Goal: Information Seeking & Learning: Learn about a topic

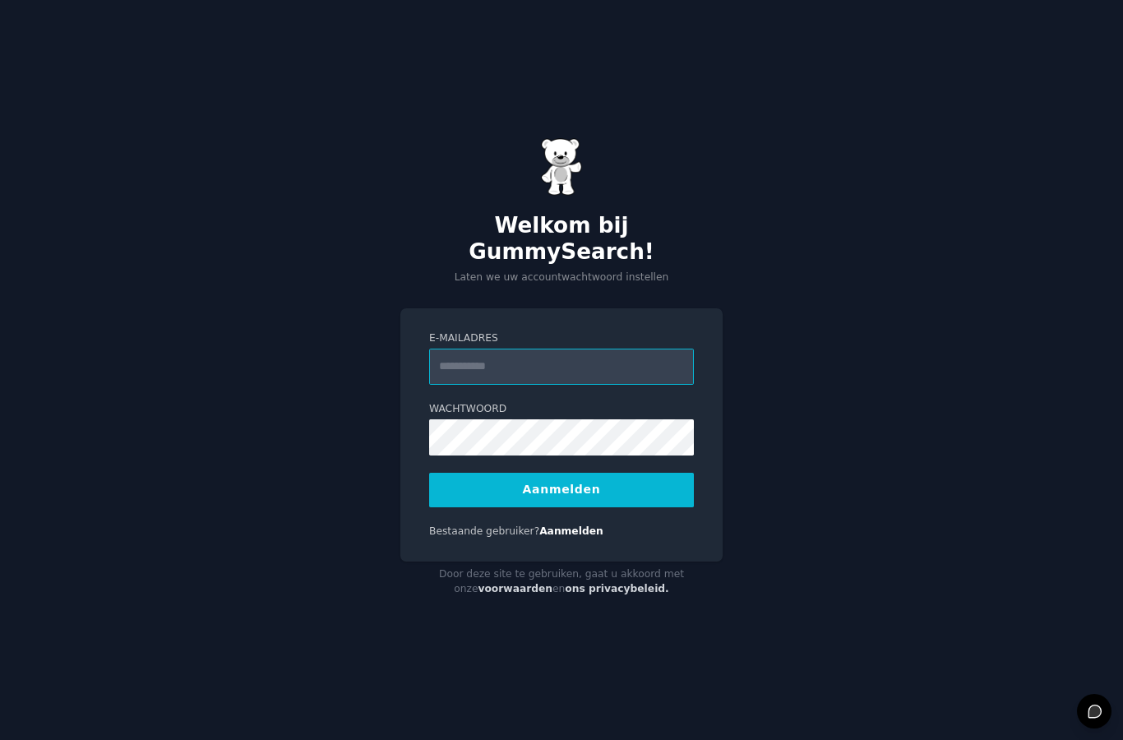
click at [558, 385] on input "E-mailadres" at bounding box center [561, 367] width 265 height 36
click at [547, 385] on input "E-mailadres" at bounding box center [561, 367] width 265 height 36
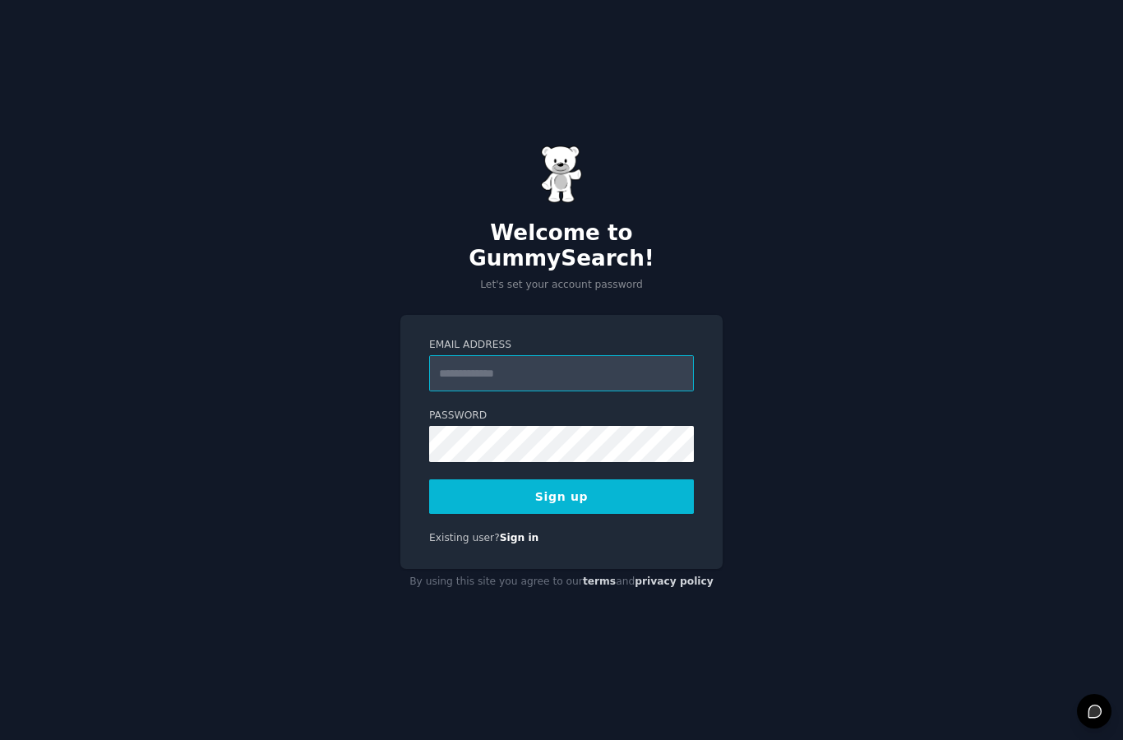
click at [471, 391] on input "Email Address" at bounding box center [561, 373] width 265 height 36
click at [479, 383] on input "Email Address" at bounding box center [561, 373] width 265 height 36
type input "**********"
click at [562, 514] on button "Sign up" at bounding box center [561, 496] width 265 height 35
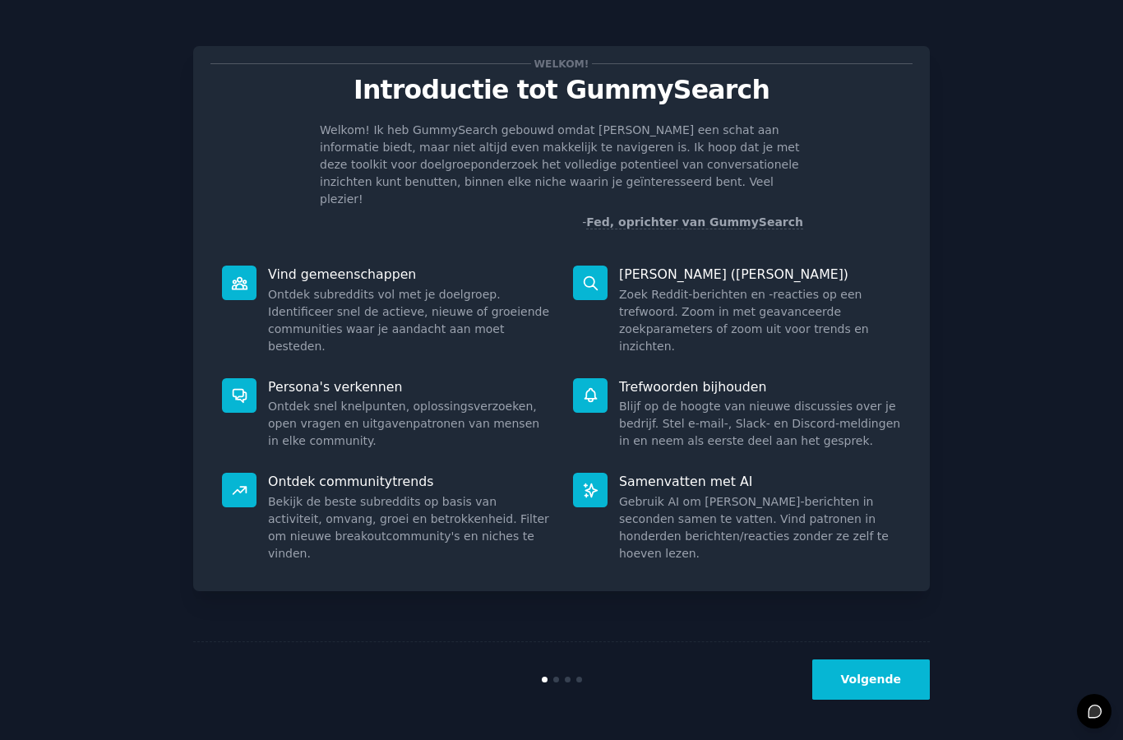
click at [872, 700] on button "Volgende" at bounding box center [872, 680] width 118 height 40
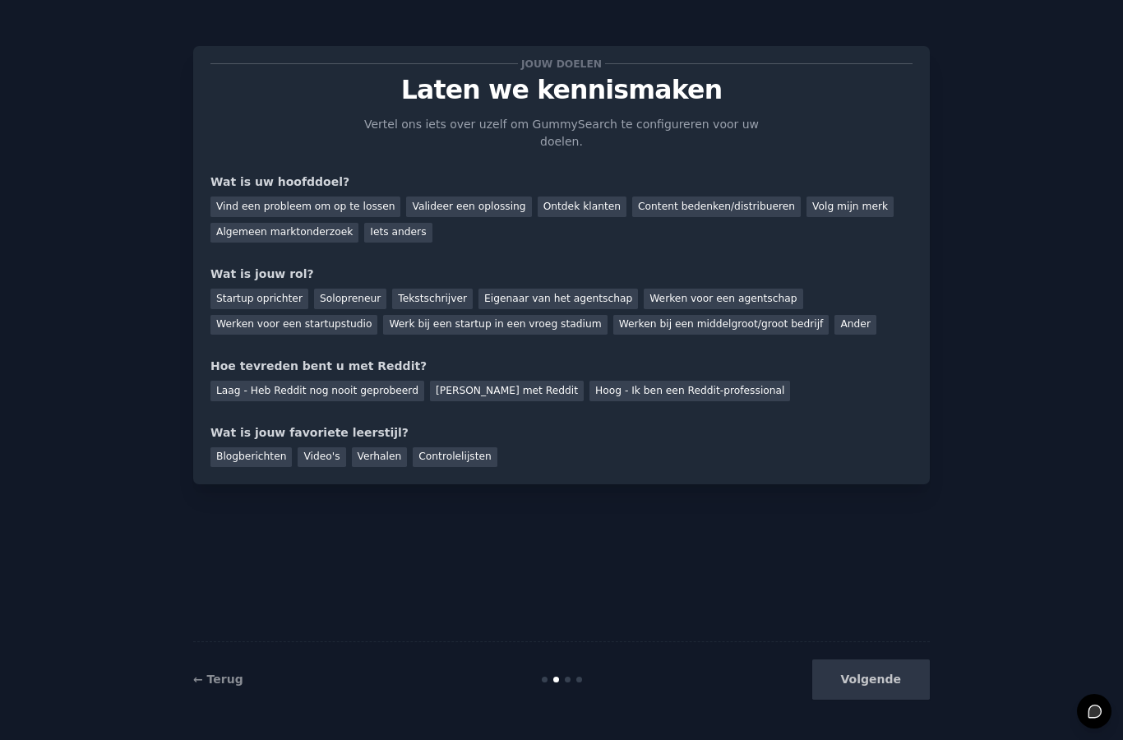
scroll to position [66, 0]
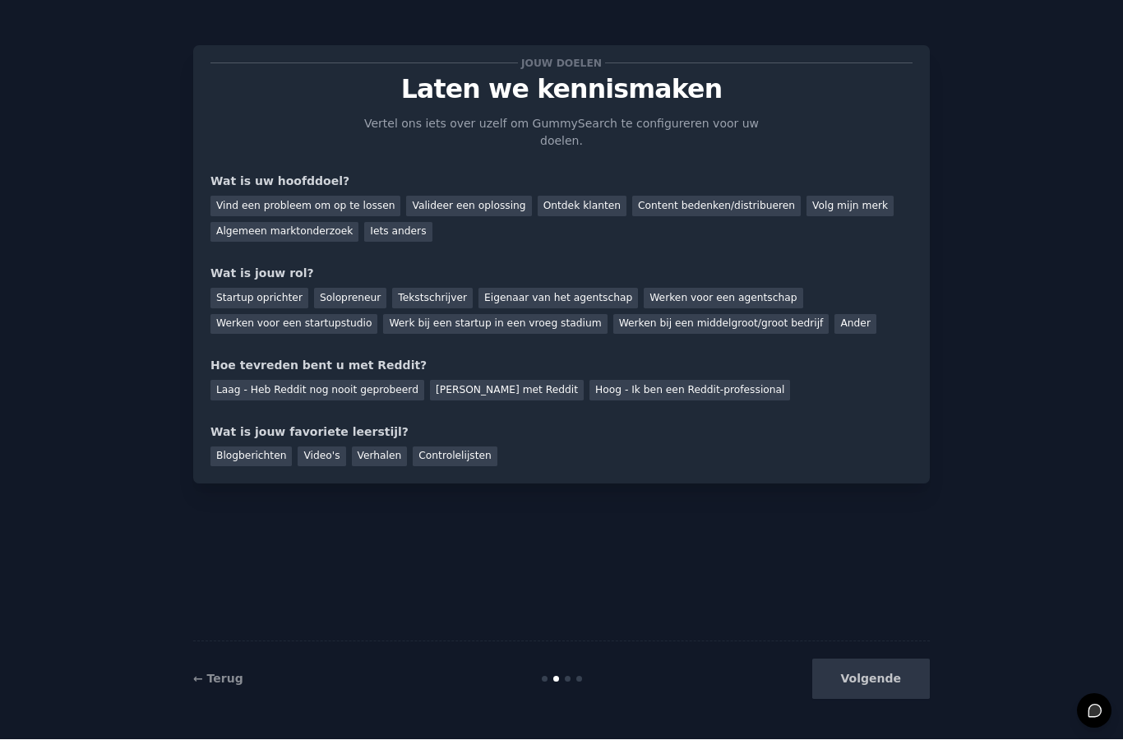
click at [879, 694] on div "Volgende" at bounding box center [807, 680] width 246 height 40
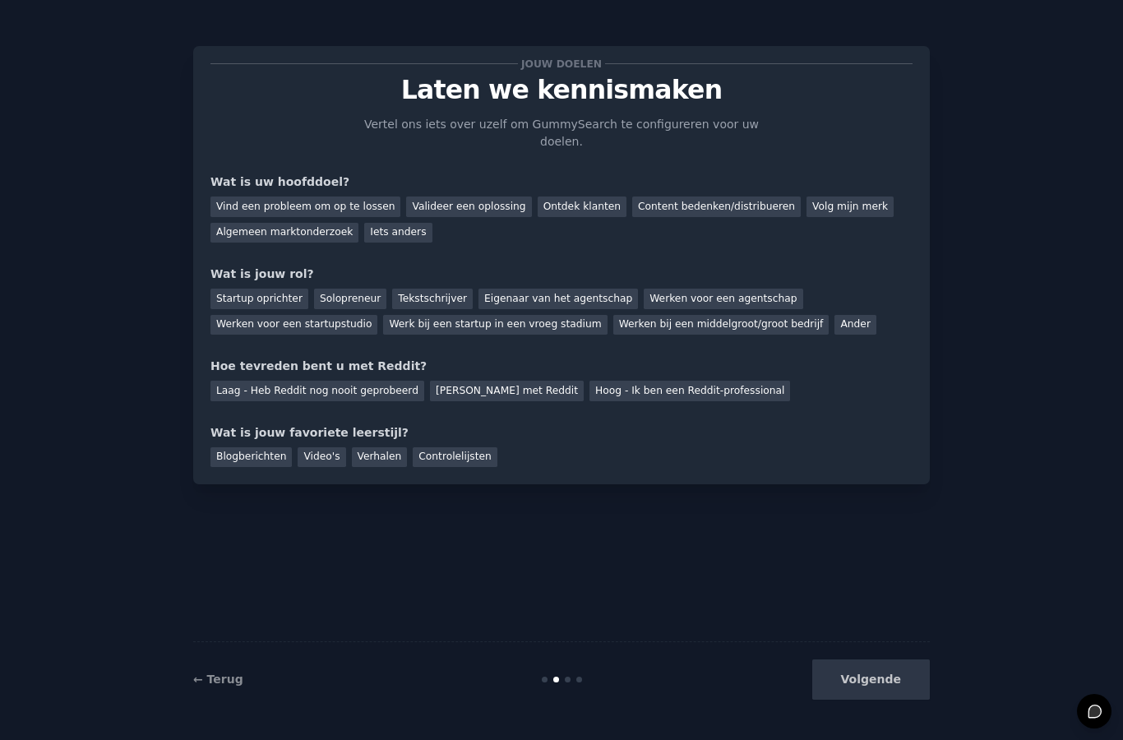
click at [888, 689] on div "Volgende" at bounding box center [807, 680] width 246 height 40
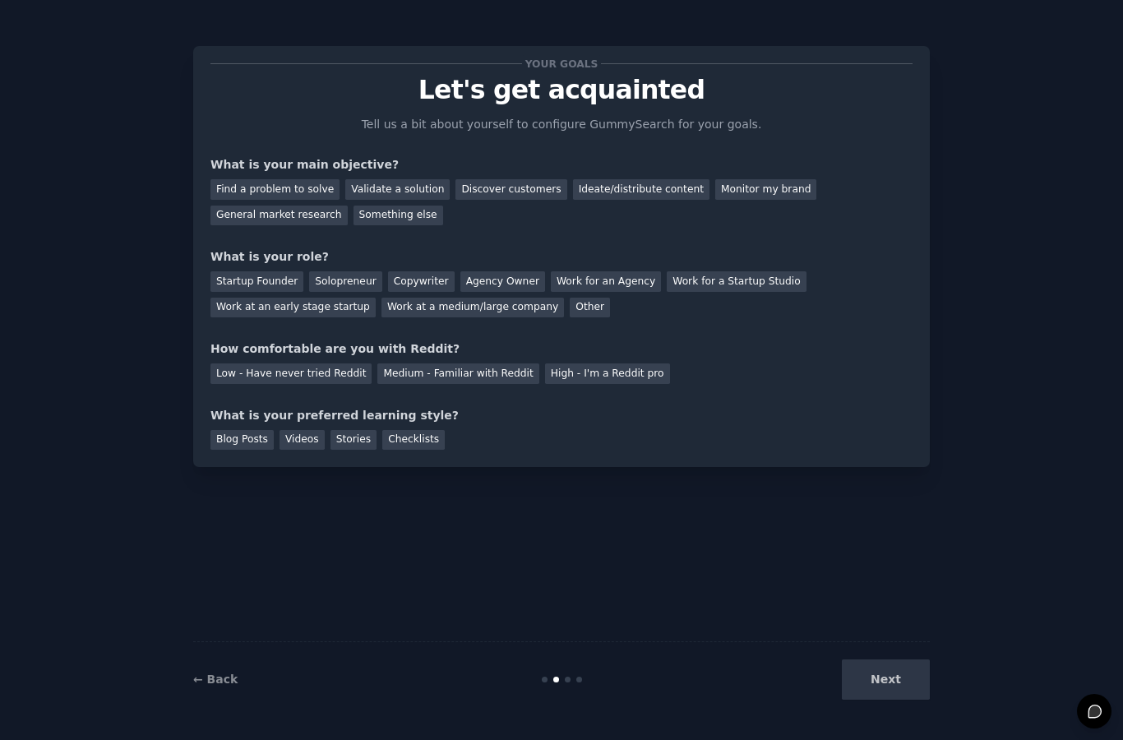
click at [879, 678] on div "Next" at bounding box center [807, 680] width 246 height 40
click at [502, 179] on div "Discover customers" at bounding box center [511, 189] width 111 height 21
click at [289, 206] on div "General market research" at bounding box center [279, 216] width 137 height 21
click at [581, 179] on div "Ideate/distribute content" at bounding box center [641, 189] width 137 height 21
click at [570, 298] on div "Other" at bounding box center [590, 308] width 40 height 21
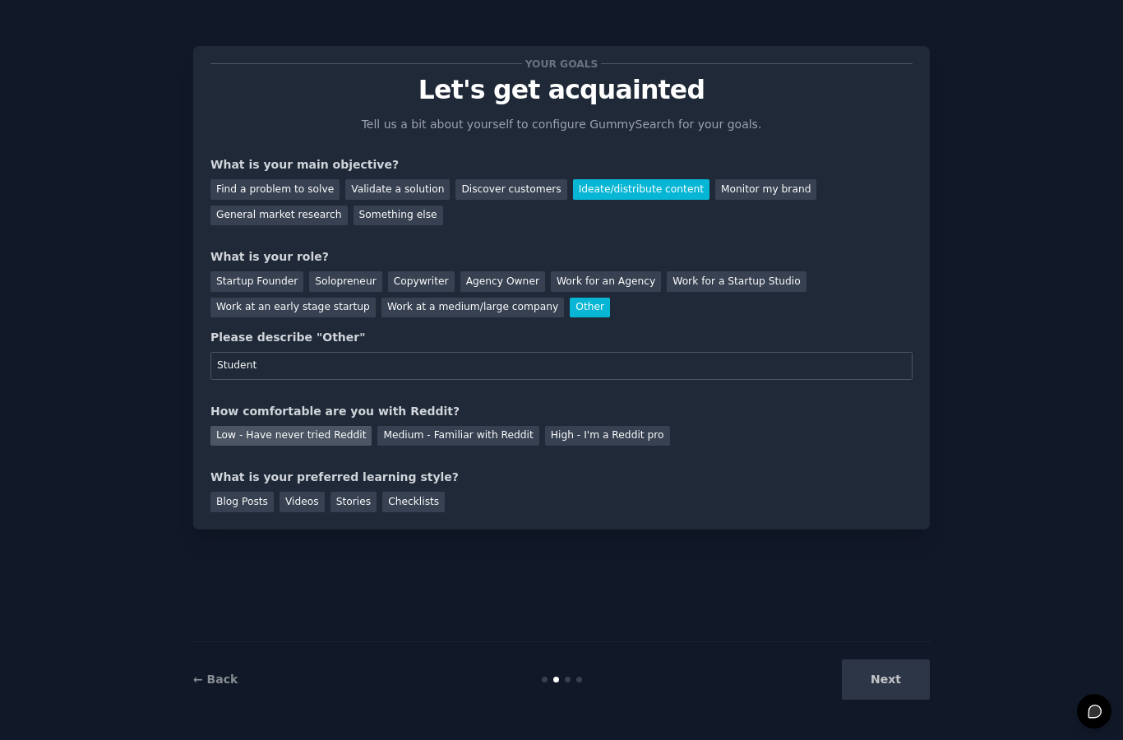
type input "Student"
click at [350, 426] on div "Low - Have never tried Reddit" at bounding box center [291, 436] width 161 height 21
click at [898, 691] on div "Next" at bounding box center [807, 680] width 246 height 40
click at [268, 492] on div "Blog Posts" at bounding box center [242, 502] width 63 height 21
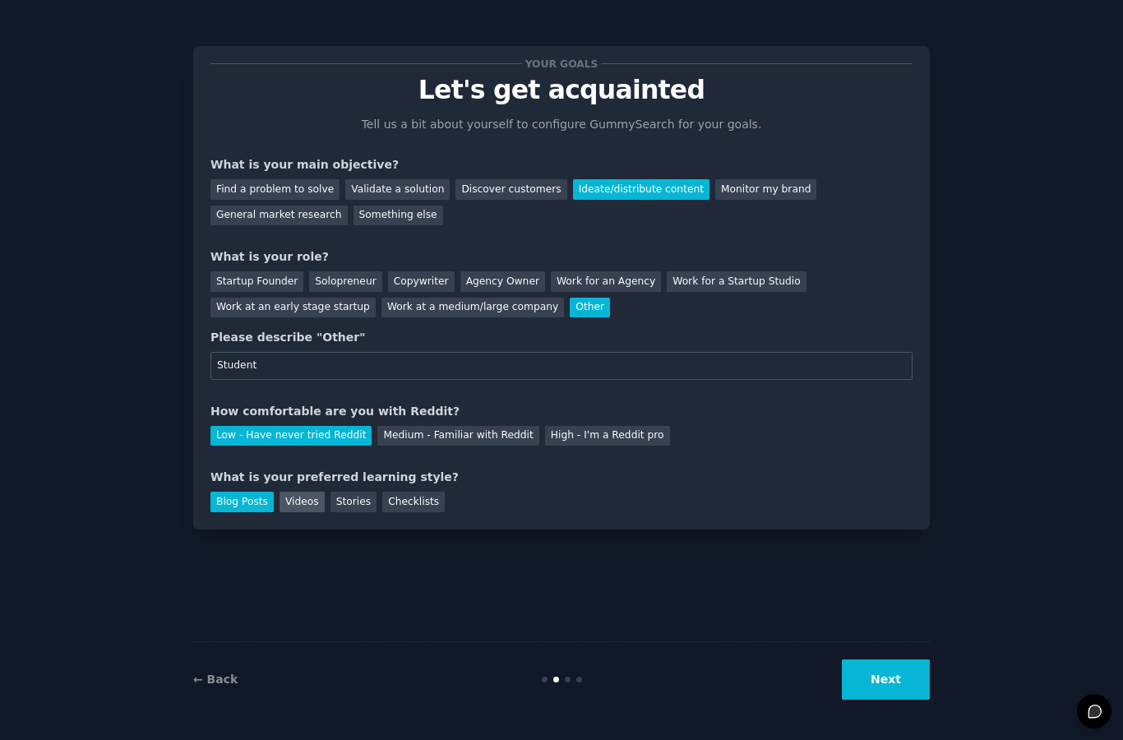
click at [292, 492] on div "Videos" at bounding box center [302, 502] width 45 height 21
click at [396, 492] on div "Checklists" at bounding box center [413, 502] width 63 height 21
click at [907, 694] on button "Next" at bounding box center [886, 680] width 88 height 40
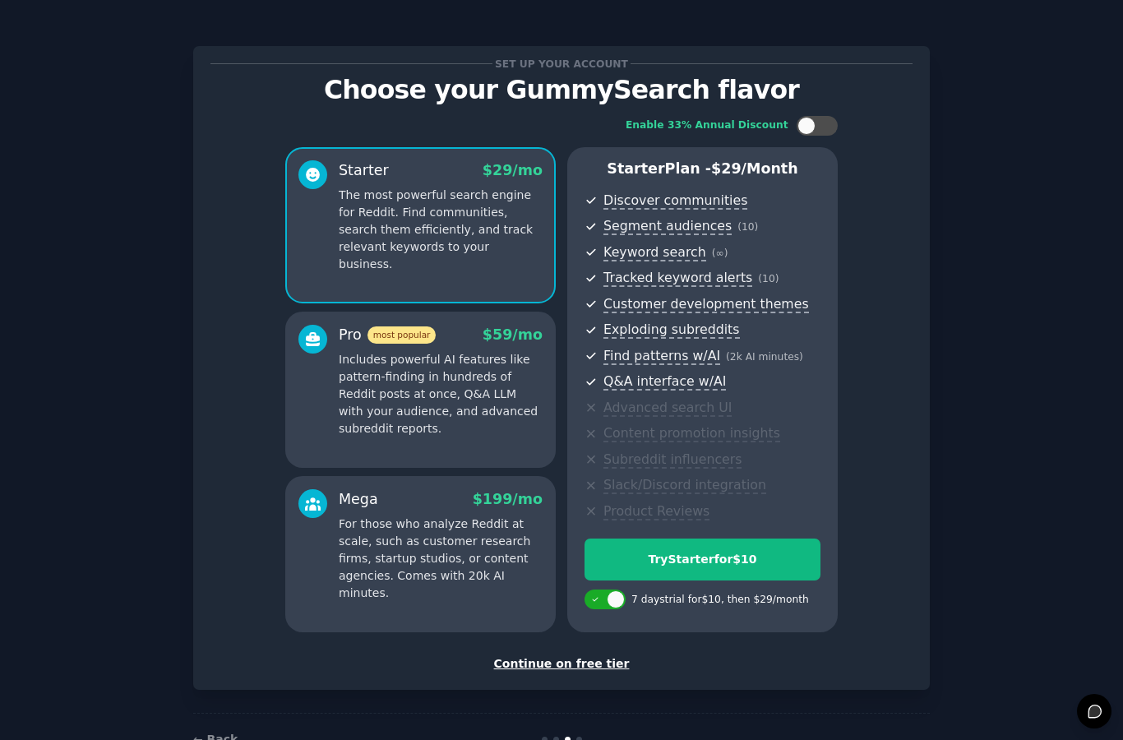
click at [908, 111] on div "Enable 33% Annual Discount Starter $ 29 /mo The most powerful search engine for…" at bounding box center [562, 373] width 702 height 539
click at [584, 665] on div "Continue on free tier" at bounding box center [562, 663] width 702 height 17
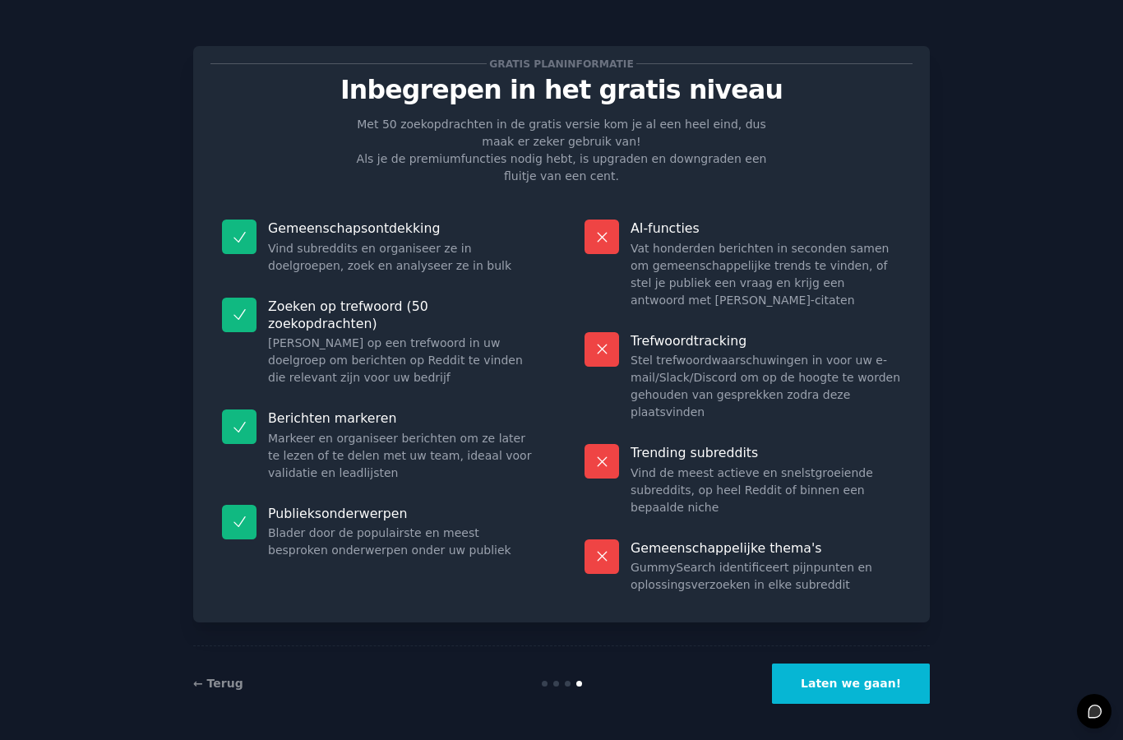
scroll to position [66, 0]
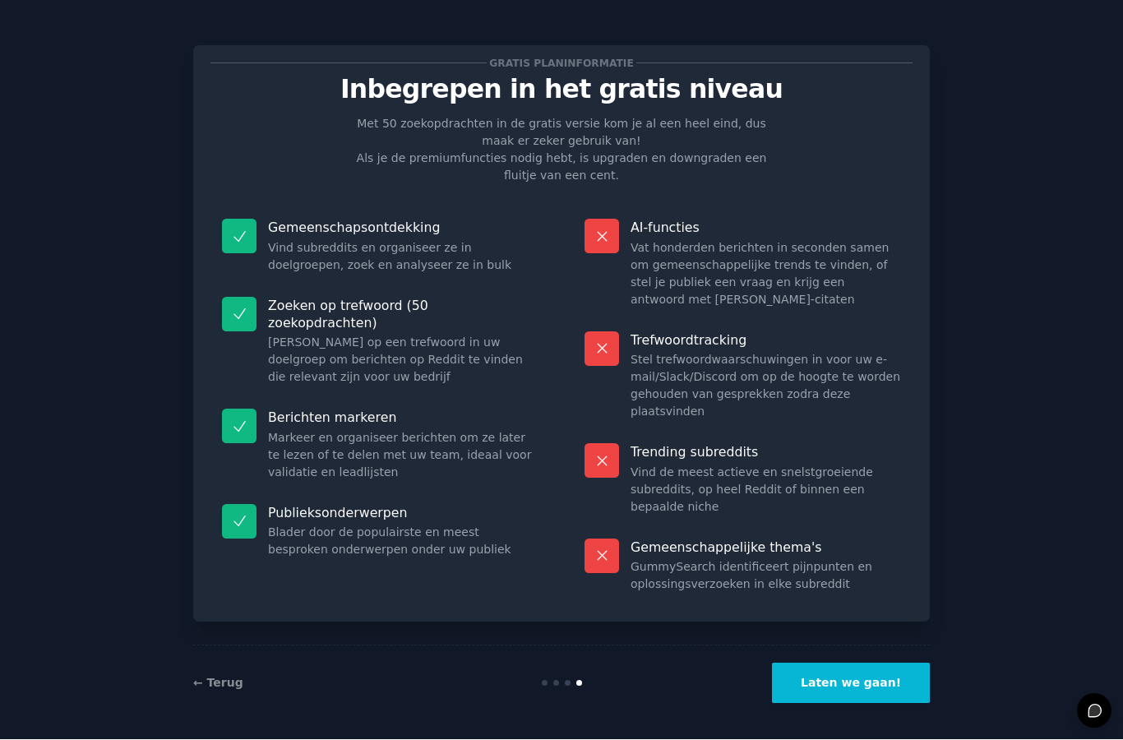
click at [871, 678] on font "Laten we gaan!" at bounding box center [851, 683] width 100 height 13
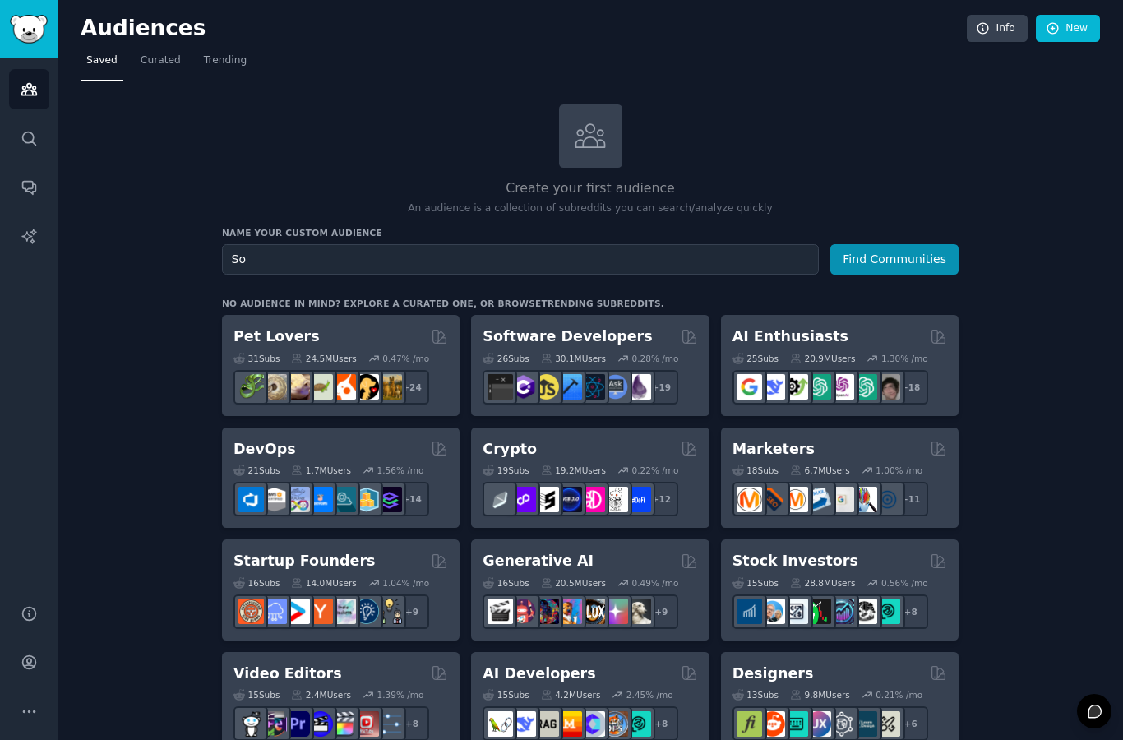
type input "S"
type input "e"
type input "Ecologic soap lovers"
click at [846, 244] on button "Find Communities" at bounding box center [895, 259] width 128 height 30
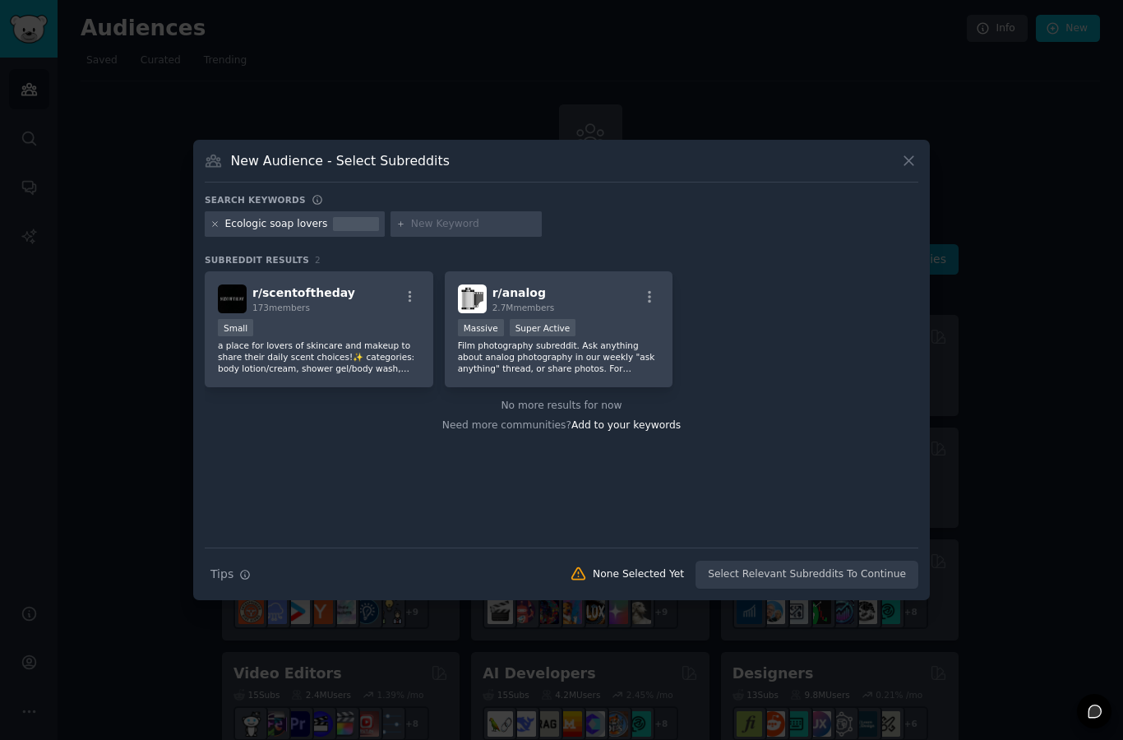
click at [214, 229] on icon at bounding box center [215, 224] width 9 height 9
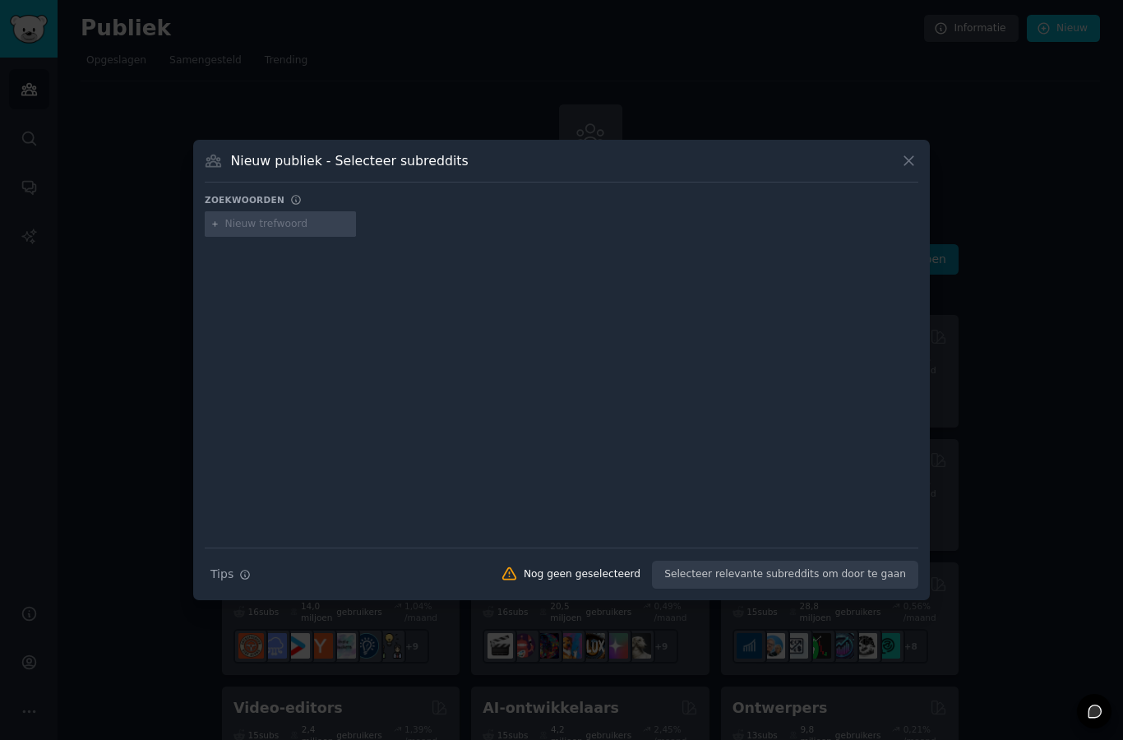
click at [256, 232] on input "text" at bounding box center [287, 224] width 125 height 15
type input "Soap"
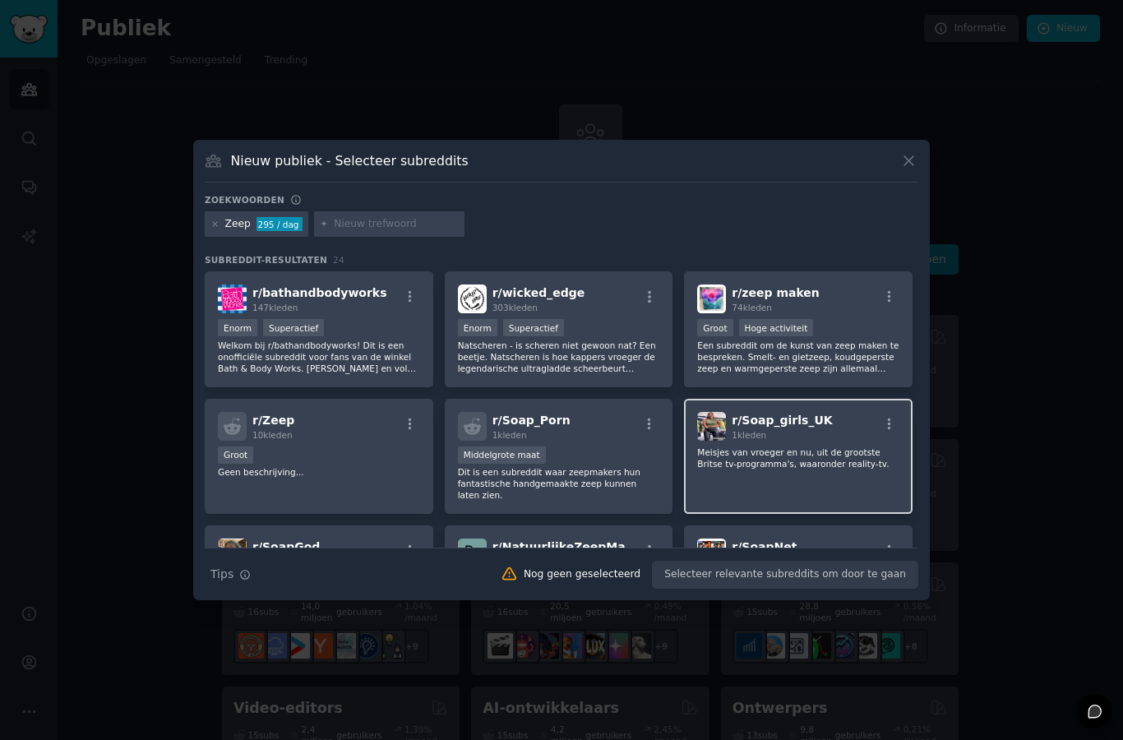
click at [797, 447] on font "Meisjes van vroeger en nu, uit de grootste Britse tv-programma's, waaronder rea…" at bounding box center [793, 457] width 192 height 21
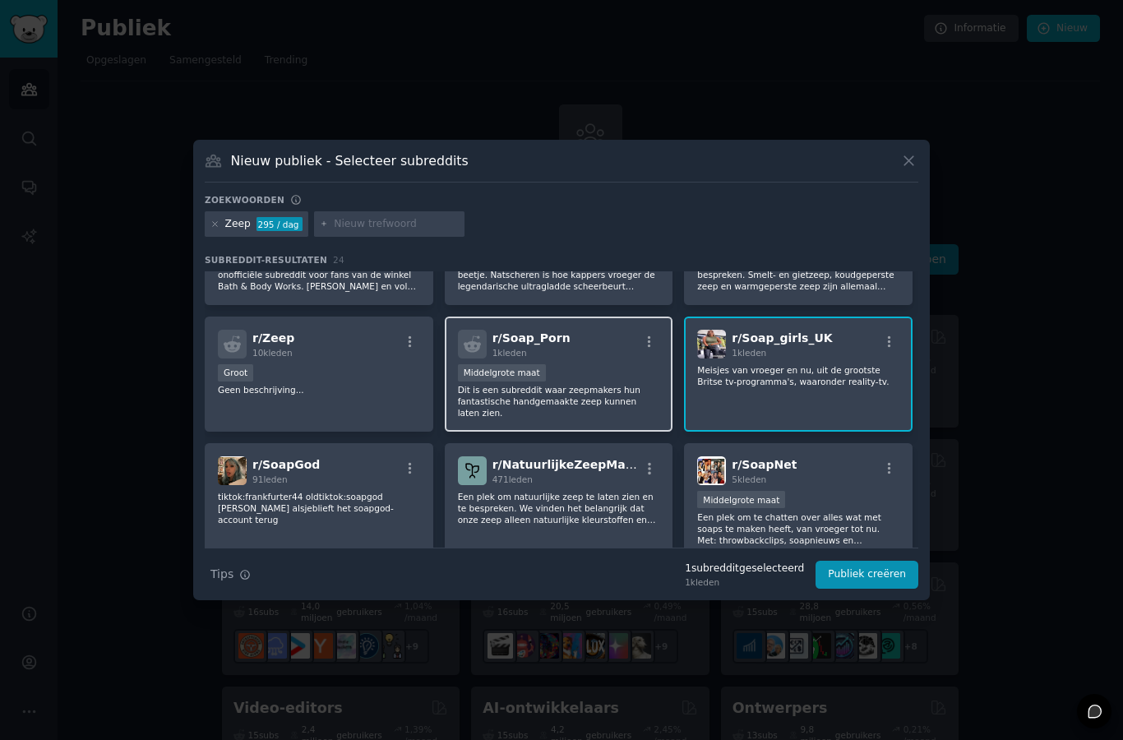
scroll to position [21, 0]
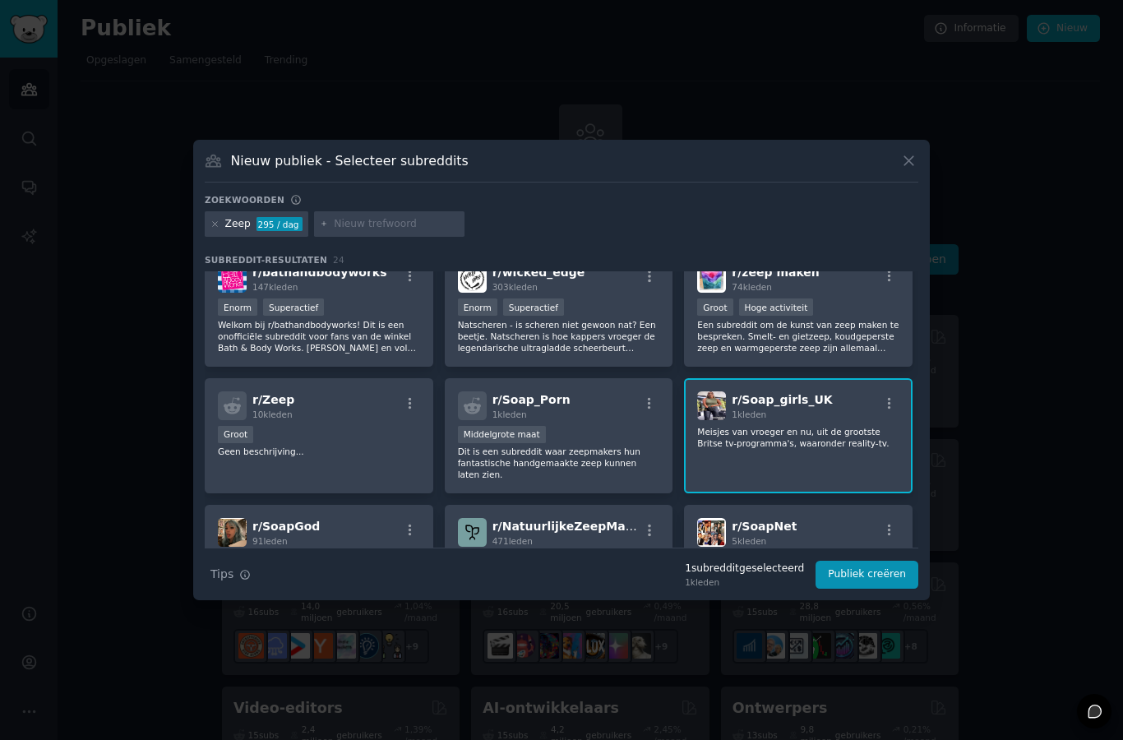
click at [766, 403] on div "r/ Soap_girls_UK 1k leden Meisjes van vroeger en nu, uit de grootste Britse tv-…" at bounding box center [798, 436] width 229 height 116
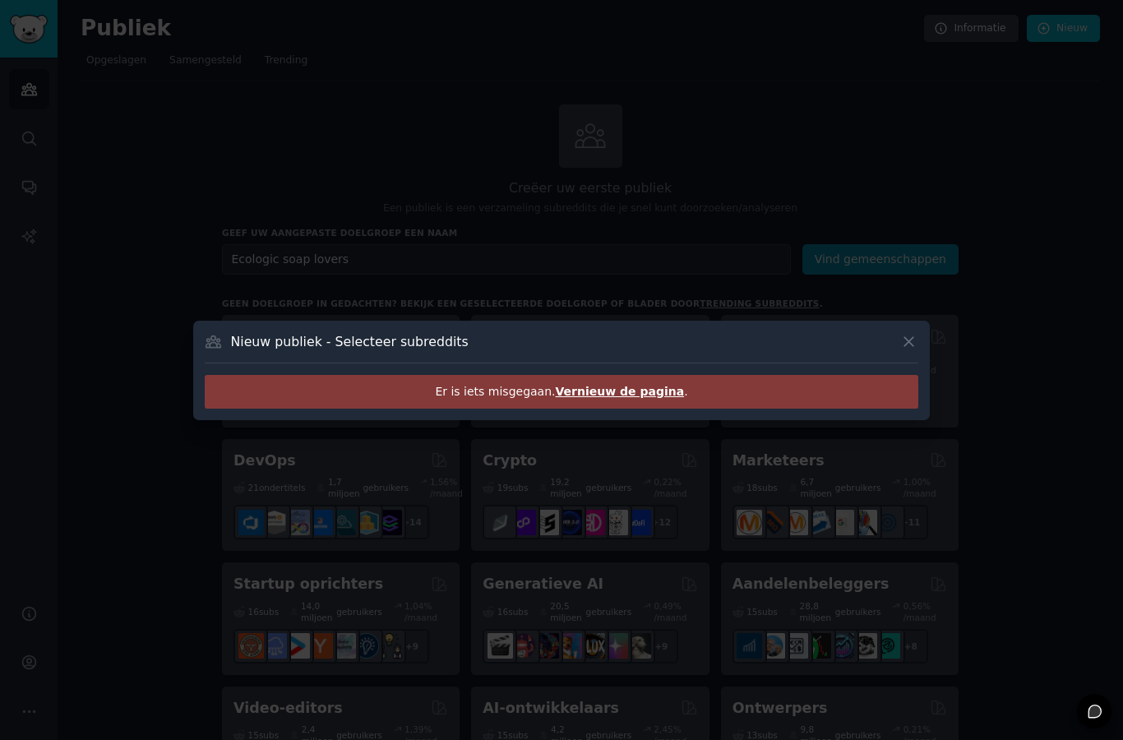
click at [651, 289] on div at bounding box center [561, 370] width 1123 height 740
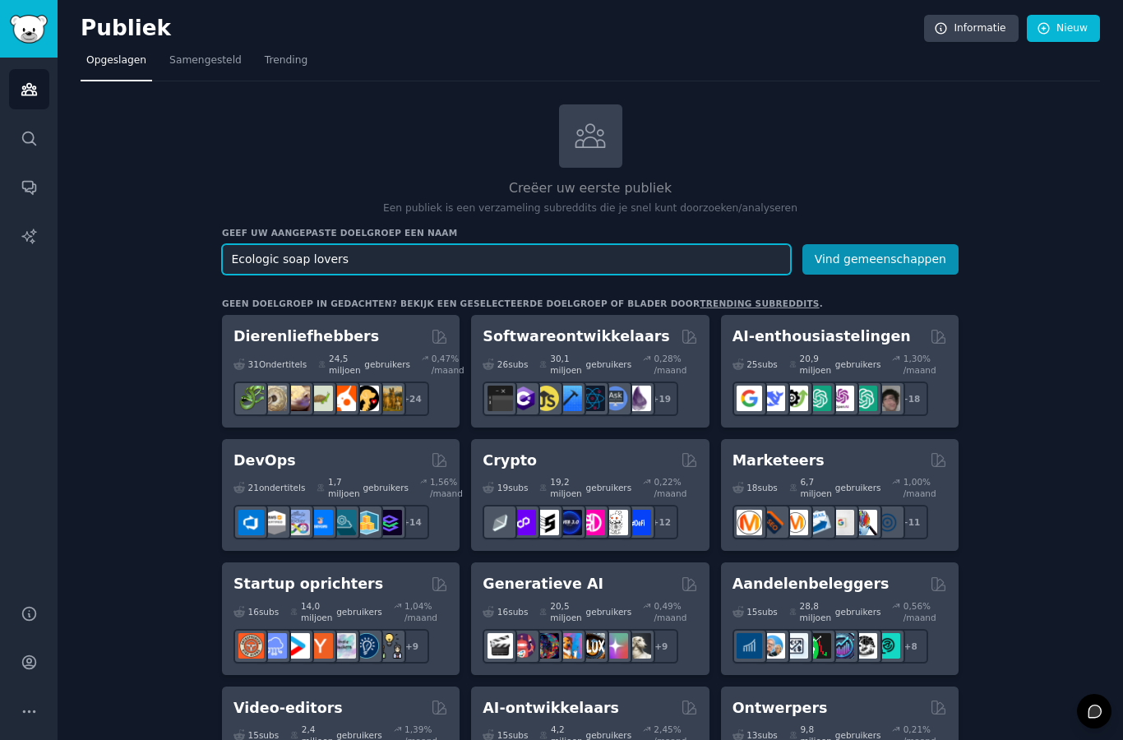
click at [563, 244] on input "Ecologic soap lovers" at bounding box center [506, 259] width 569 height 30
click at [316, 244] on input "Ecologic soap lovers" at bounding box center [506, 259] width 569 height 30
type input "Ecologic soap"
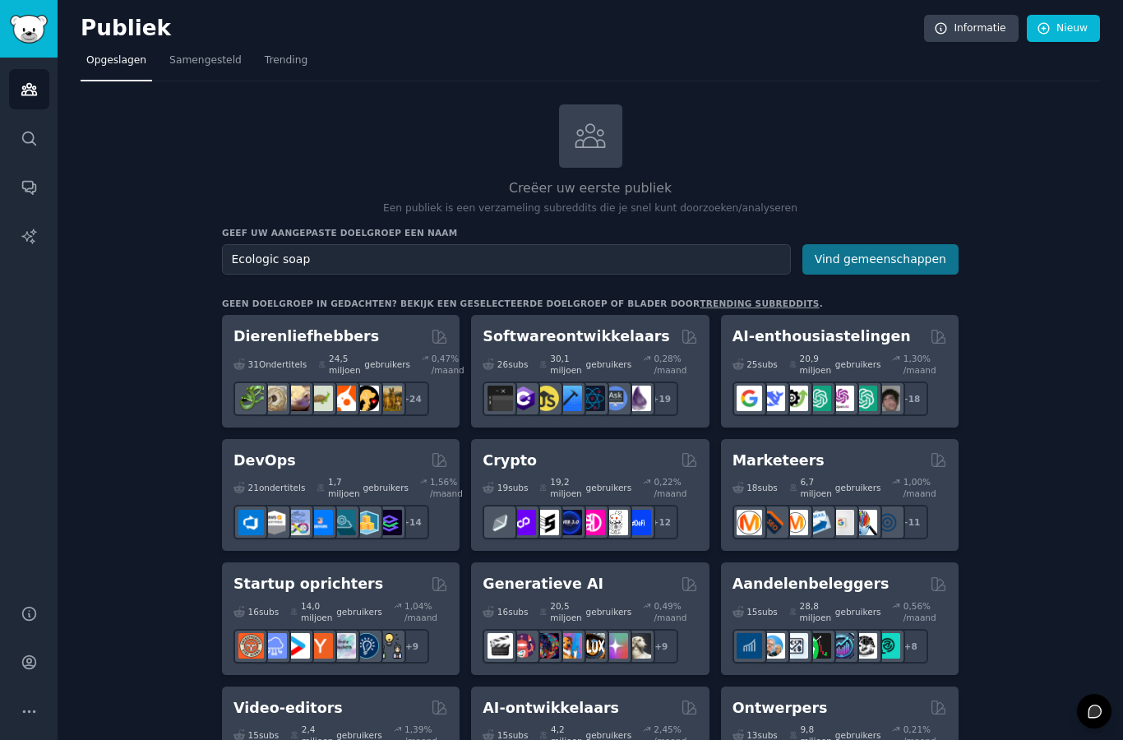
click at [856, 252] on font "Vind gemeenschappen" at bounding box center [881, 258] width 132 height 13
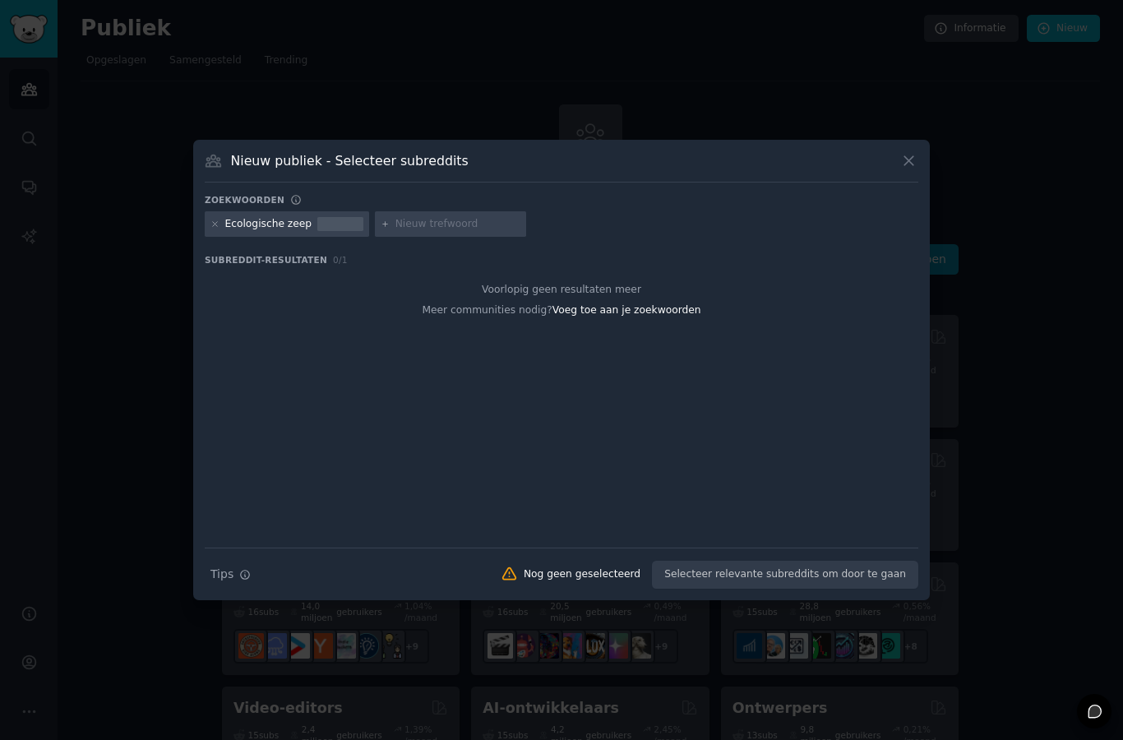
click at [377, 238] on div at bounding box center [450, 224] width 151 height 26
click at [398, 232] on input "text" at bounding box center [458, 224] width 125 height 15
type input "Zeep"
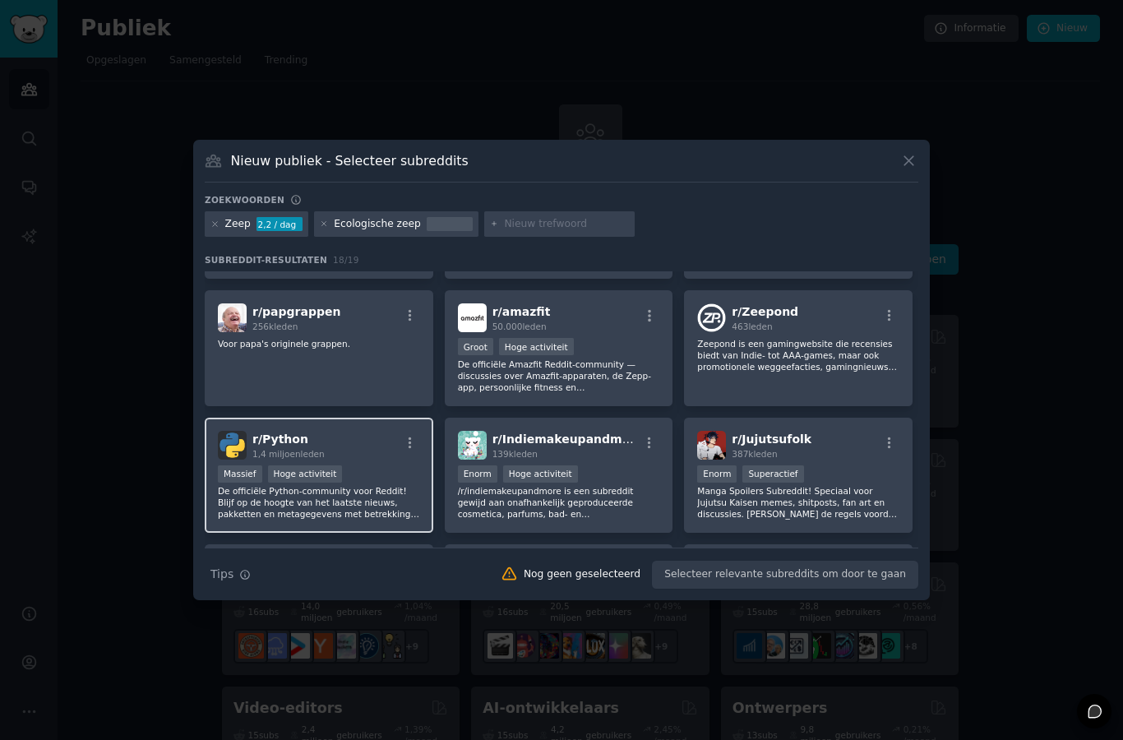
scroll to position [223, 0]
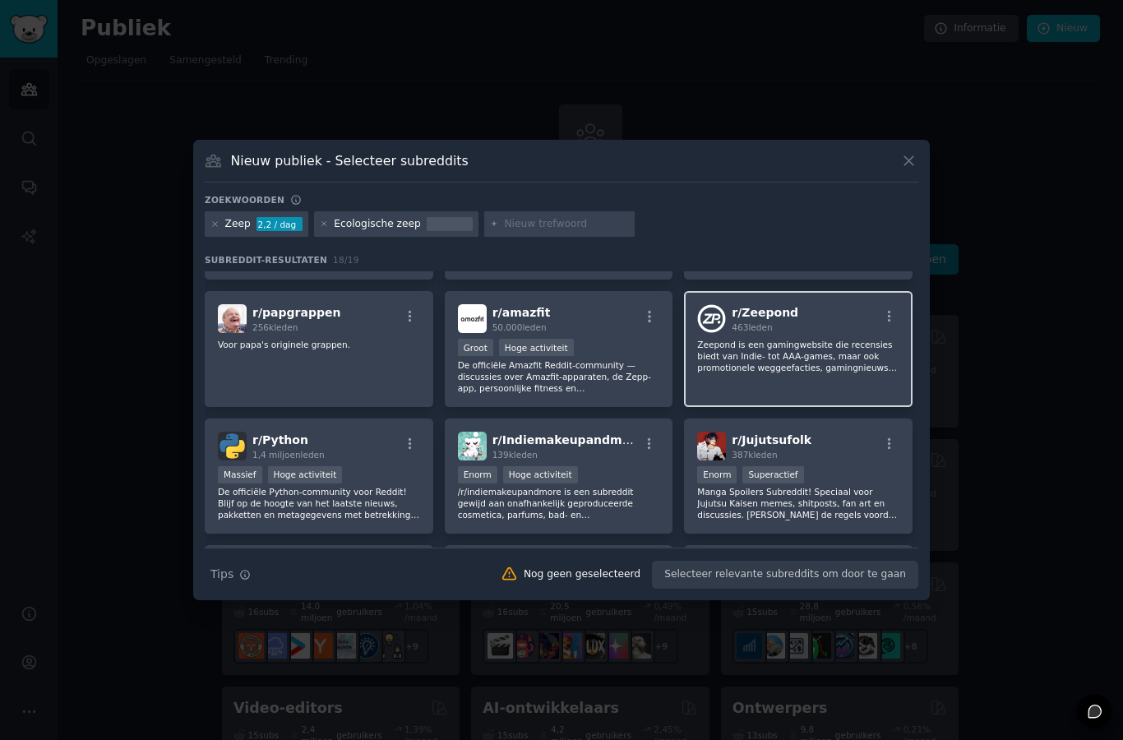
click at [763, 407] on div "r/ Zeepond 463 leden Zeepond is een gamingwebsite die recensies biedt van Indie…" at bounding box center [798, 349] width 229 height 116
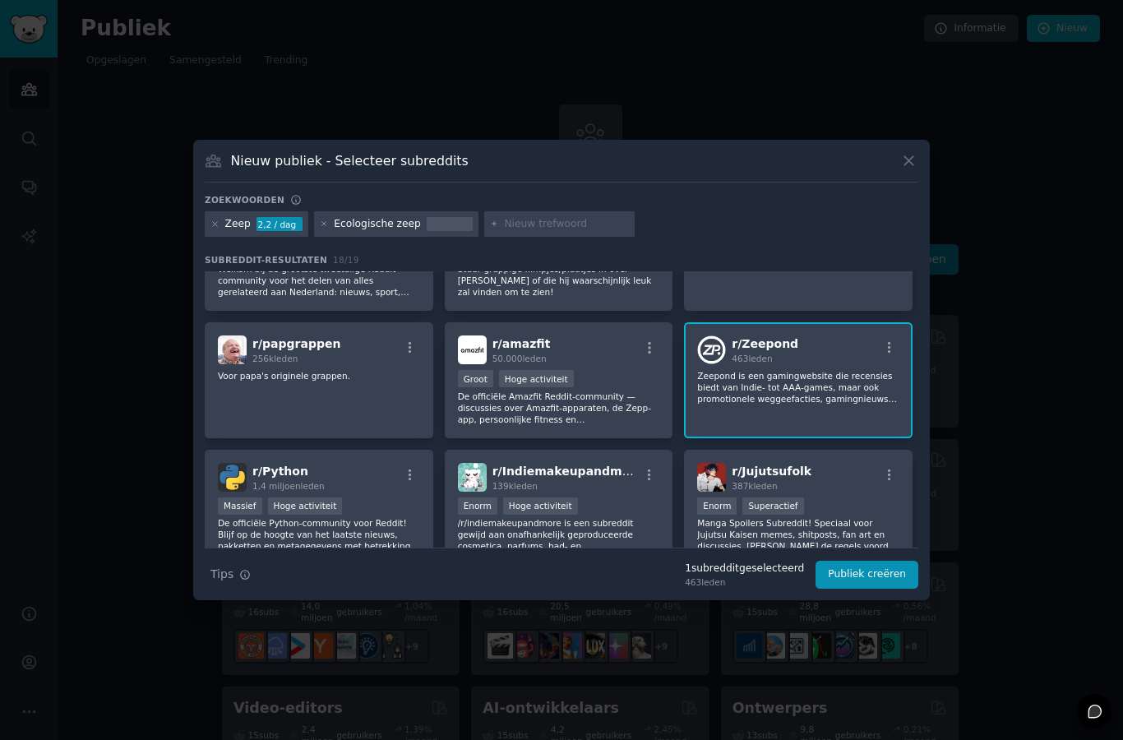
scroll to position [152, 0]
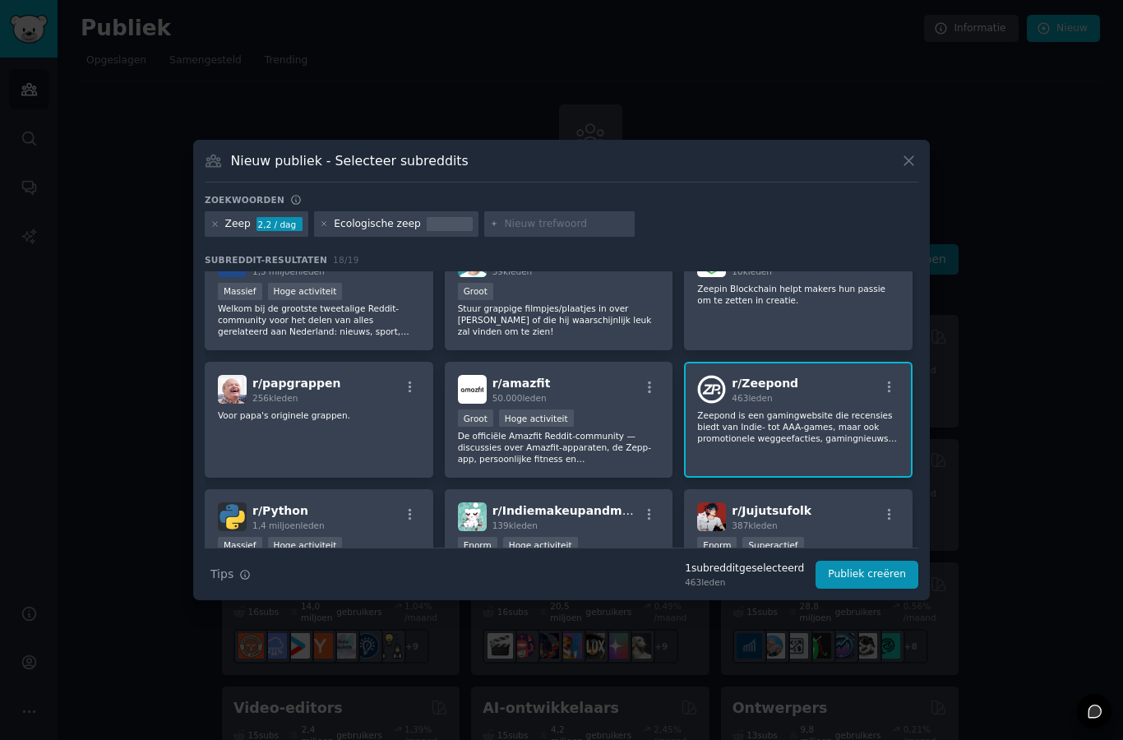
click at [813, 404] on div "r/ Zeepond 463 leden" at bounding box center [798, 389] width 202 height 29
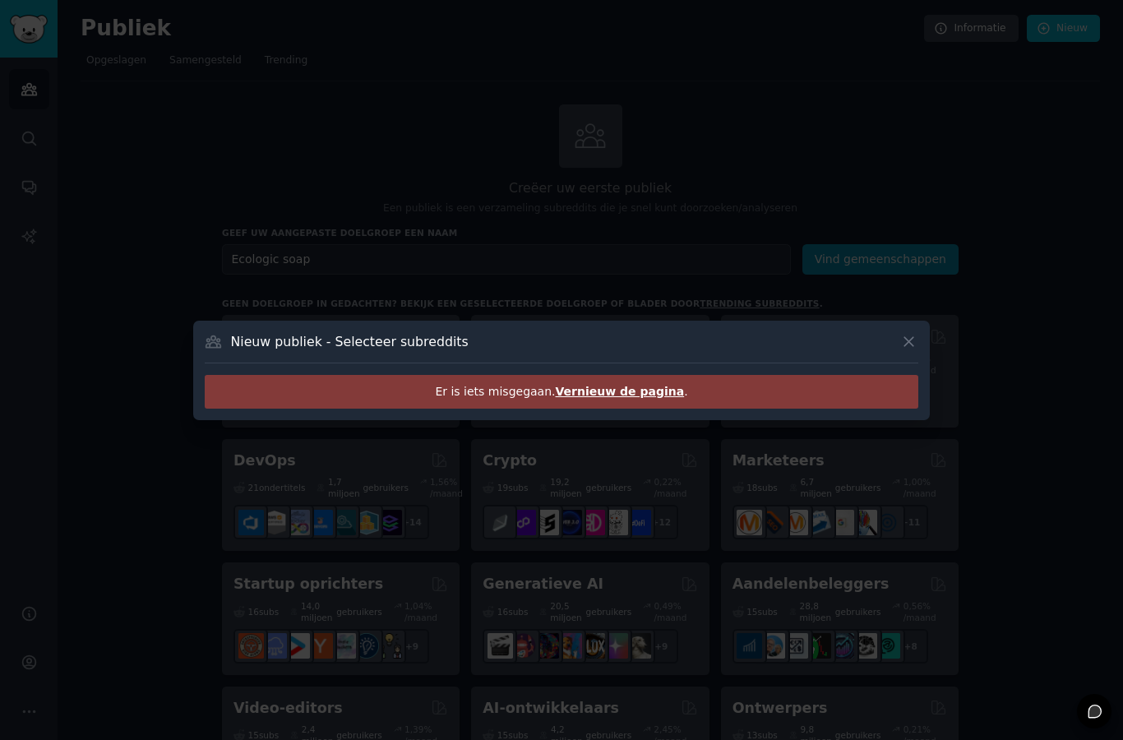
scroll to position [0, 0]
click at [896, 364] on div "Nieuw publiek - Selecteer subreddits" at bounding box center [562, 347] width 714 height 31
click at [908, 350] on icon at bounding box center [909, 341] width 17 height 17
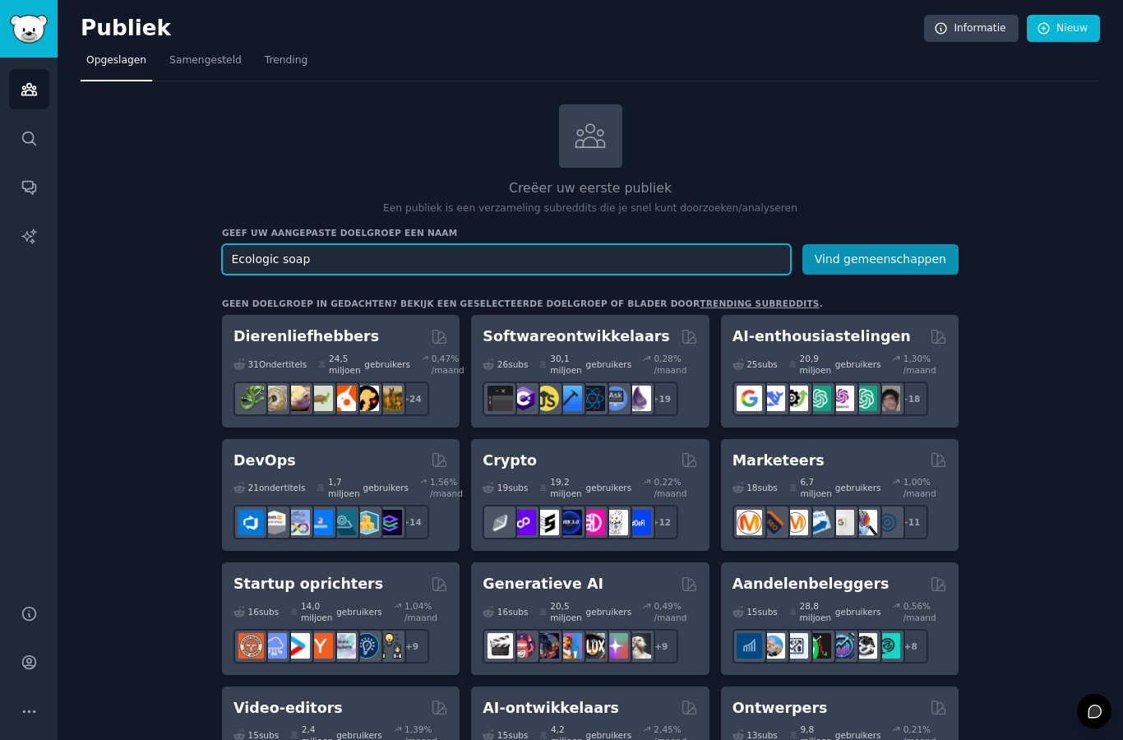
click at [456, 244] on input "Ecologic soap" at bounding box center [506, 259] width 569 height 30
type input "Ecologic"
click at [884, 244] on button "Vind gemeenschappen" at bounding box center [881, 259] width 156 height 30
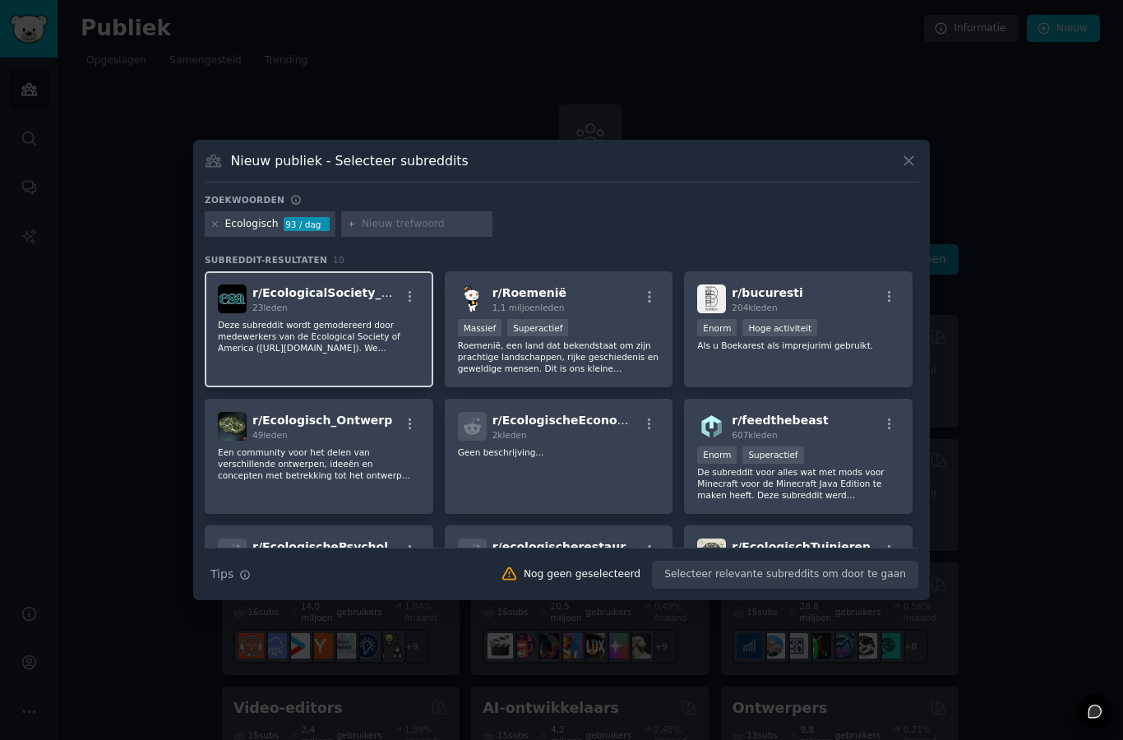
click at [364, 365] on font "Deze subreddit wordt gemodereerd door medewerkers van de Ecological Society of …" at bounding box center [318, 365] width 201 height 90
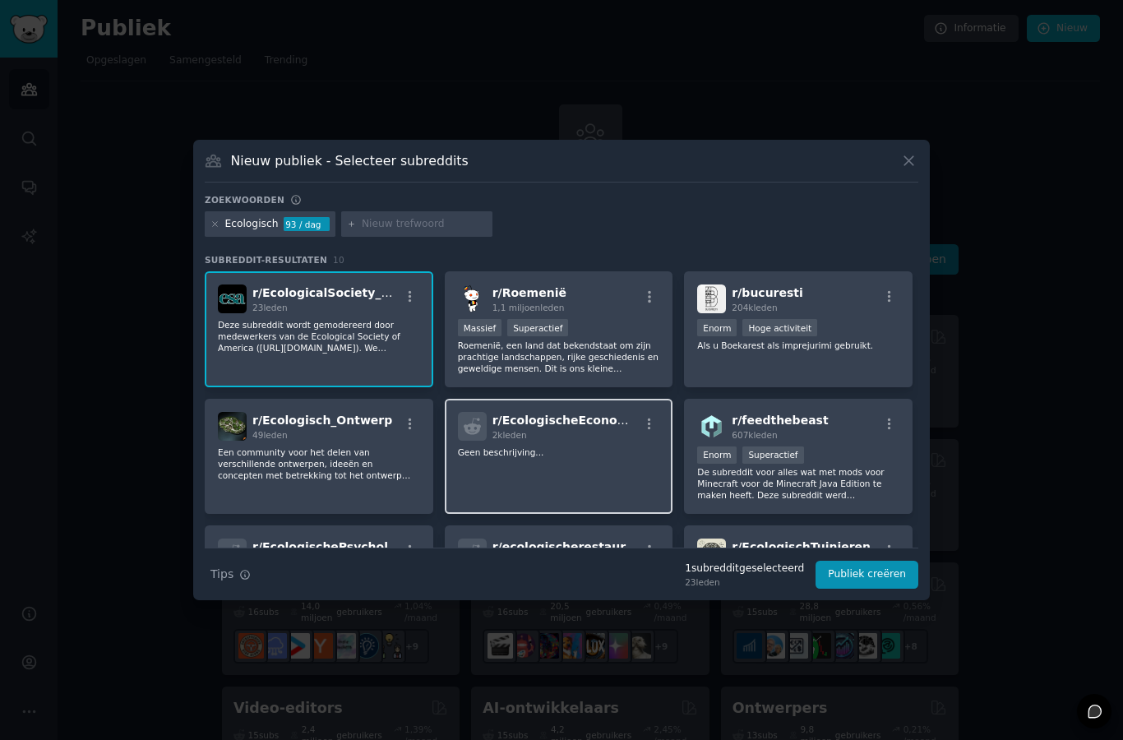
scroll to position [86, 0]
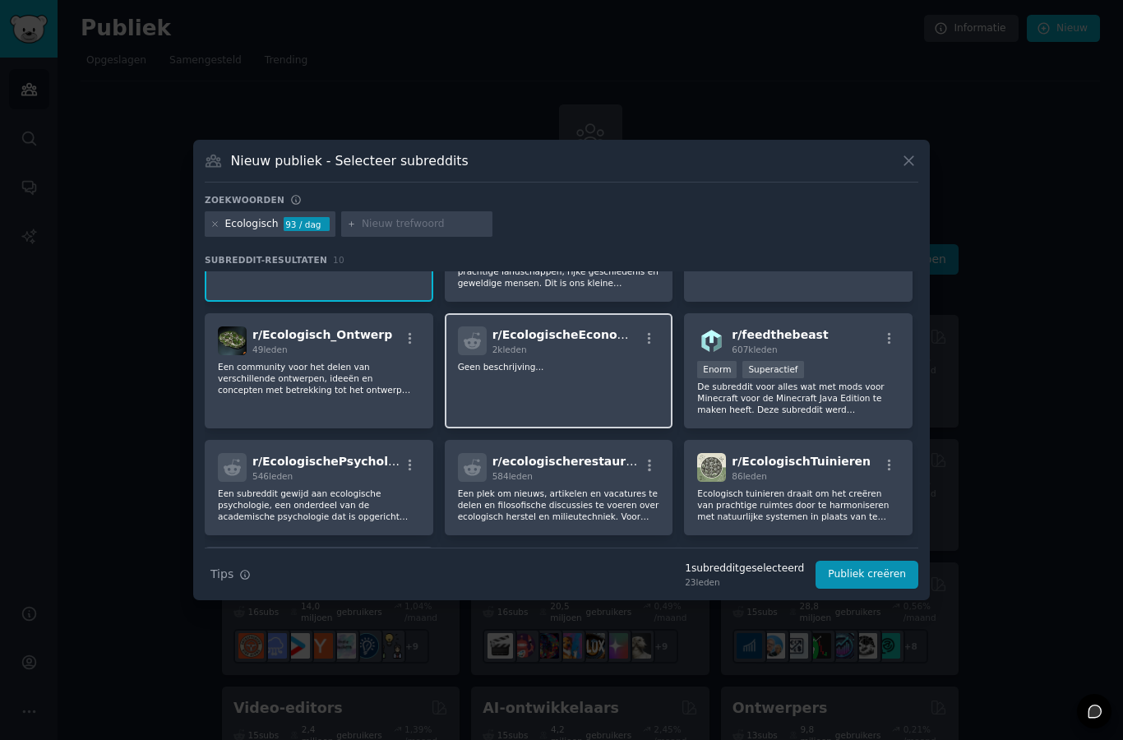
click at [632, 429] on div "r/ EcologischeEconomie 2k leden Geen beschrijving..." at bounding box center [559, 371] width 229 height 116
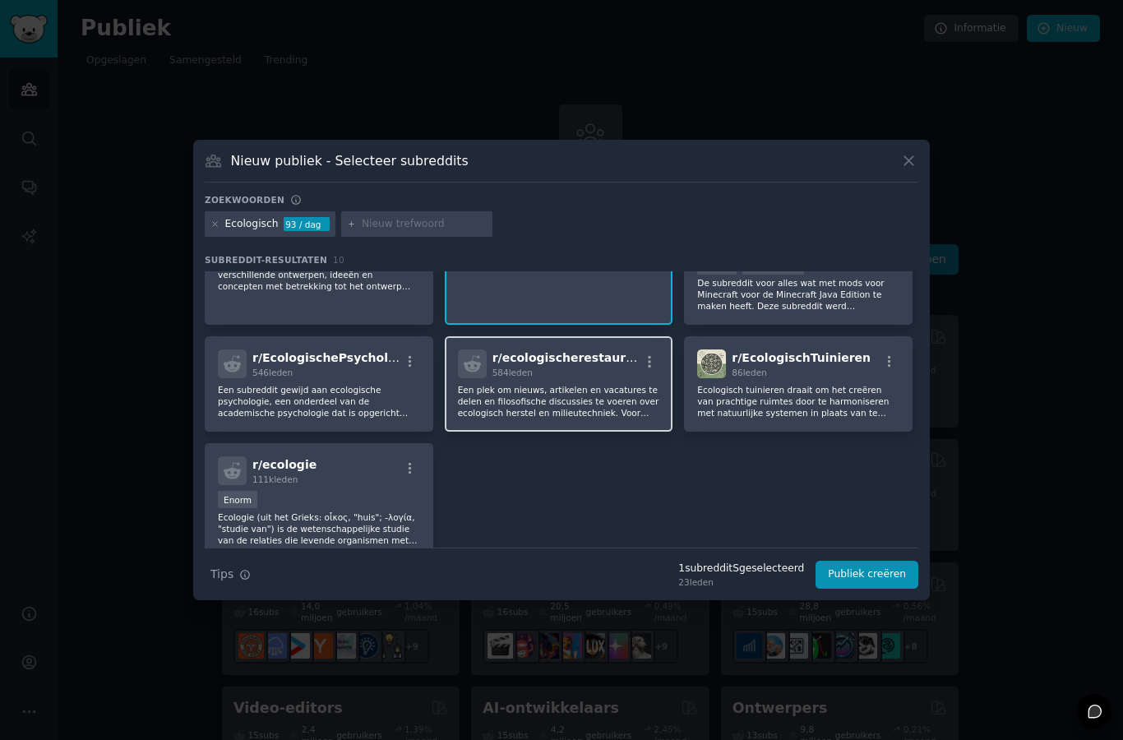
scroll to position [235, 0]
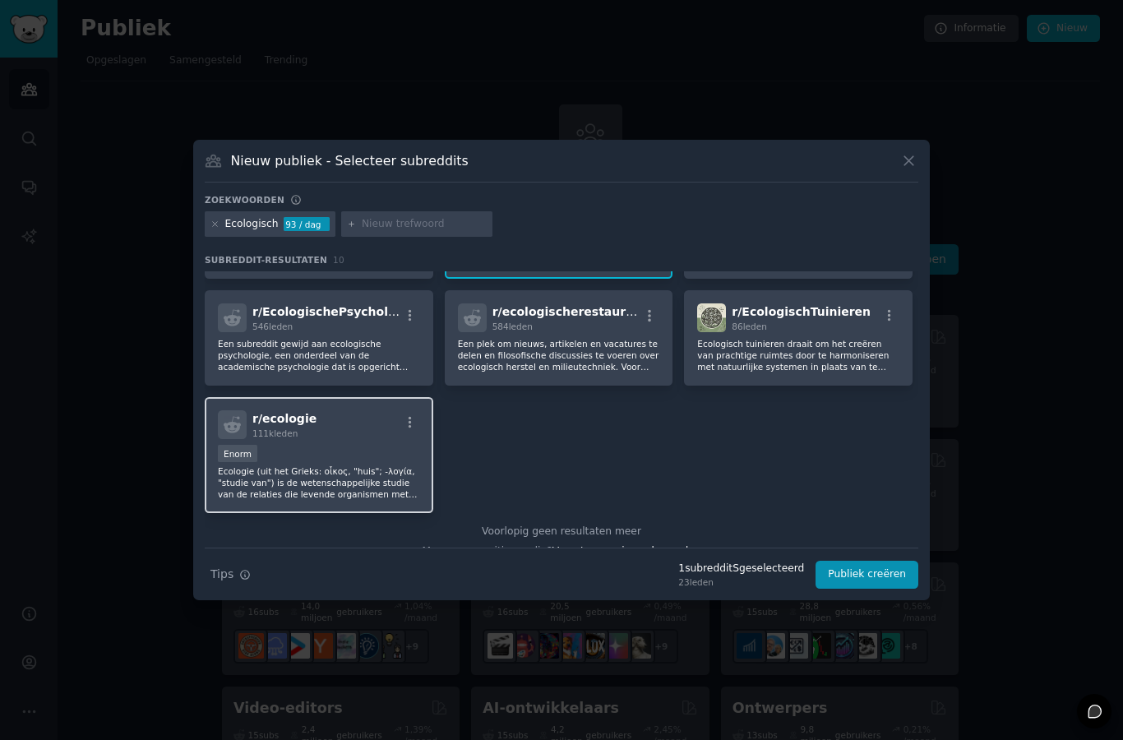
click at [340, 465] on div "Enorm" at bounding box center [319, 455] width 202 height 21
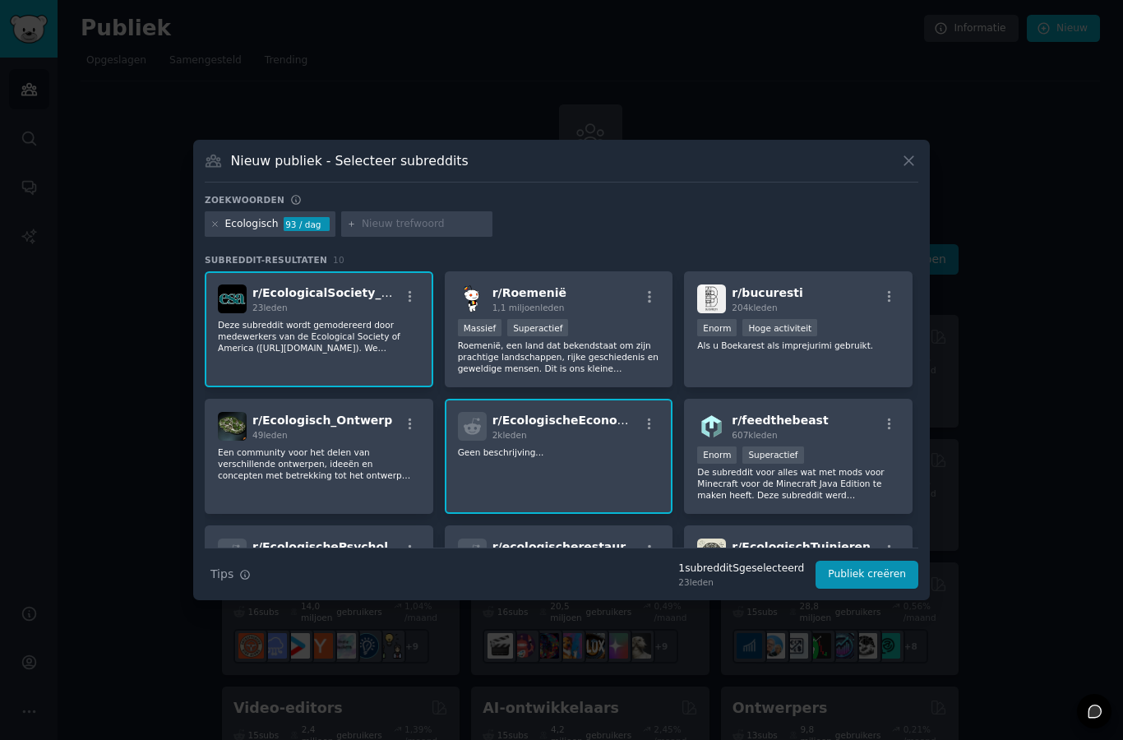
scroll to position [0, 0]
click at [377, 238] on div at bounding box center [416, 224] width 151 height 26
click at [369, 232] on input "text" at bounding box center [424, 224] width 125 height 15
type input "Gezondheid"
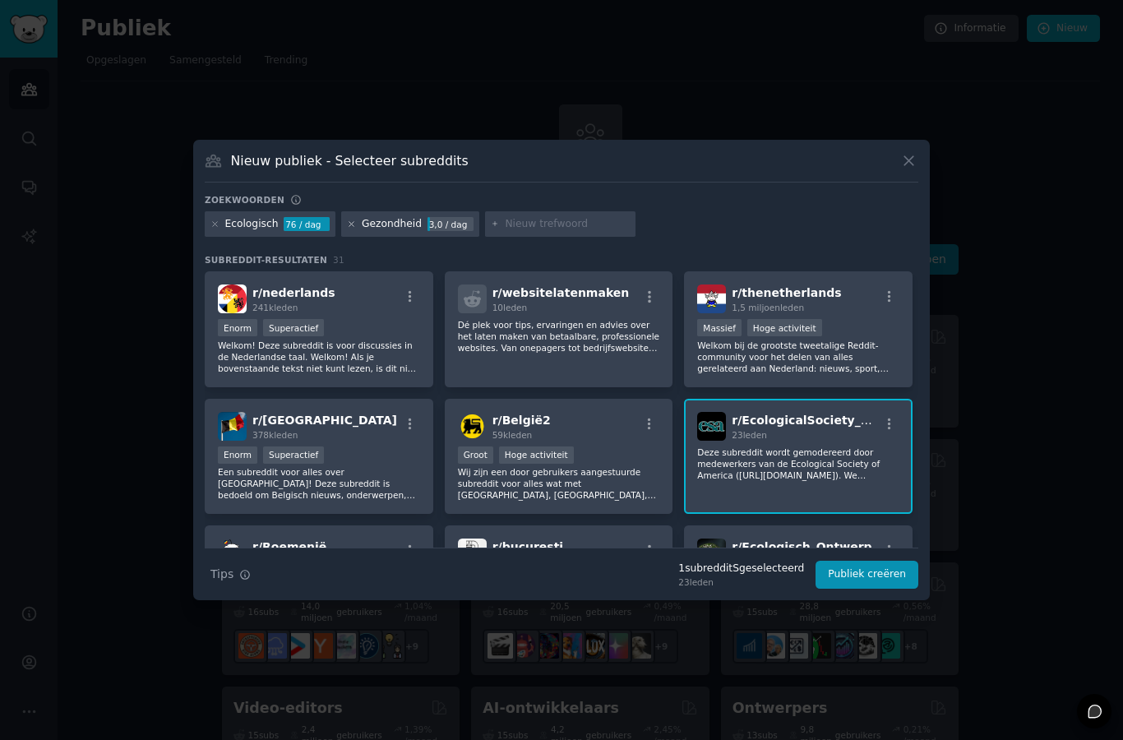
click at [347, 229] on icon at bounding box center [351, 224] width 9 height 9
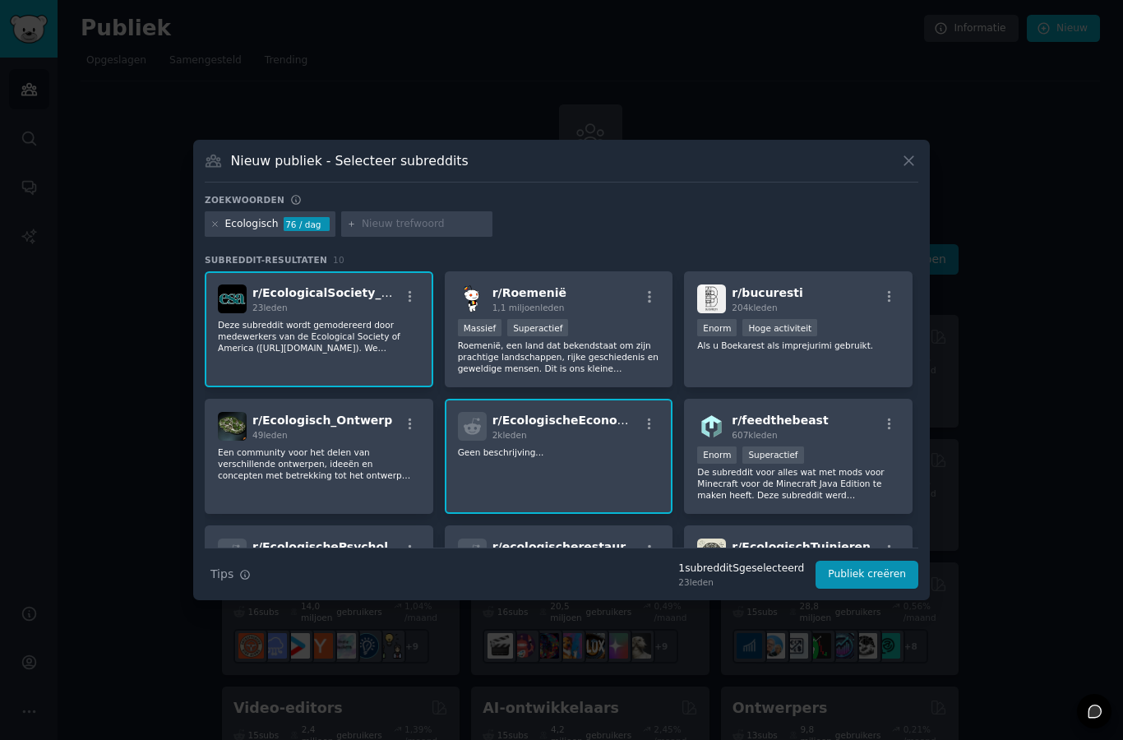
click at [390, 232] on input "text" at bounding box center [424, 224] width 125 height 15
type input "Natural soap"
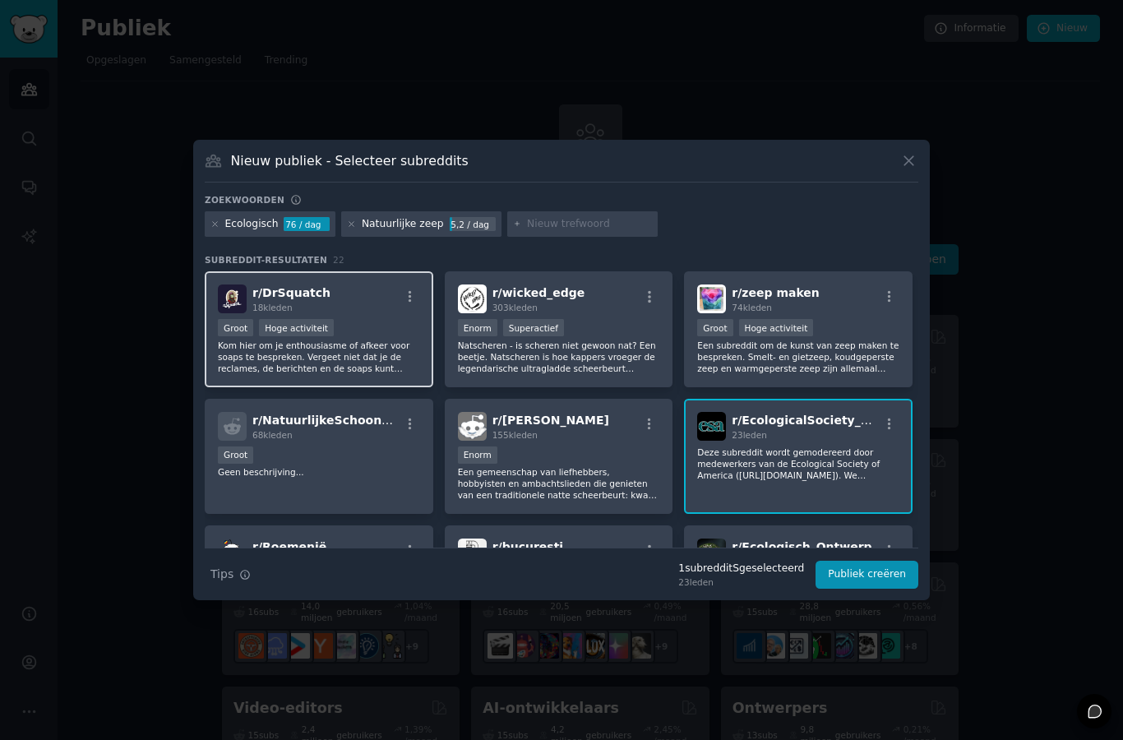
scroll to position [30, 0]
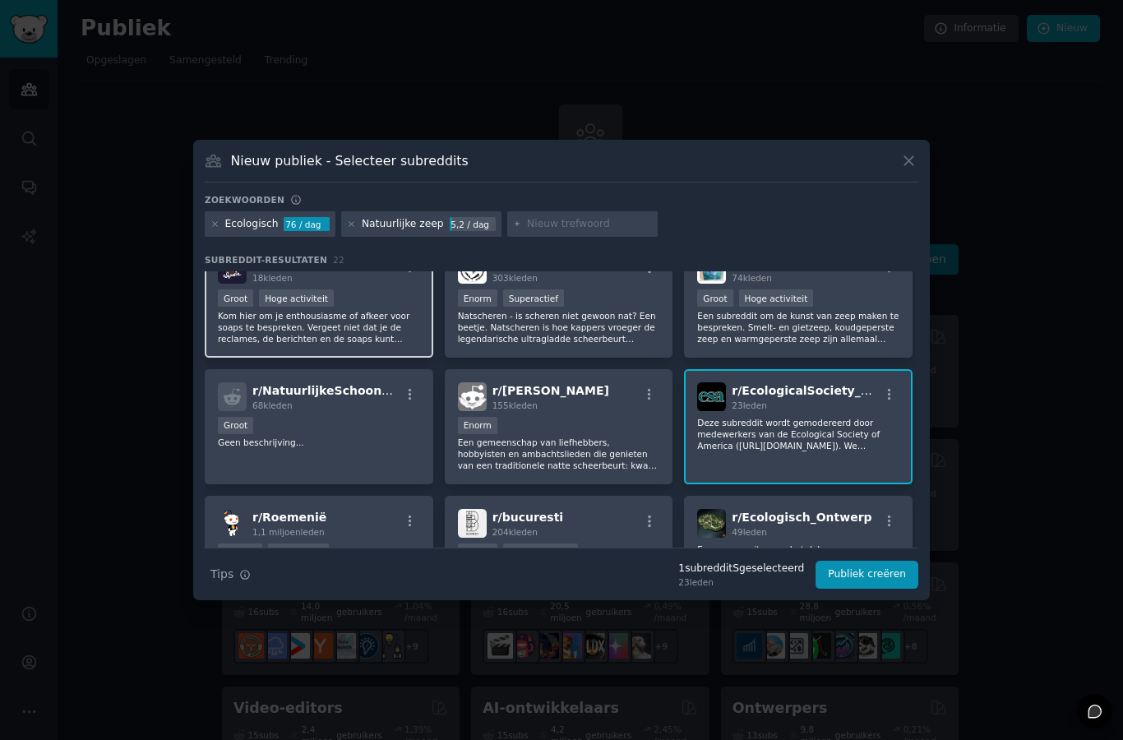
click at [396, 358] on div "r/ DrSquatch 18k leden Groot Hoge activiteit Kom hier om je enthousiasme of afk…" at bounding box center [319, 300] width 229 height 116
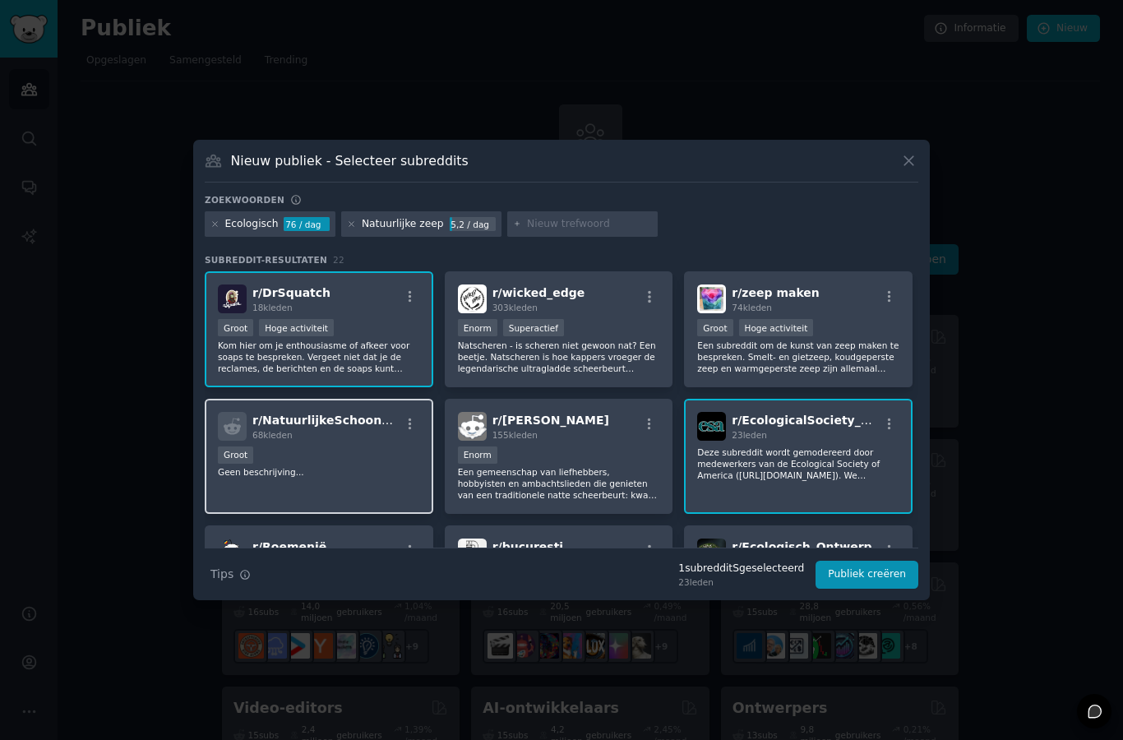
scroll to position [0, 0]
click at [373, 340] on div "Groot Hoge activiteit" at bounding box center [319, 329] width 202 height 21
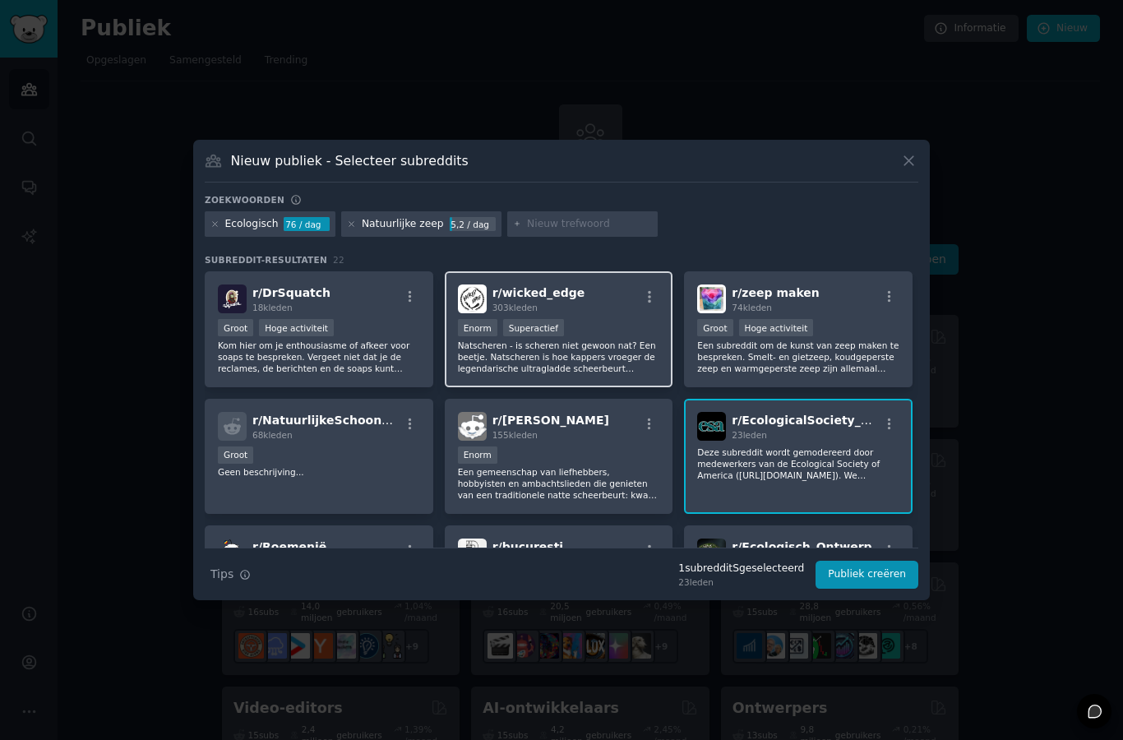
click at [589, 340] on div "Enorm Superactief" at bounding box center [559, 329] width 202 height 21
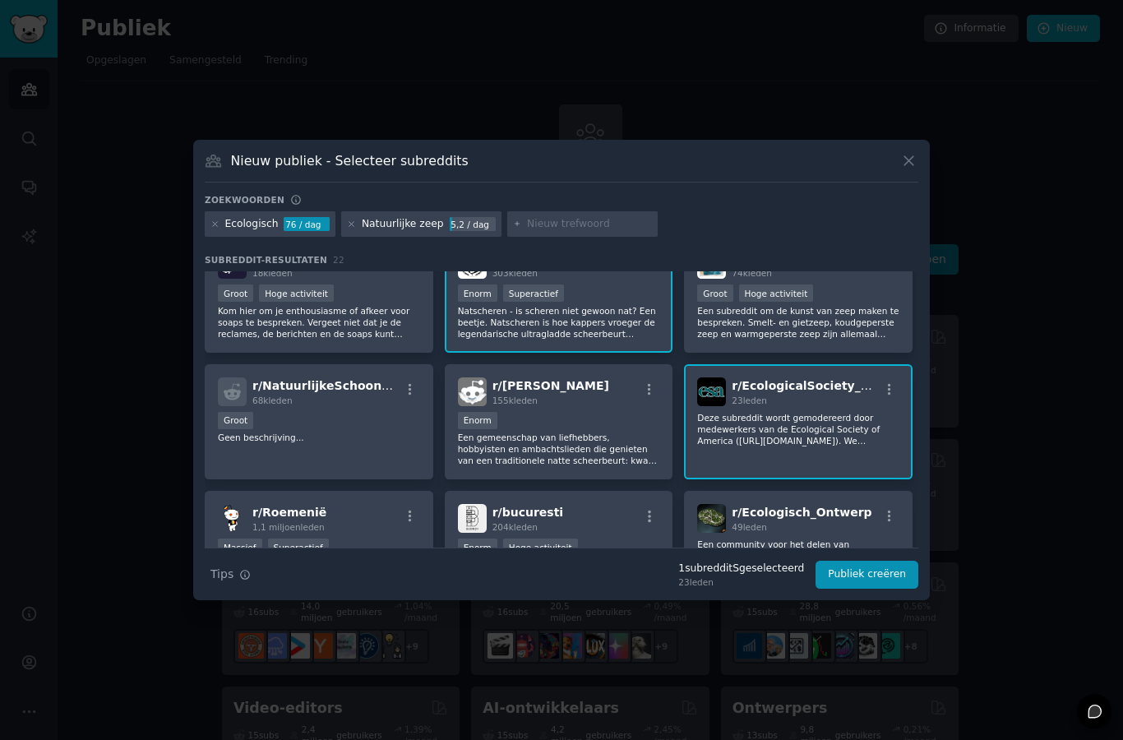
scroll to position [51, 0]
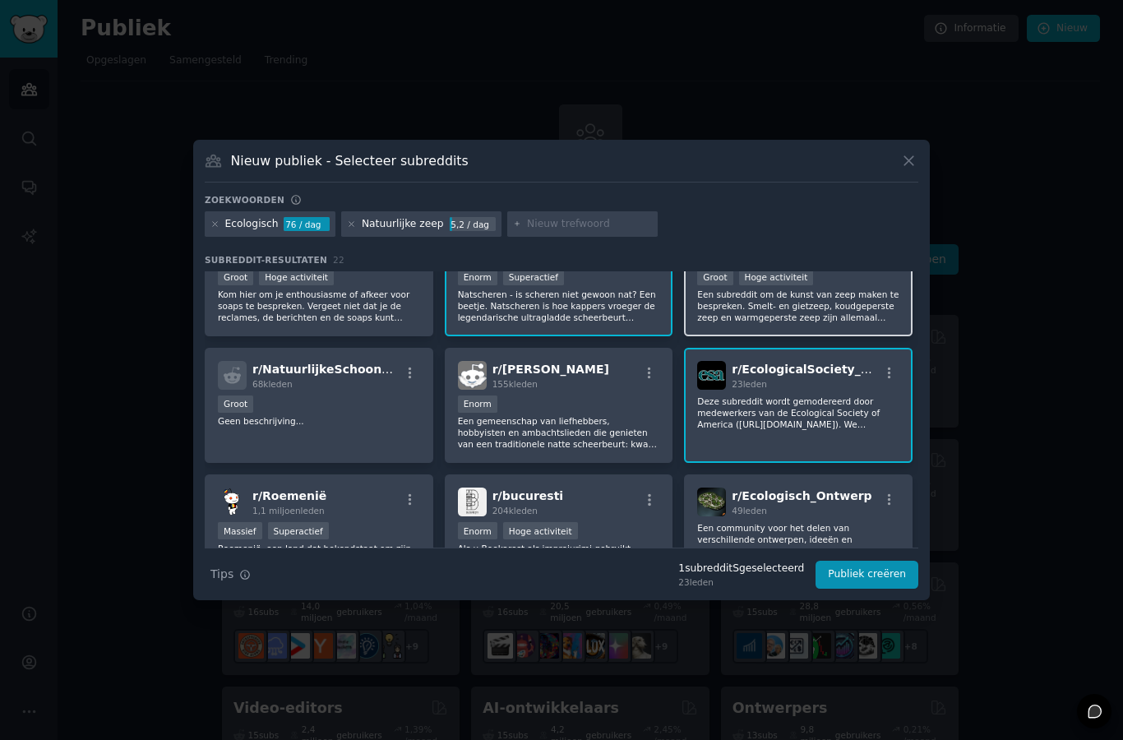
click at [792, 325] on font "Een subreddit om de kunst van zeep maken te bespreken. Smelt- en gietzeep, koud…" at bounding box center [797, 311] width 201 height 44
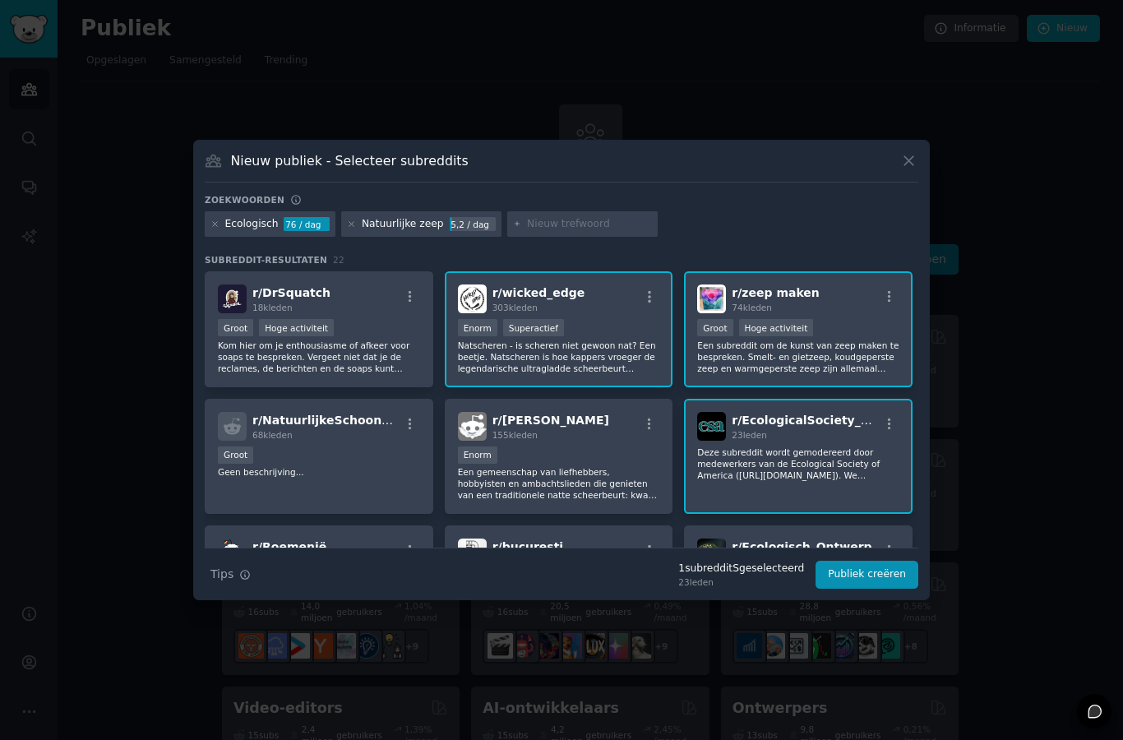
scroll to position [-2, 0]
click at [577, 232] on input "text" at bounding box center [589, 224] width 125 height 15
type input "Zero waste bathroom"
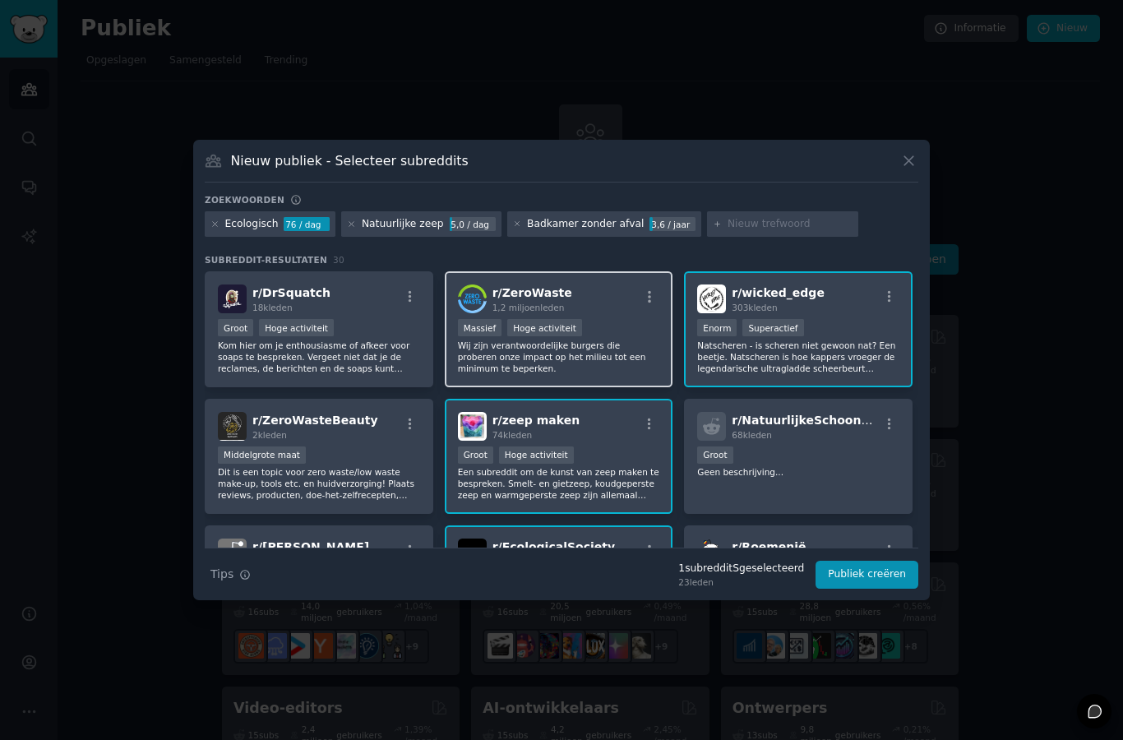
click at [591, 373] on font "Wij zijn verantwoordelijke burgers die proberen onze impact op het milieu tot e…" at bounding box center [552, 356] width 188 height 33
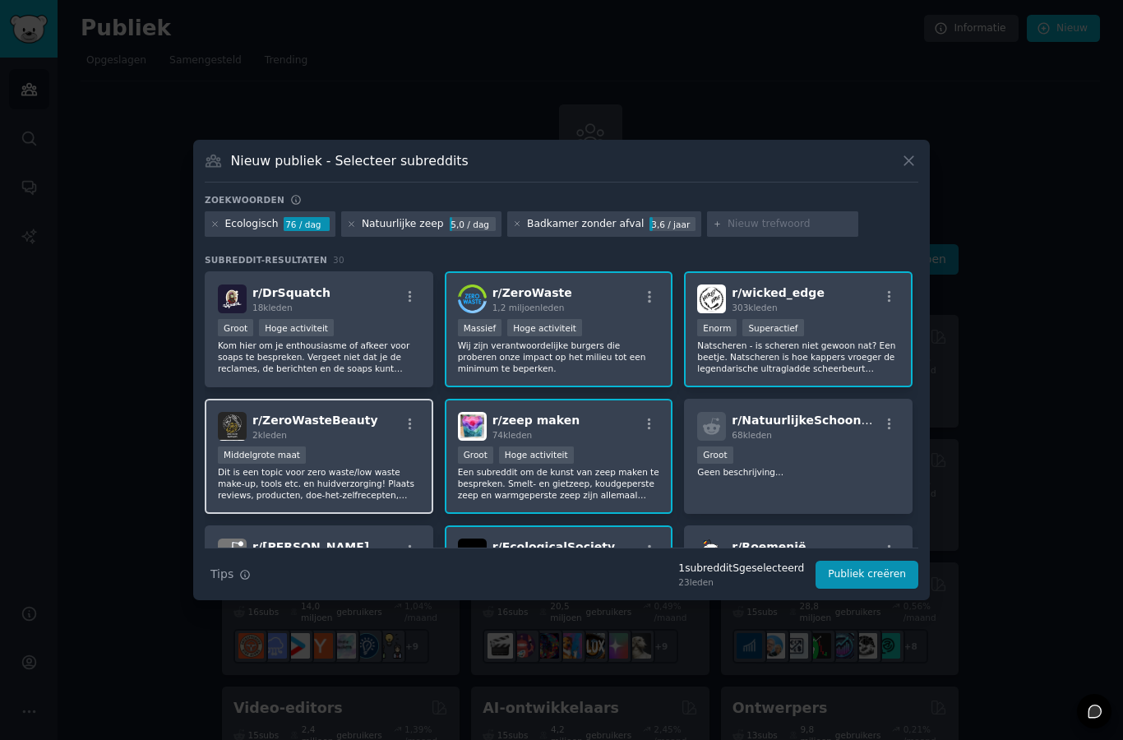
click at [361, 507] on font "Dit is een topic voor zero waste/low waste make-up, tools etc. en huidverzorgin…" at bounding box center [318, 523] width 200 height 113
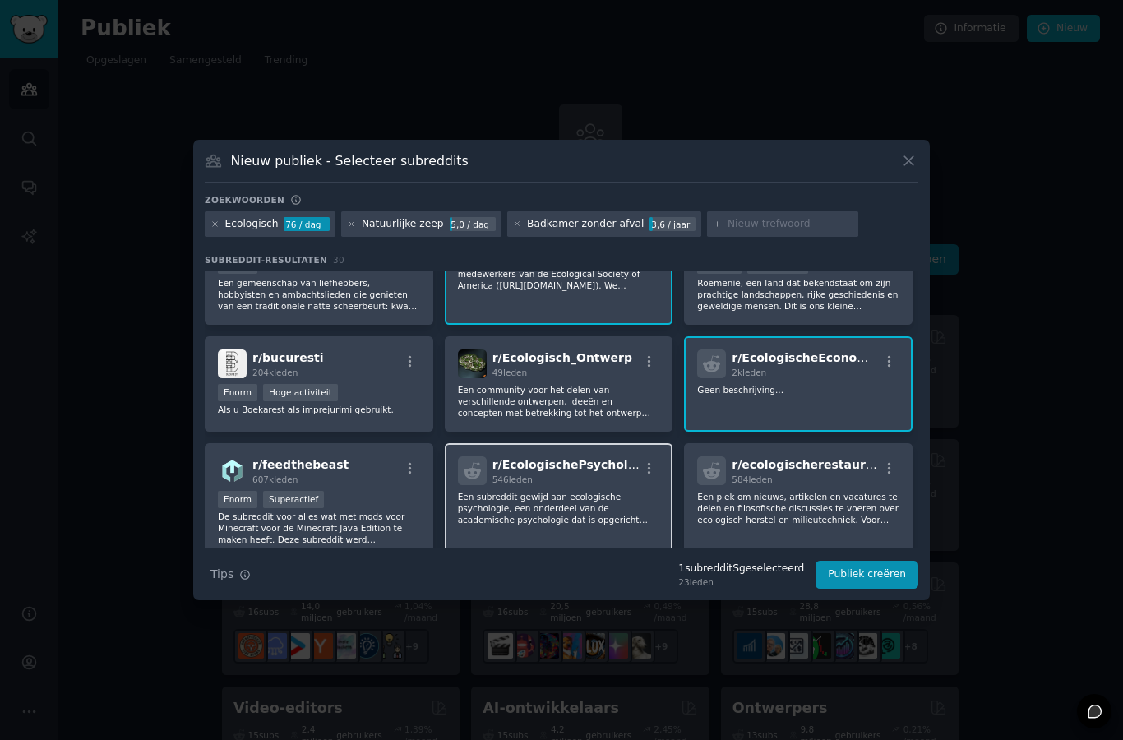
scroll to position [145, 0]
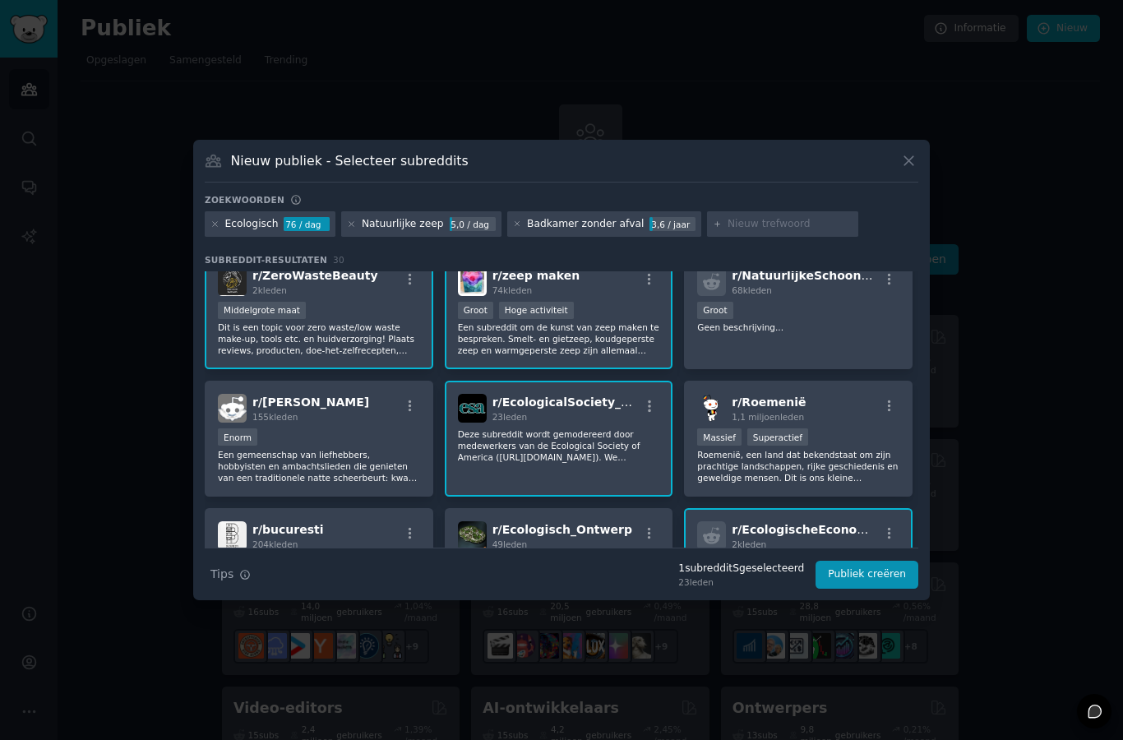
click at [728, 232] on input "text" at bounding box center [790, 224] width 125 height 15
type input "Plastic free shower"
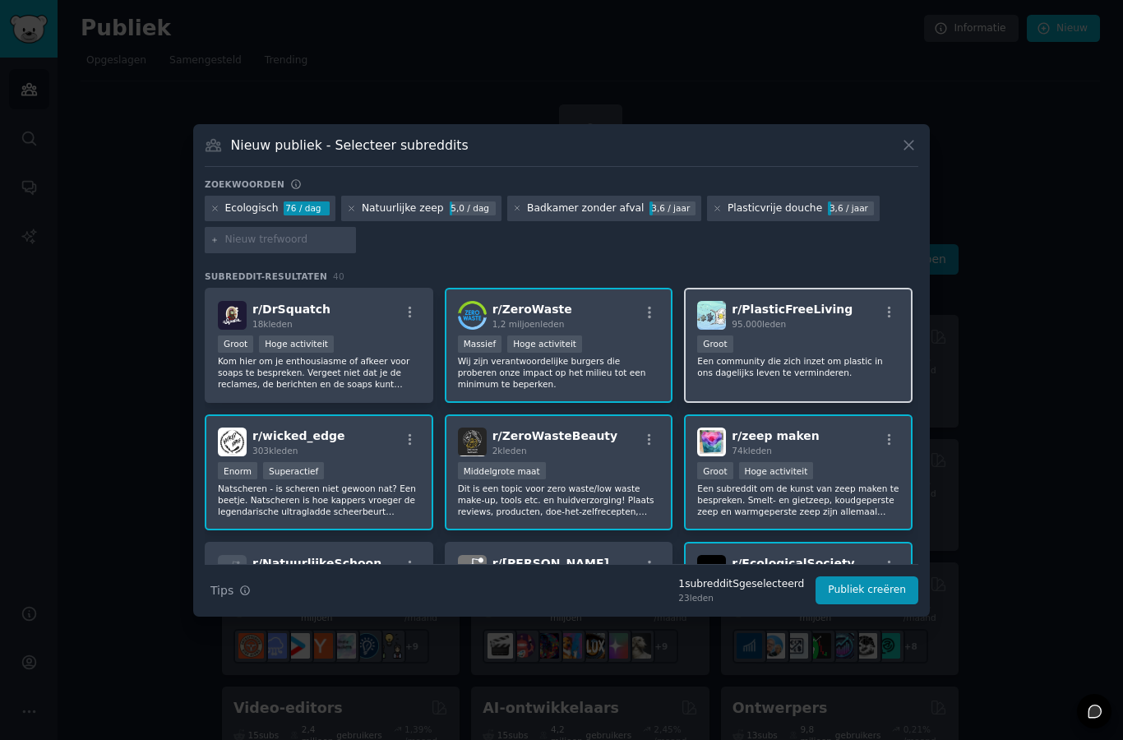
click at [737, 377] on font "Een community die zich inzet om plastic in ons dagelijks leven te verminderen." at bounding box center [789, 366] width 185 height 21
click at [877, 595] on font "Publiek creëren" at bounding box center [867, 590] width 78 height 12
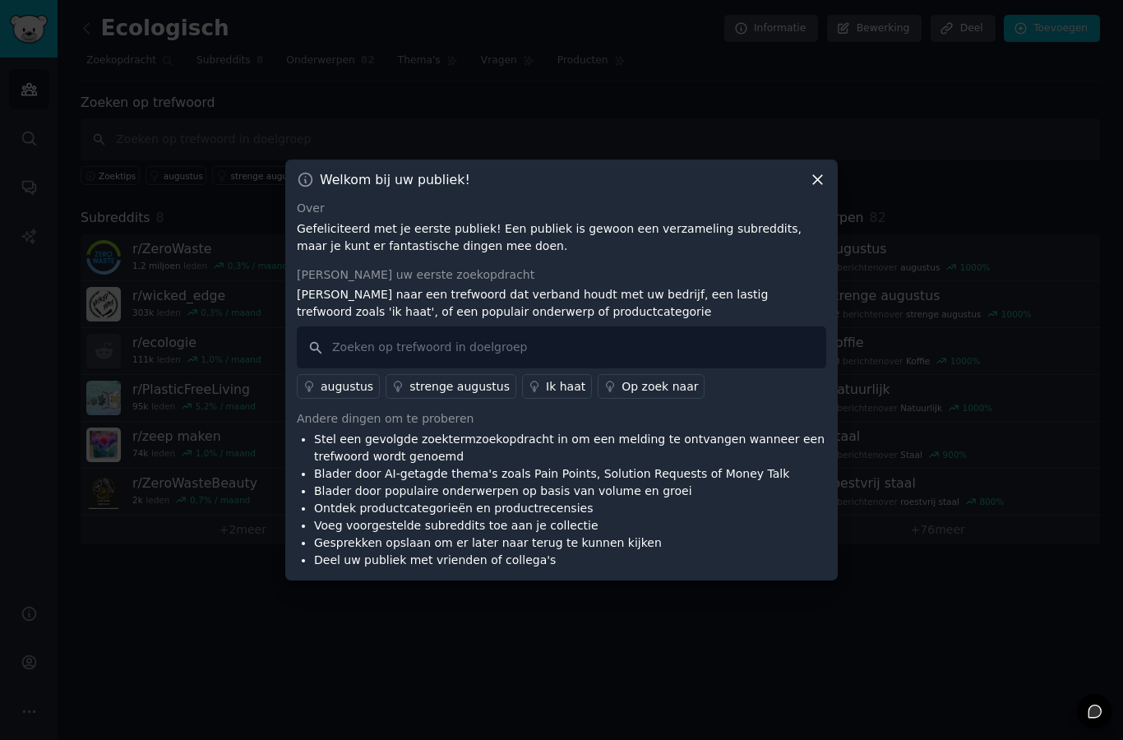
click at [817, 188] on icon at bounding box center [817, 179] width 17 height 17
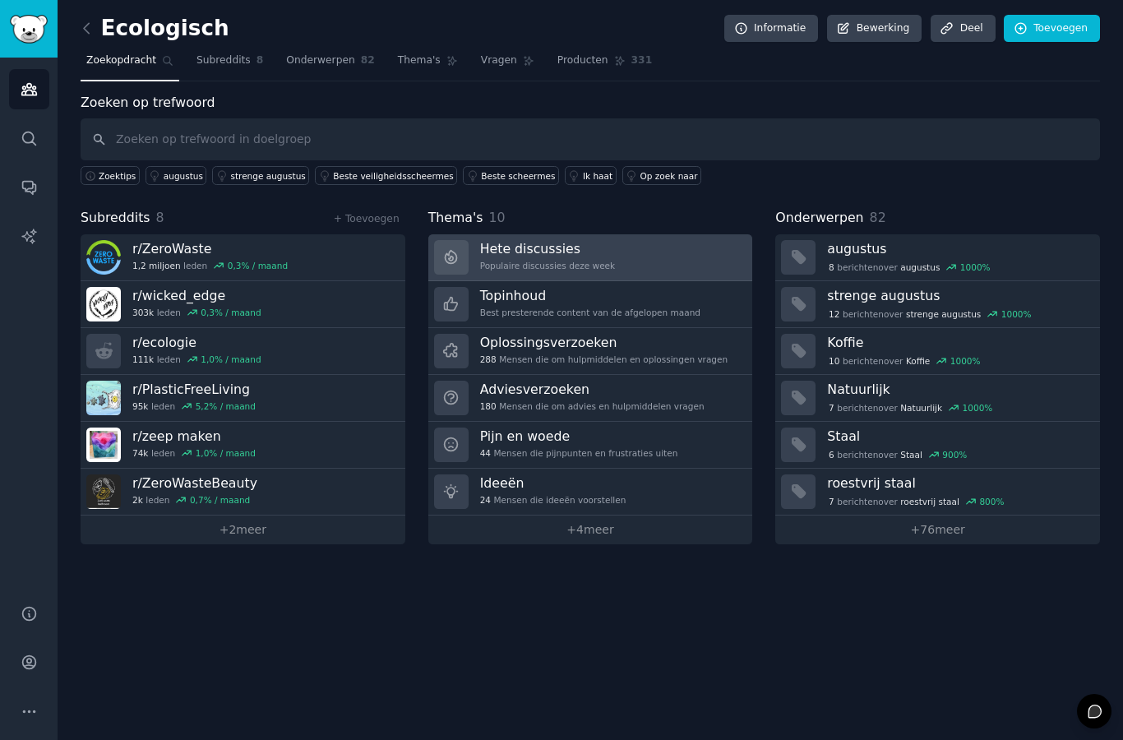
click at [523, 261] on font "Populaire discussies deze week" at bounding box center [547, 266] width 135 height 10
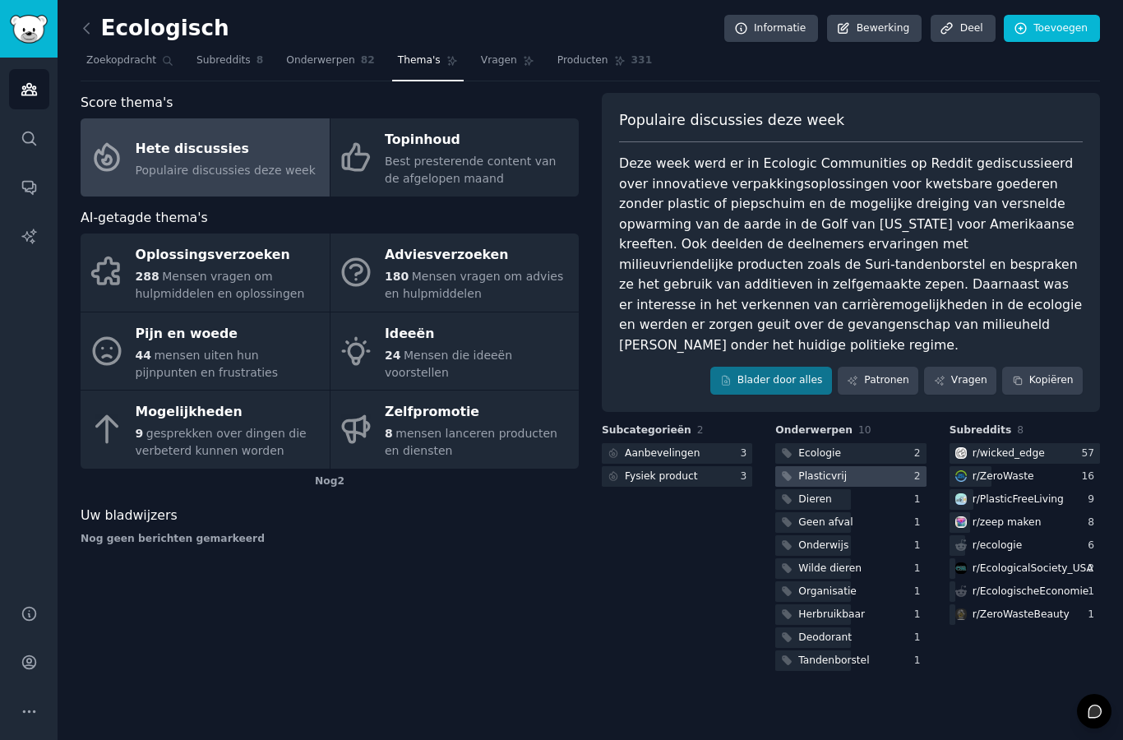
click at [833, 470] on font "Plasticvrij" at bounding box center [823, 476] width 49 height 12
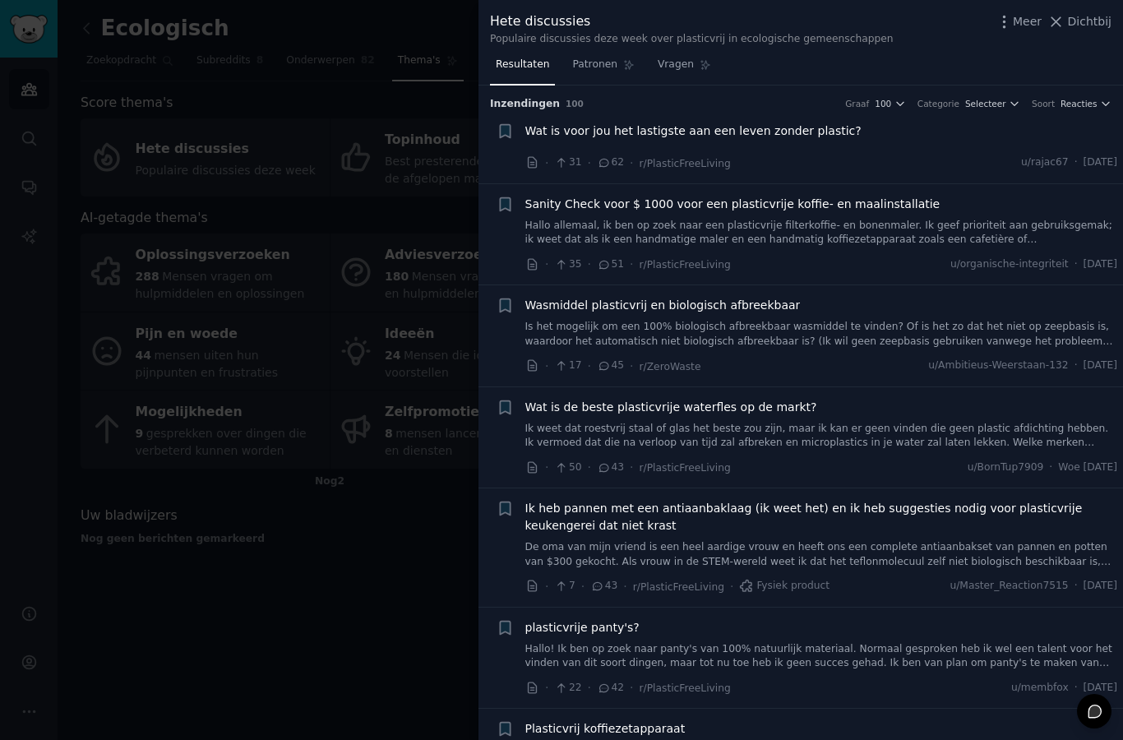
click at [503, 313] on div "+" at bounding box center [505, 305] width 17 height 17
click at [505, 307] on icon "button" at bounding box center [505, 305] width 10 height 13
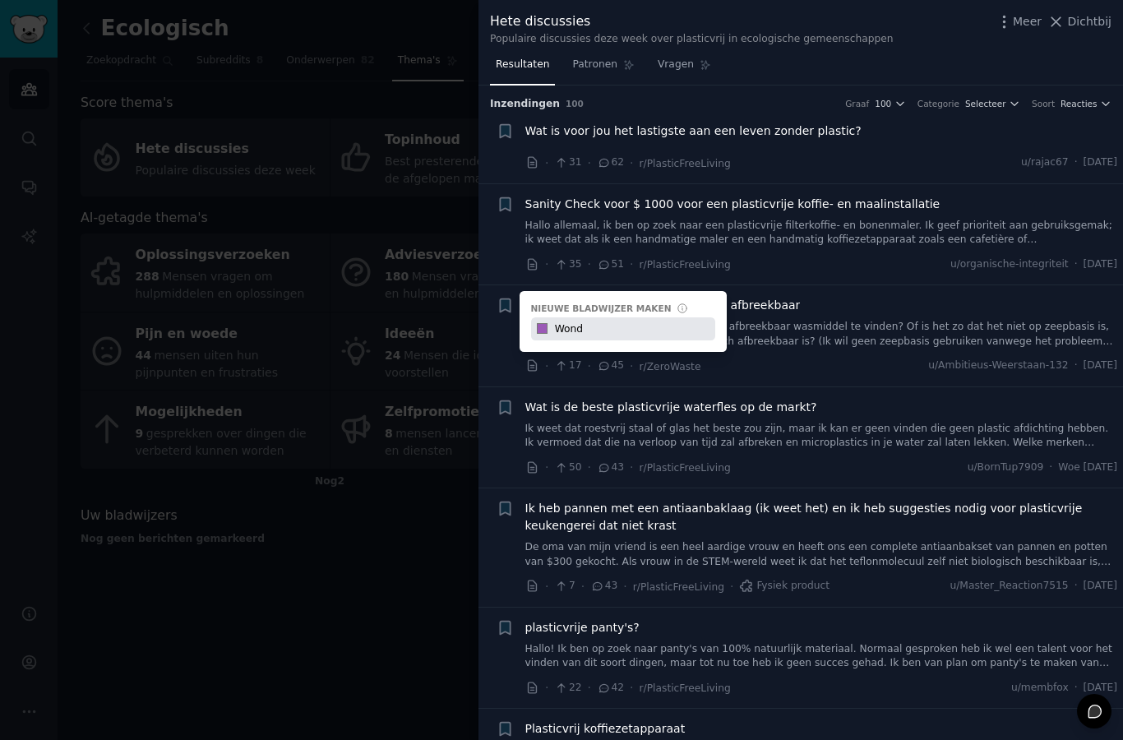
type input "Wondr"
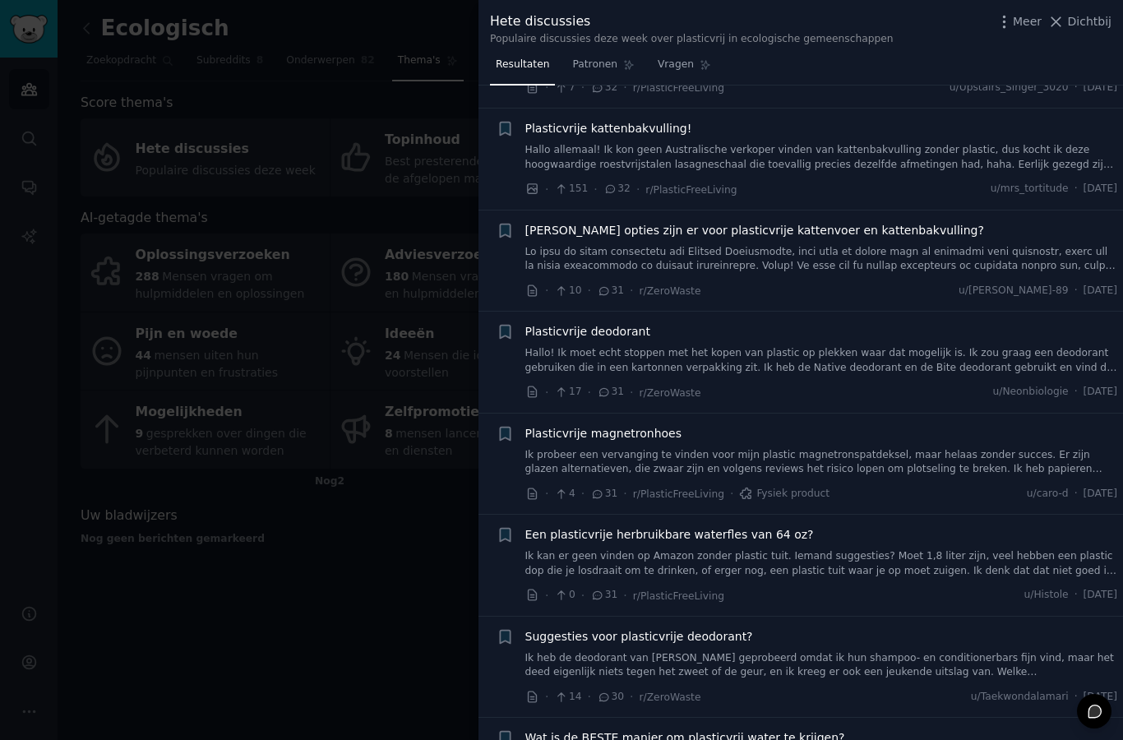
scroll to position [1326, 0]
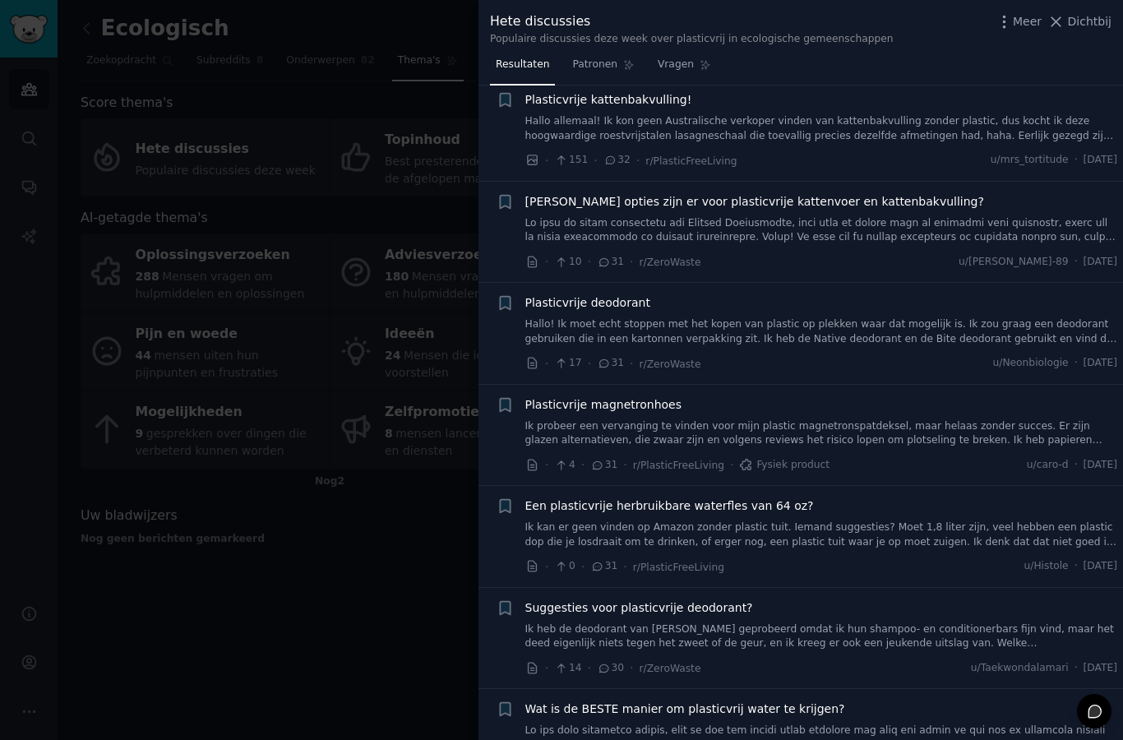
click at [286, 535] on div at bounding box center [561, 370] width 1123 height 740
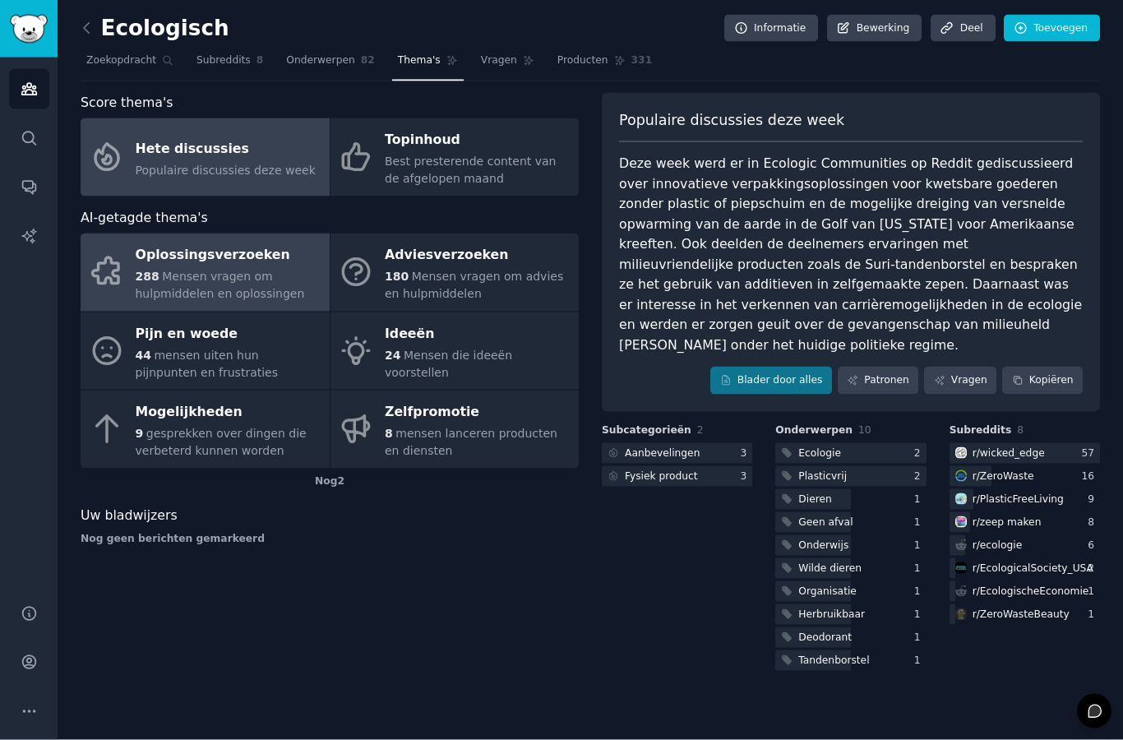
click at [256, 270] on font "Mensen vragen om hulpmiddelen en oplossingen" at bounding box center [220, 285] width 169 height 30
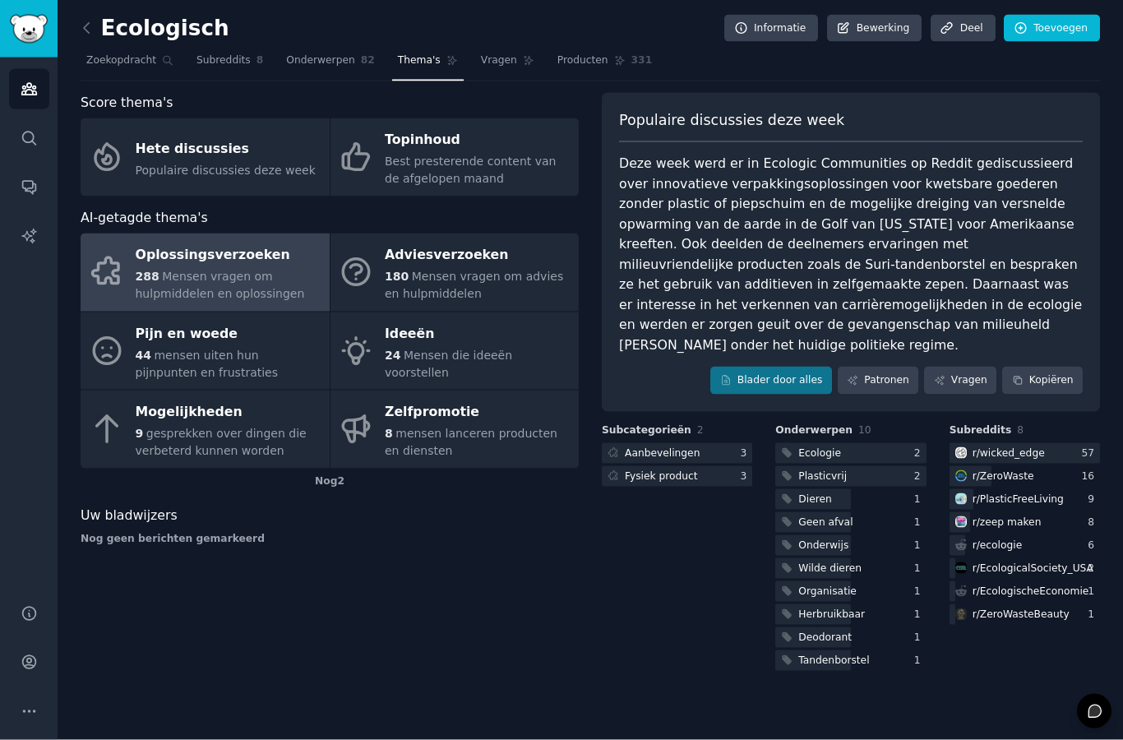
scroll to position [39, 0]
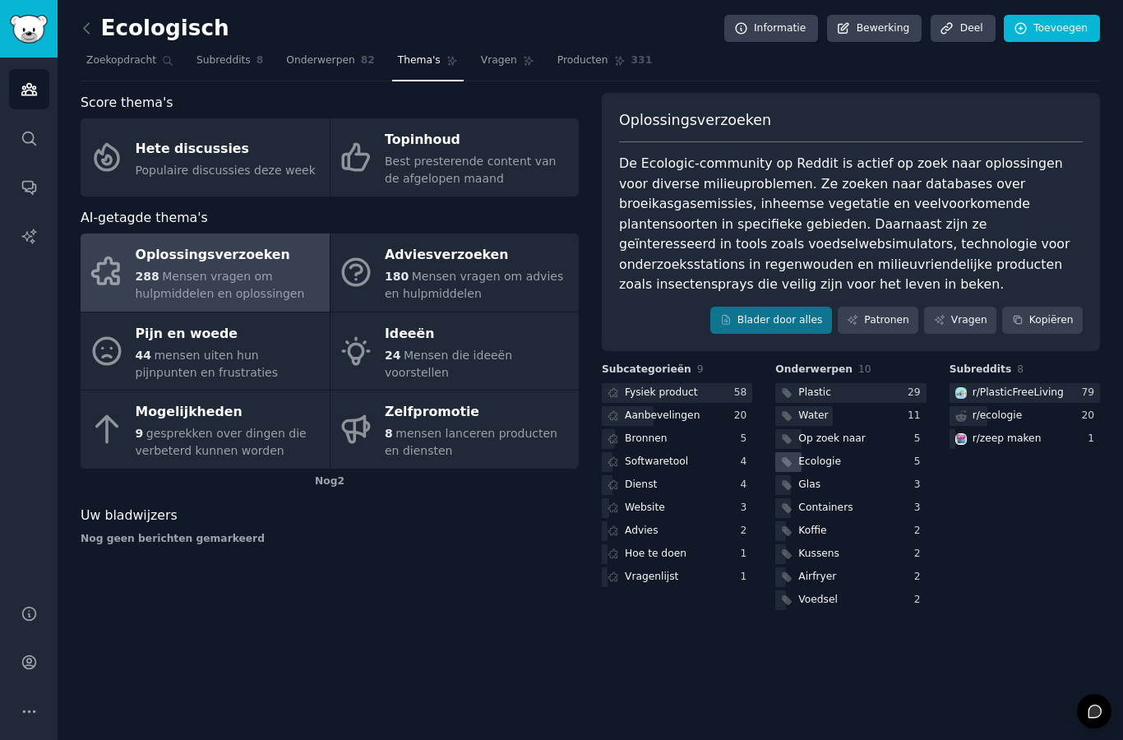
click at [835, 456] on font "Ecologie" at bounding box center [820, 462] width 43 height 12
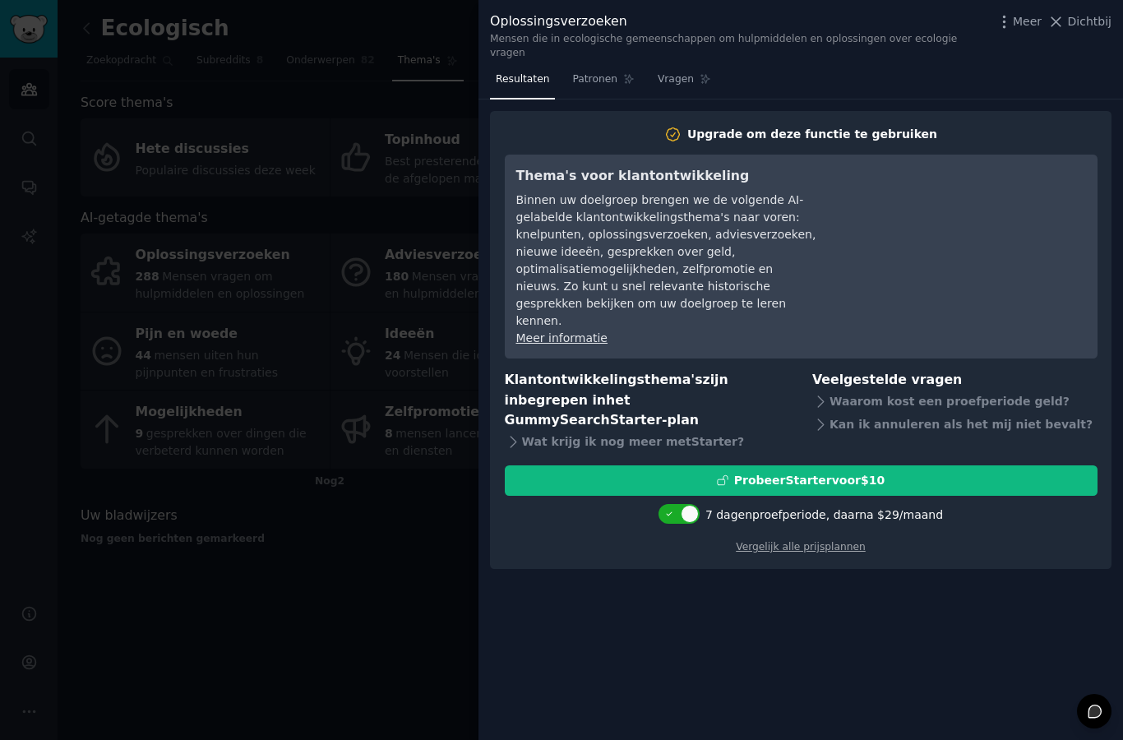
click at [404, 265] on div at bounding box center [561, 370] width 1123 height 740
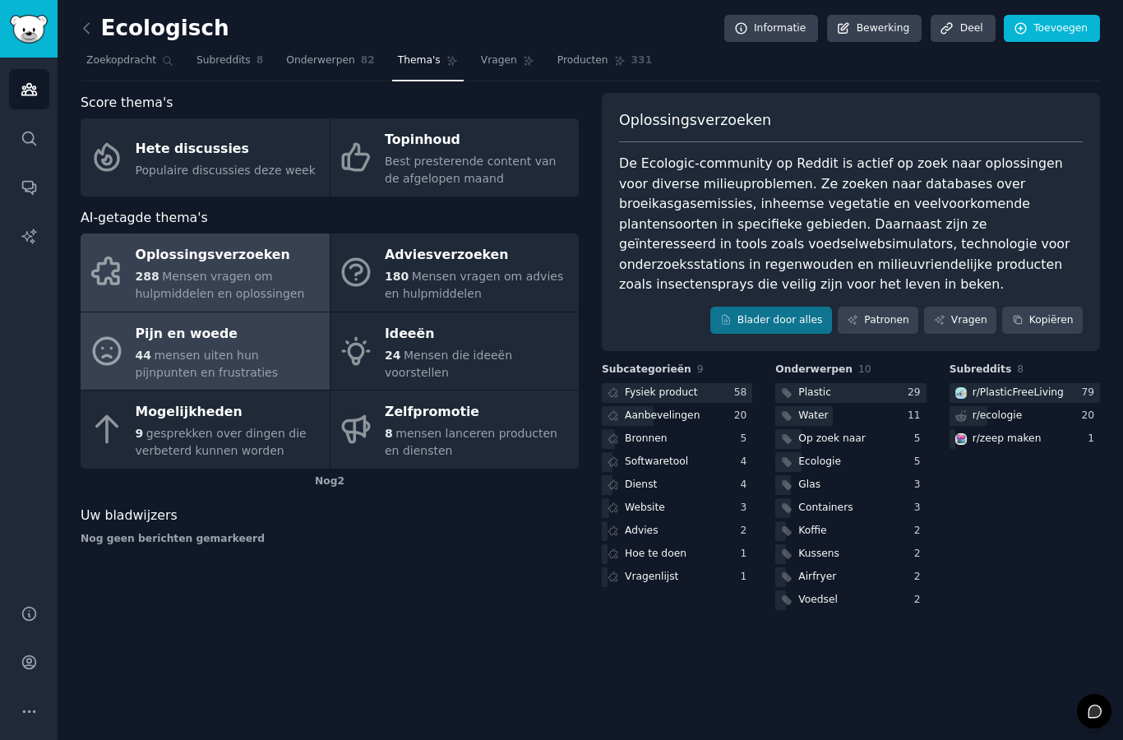
click at [266, 347] on div "44 mensen uiten hun pijnpunten en frustraties" at bounding box center [229, 364] width 186 height 35
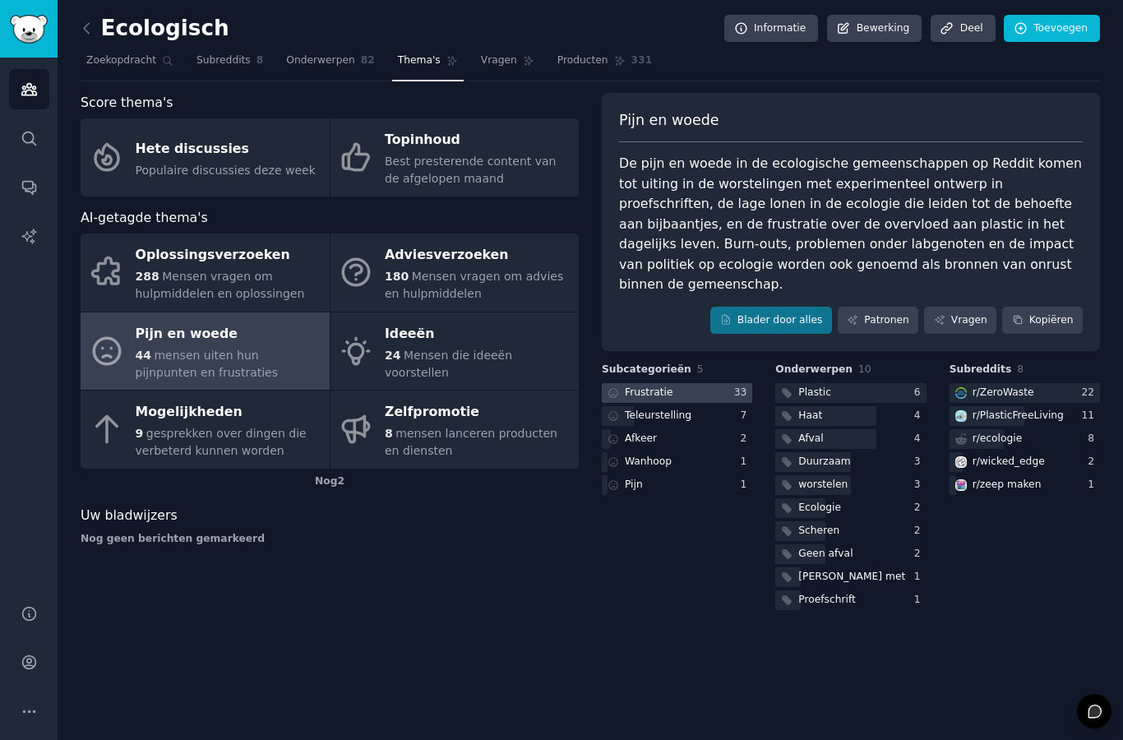
click at [697, 383] on div at bounding box center [677, 393] width 150 height 21
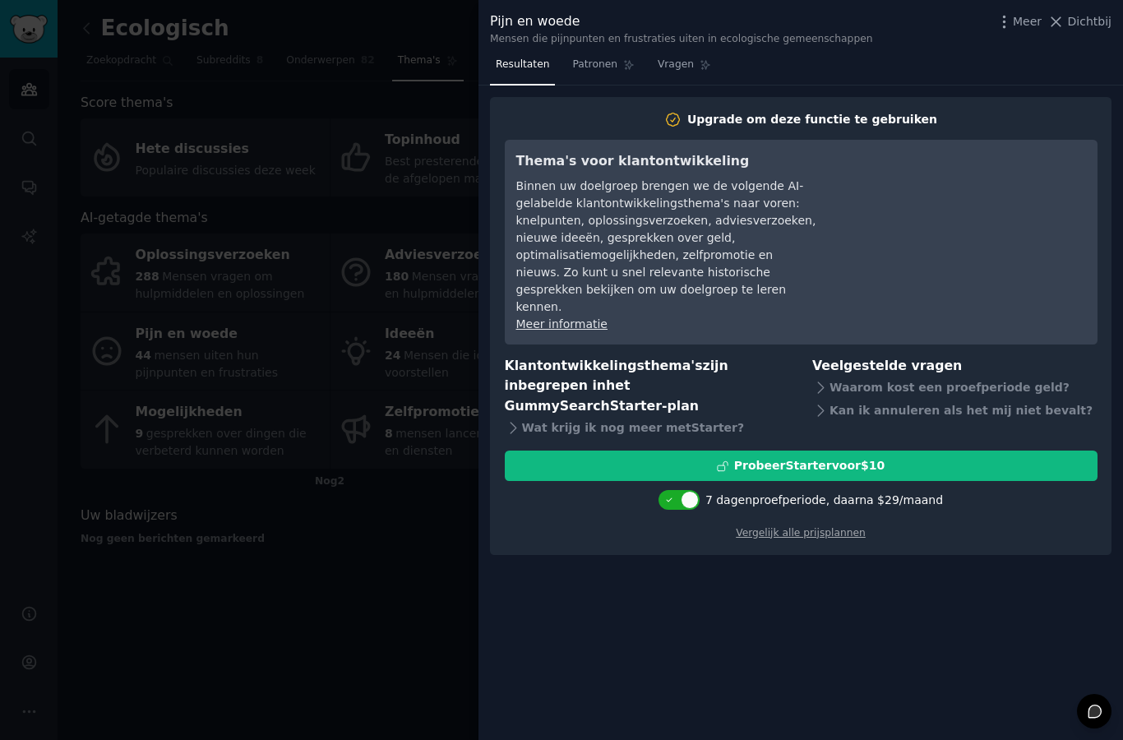
click at [429, 496] on div at bounding box center [561, 370] width 1123 height 740
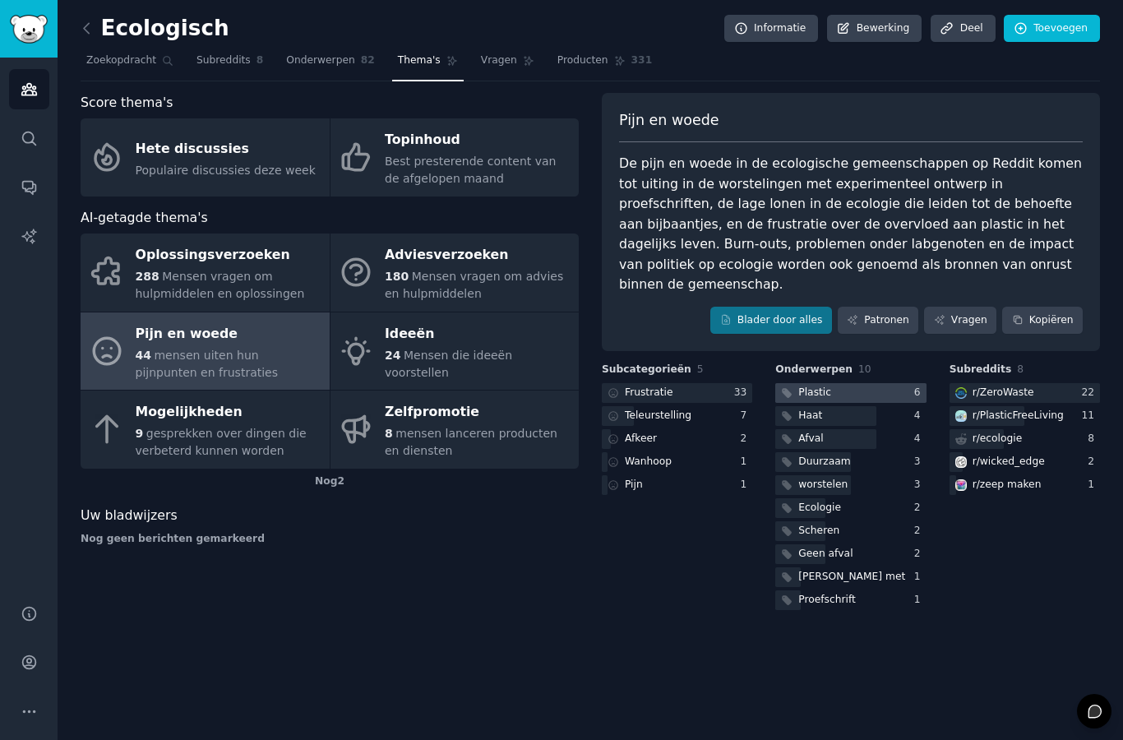
click at [806, 387] on font "Plastic" at bounding box center [815, 393] width 33 height 12
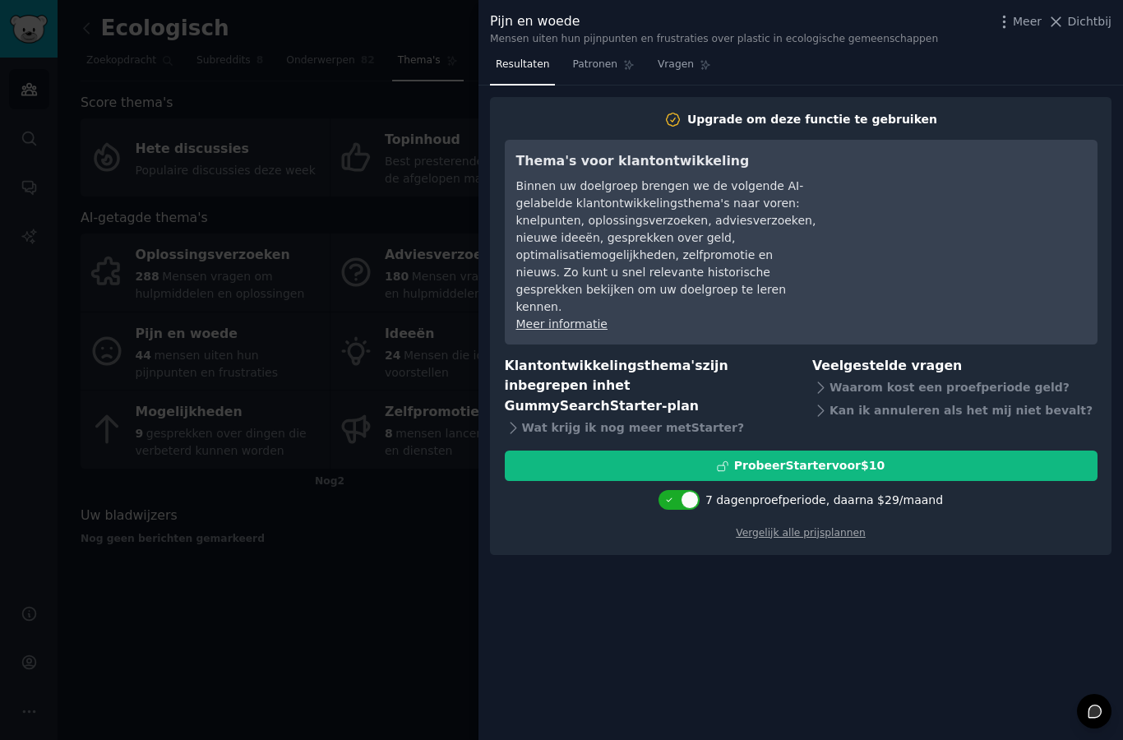
click at [472, 516] on div at bounding box center [561, 370] width 1123 height 740
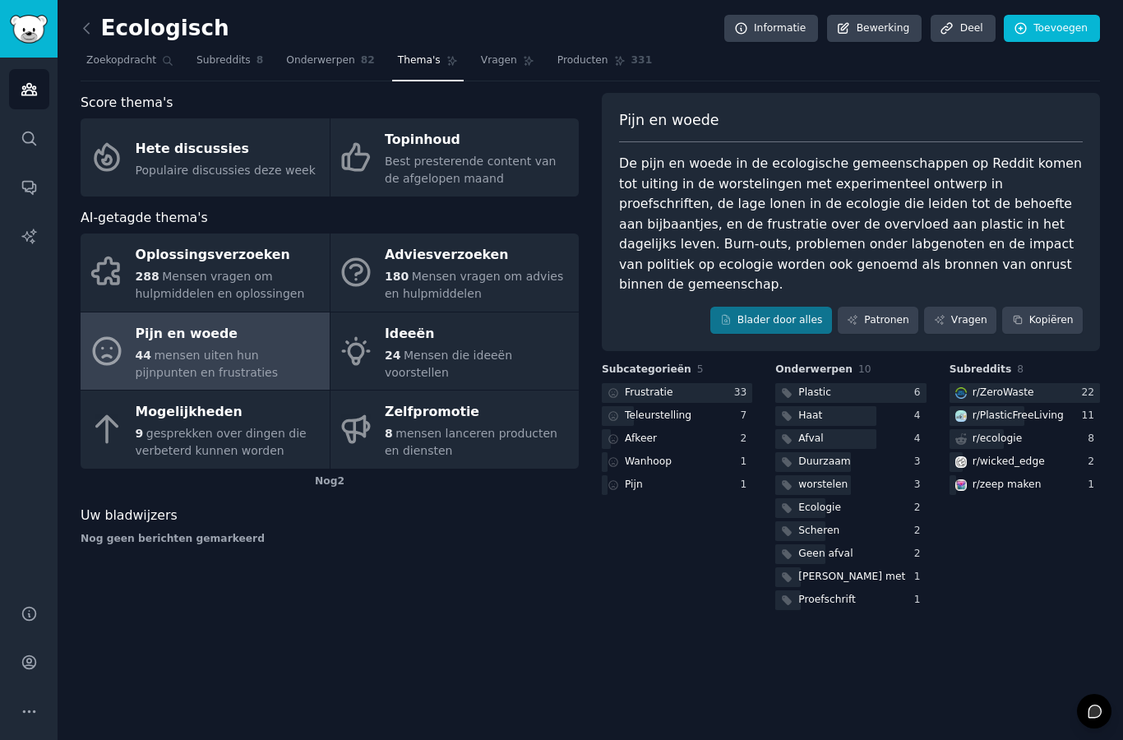
click at [827, 383] on div "Plastic 6 Haat 4 Afval 4 Duurzaam 3 worstelen 3 Ecologie 2 Scheren 2 Geen afval…" at bounding box center [851, 497] width 150 height 228
click at [822, 406] on div "Haat" at bounding box center [801, 416] width 50 height 21
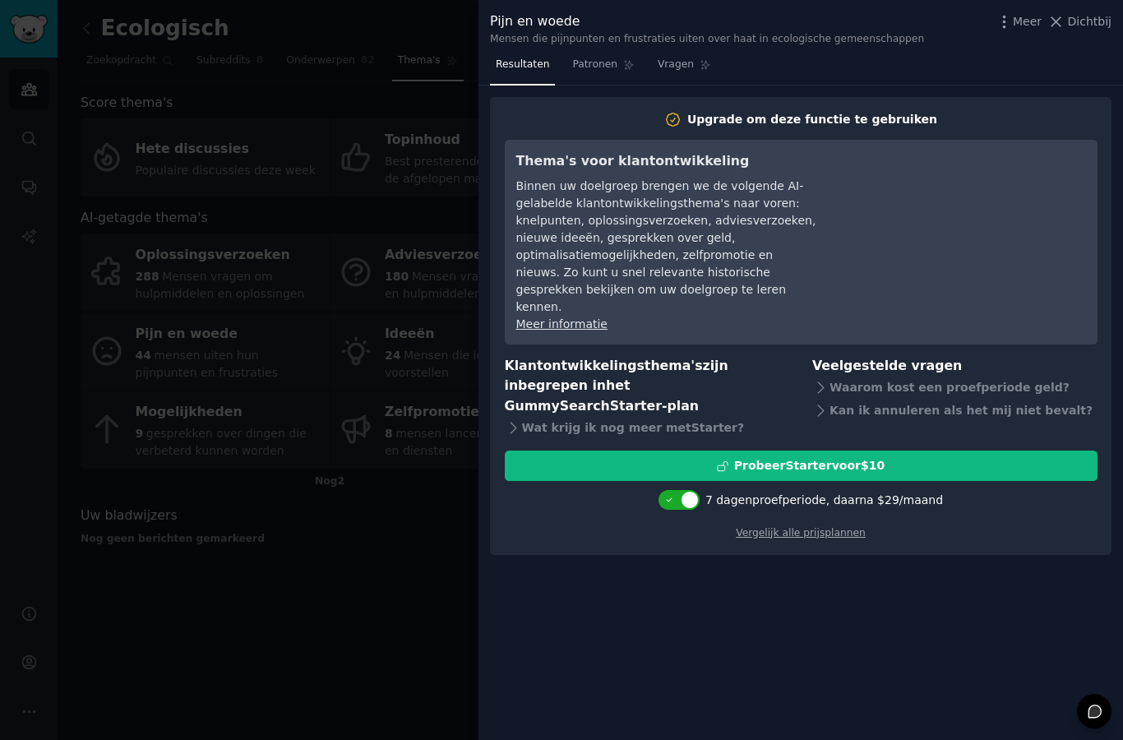
click at [604, 39] on font "Mensen die pijnpunten en frustraties uiten over haat in ecologische gemeenschap…" at bounding box center [707, 39] width 434 height 12
click at [609, 54] on link "Patronen" at bounding box center [603, 69] width 73 height 34
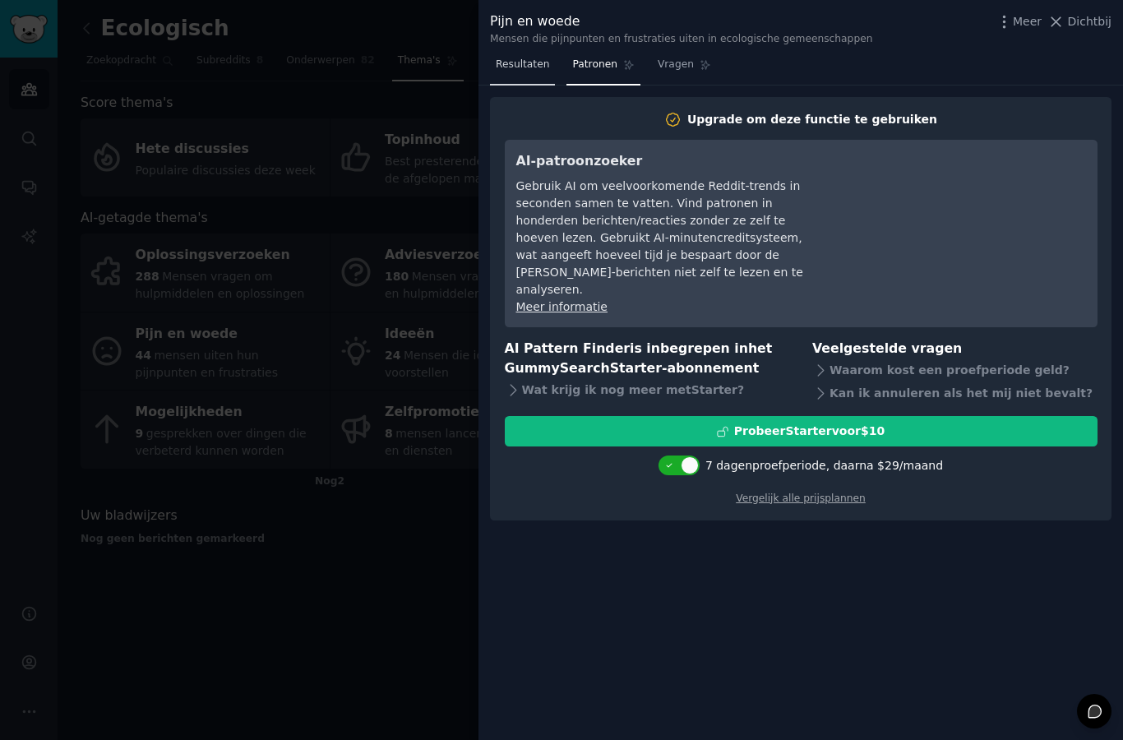
click at [535, 81] on link "Resultaten" at bounding box center [522, 69] width 65 height 34
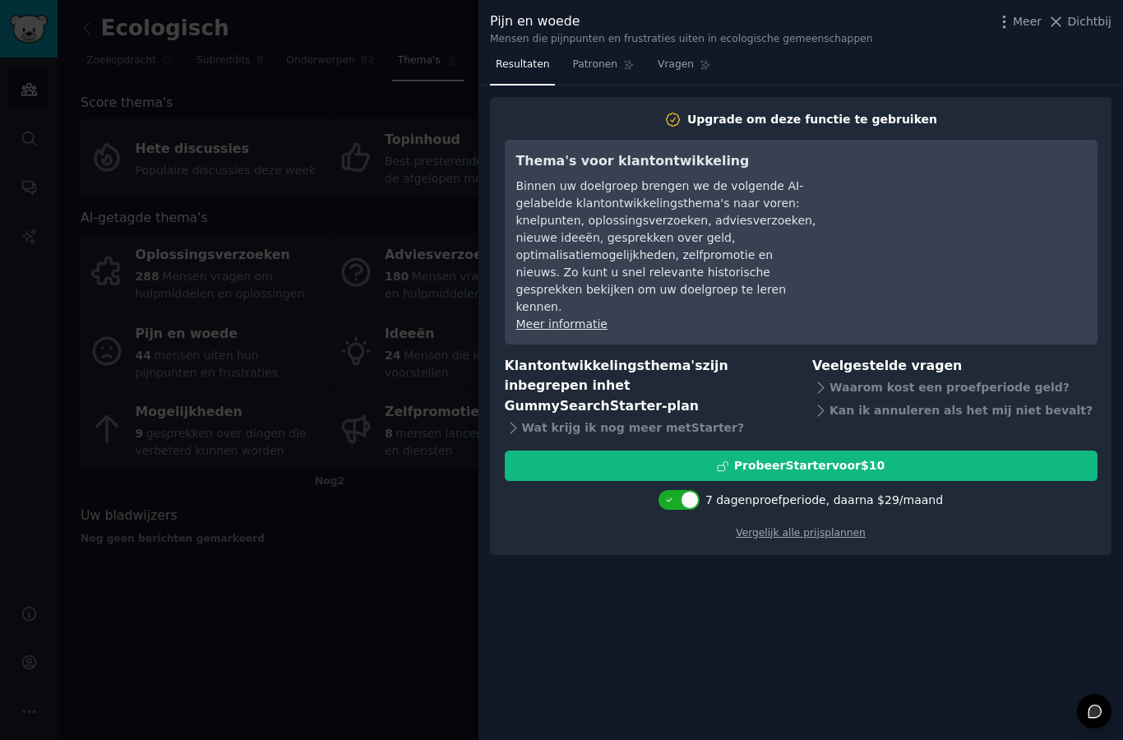
click at [414, 505] on div at bounding box center [561, 370] width 1123 height 740
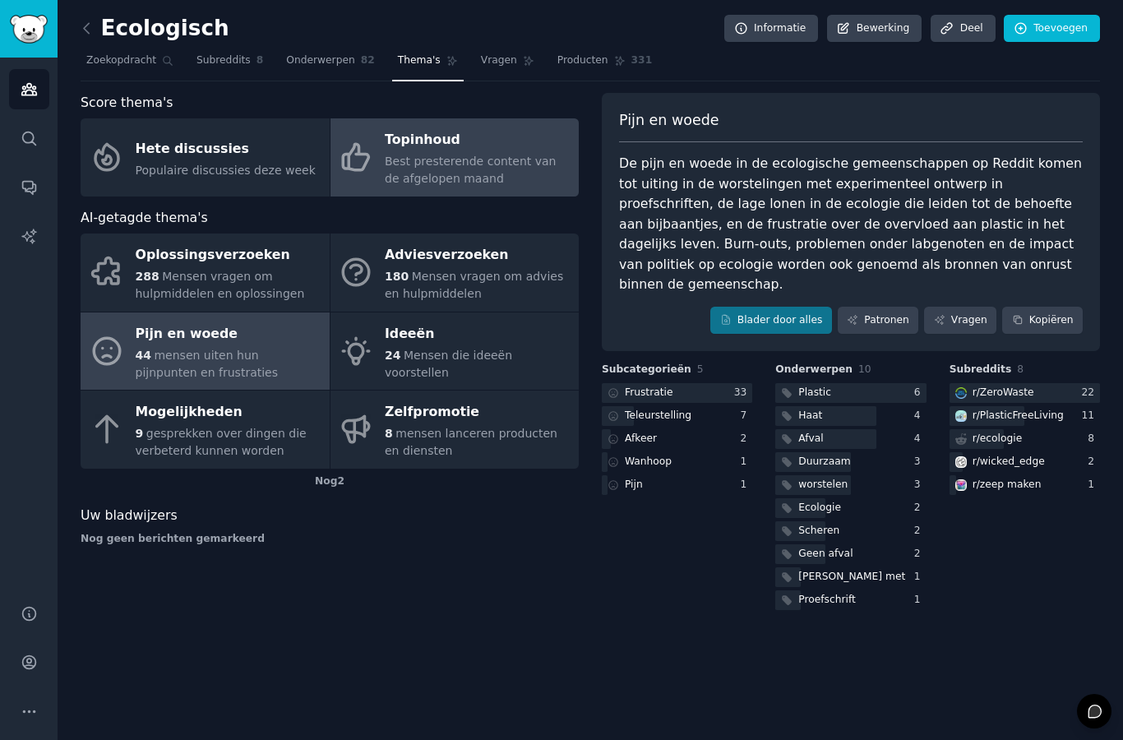
click at [447, 155] on font "Best presterende content van de afgelopen maand" at bounding box center [470, 170] width 171 height 30
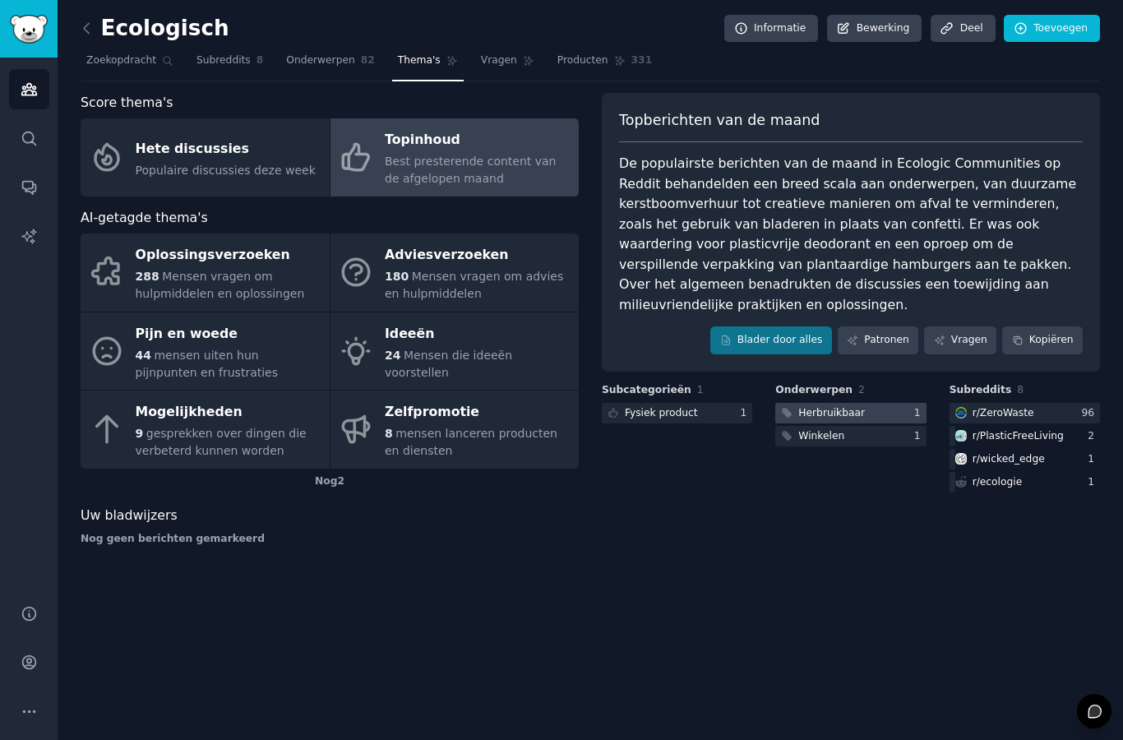
click at [812, 407] on font "Herbruikbaar" at bounding box center [832, 413] width 67 height 12
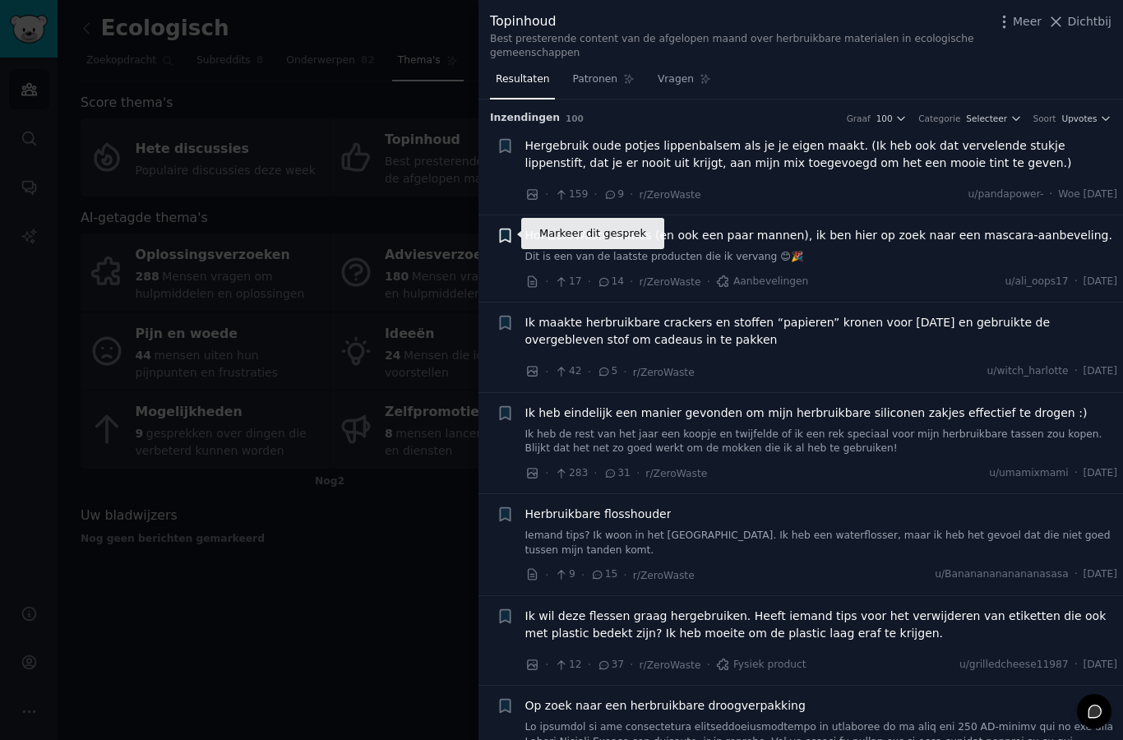
click at [507, 231] on icon "button" at bounding box center [505, 235] width 10 height 13
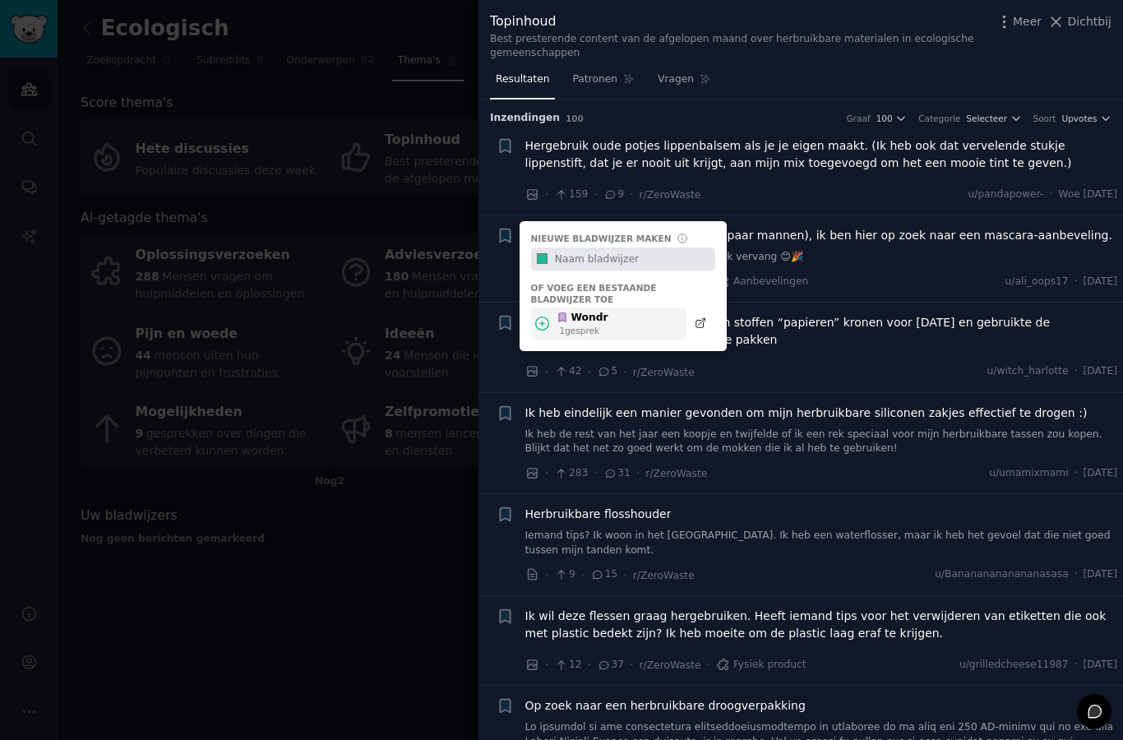
click at [581, 313] on font "Wondr" at bounding box center [590, 318] width 37 height 12
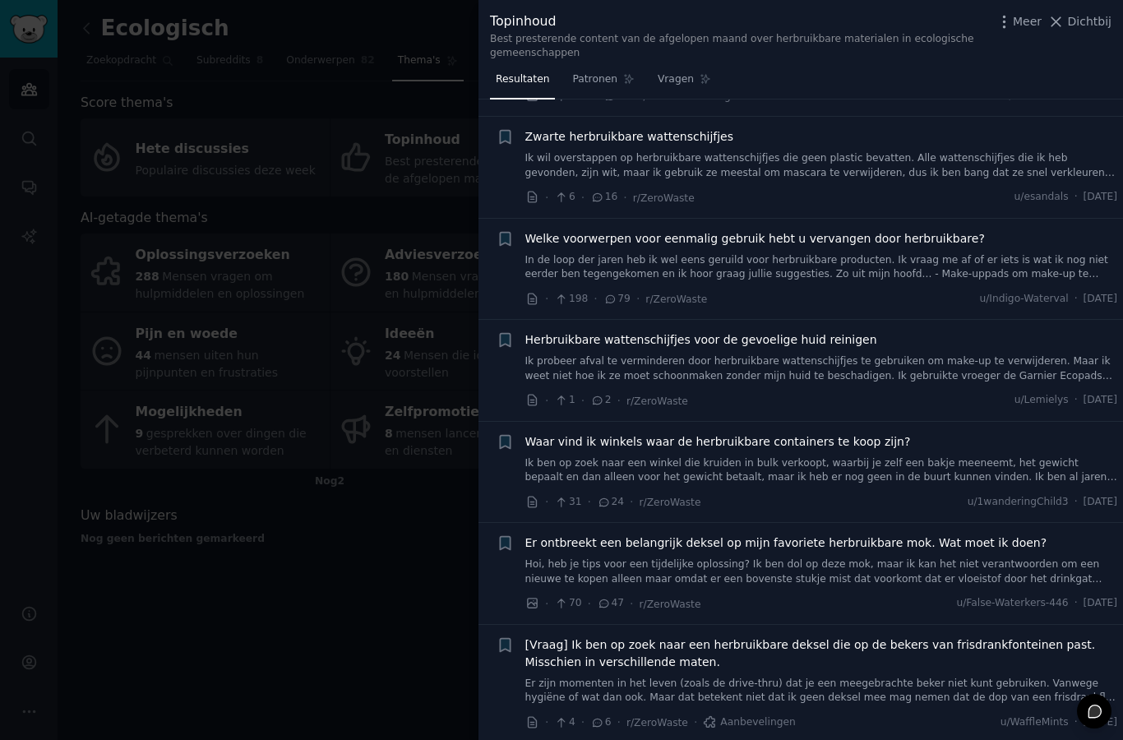
scroll to position [1179, 0]
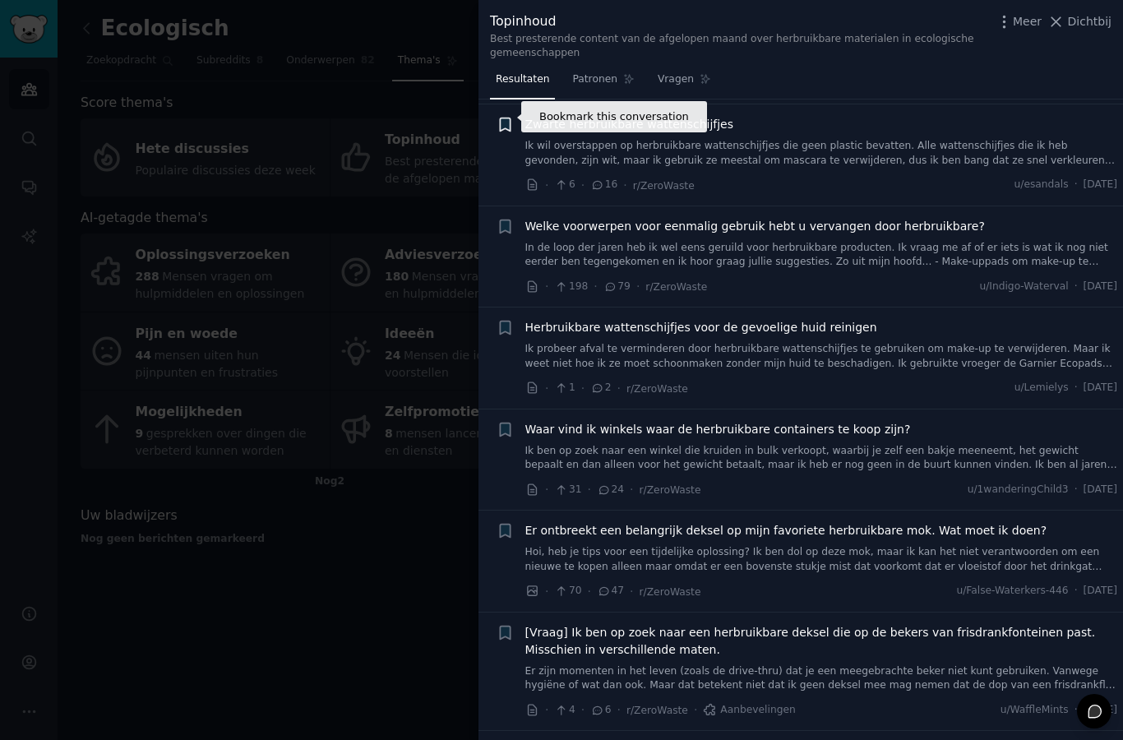
click at [503, 122] on icon "button" at bounding box center [505, 124] width 10 height 13
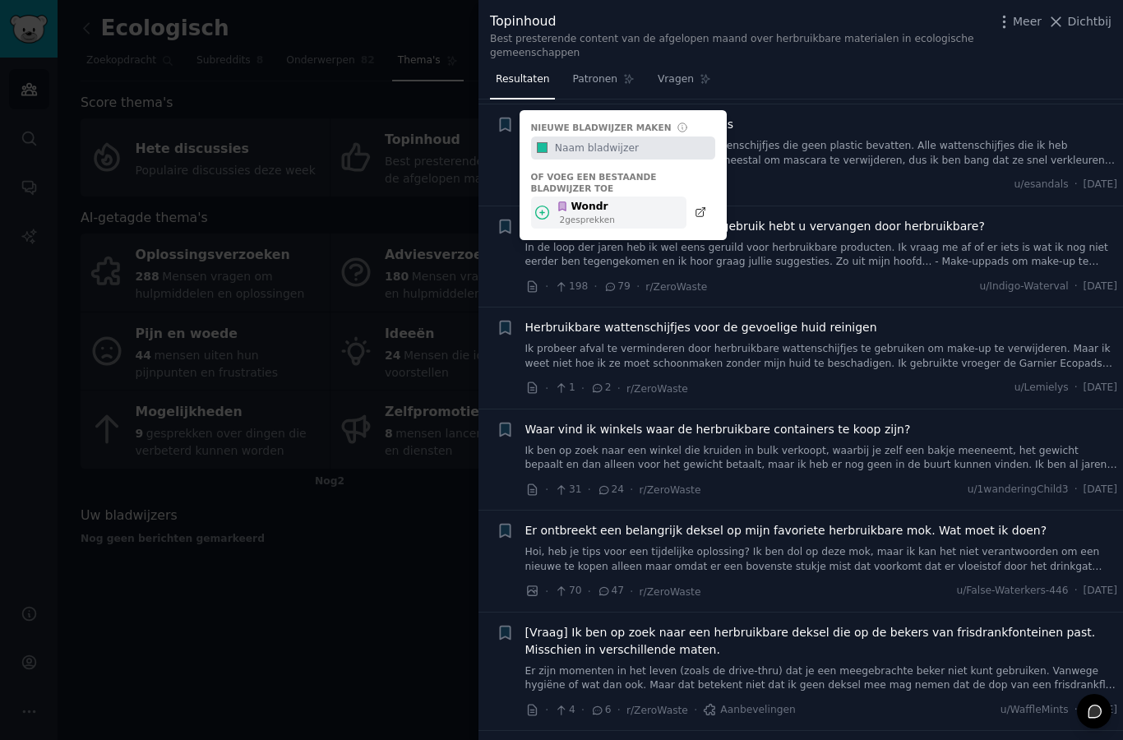
click at [574, 215] on font "gesprekken" at bounding box center [590, 220] width 50 height 10
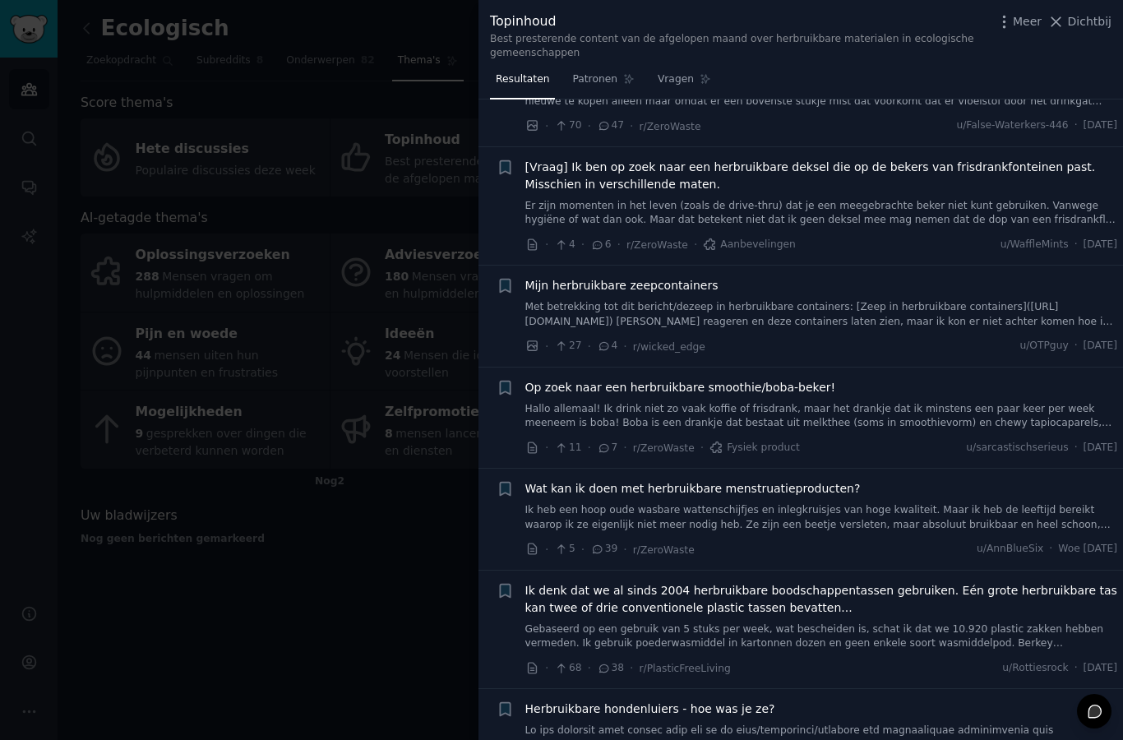
scroll to position [1646, 0]
click at [506, 278] on icon "button" at bounding box center [505, 284] width 10 height 13
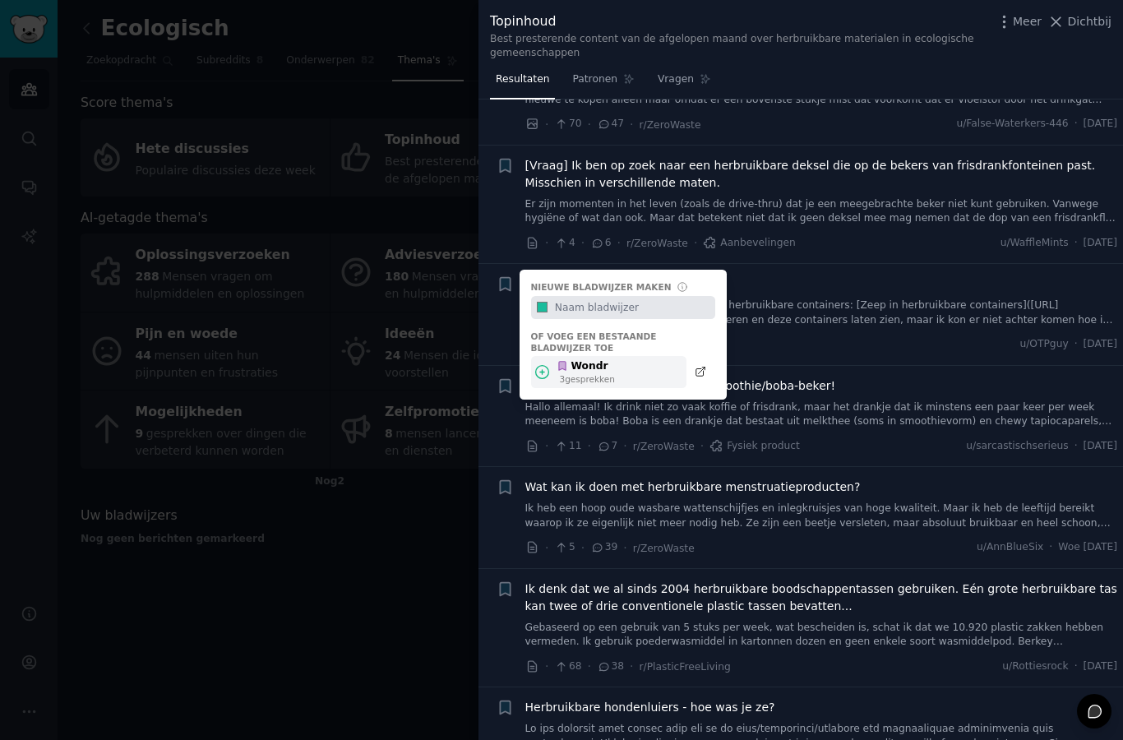
click at [647, 356] on div "Wondr 3 gesprekken ​" at bounding box center [608, 372] width 155 height 32
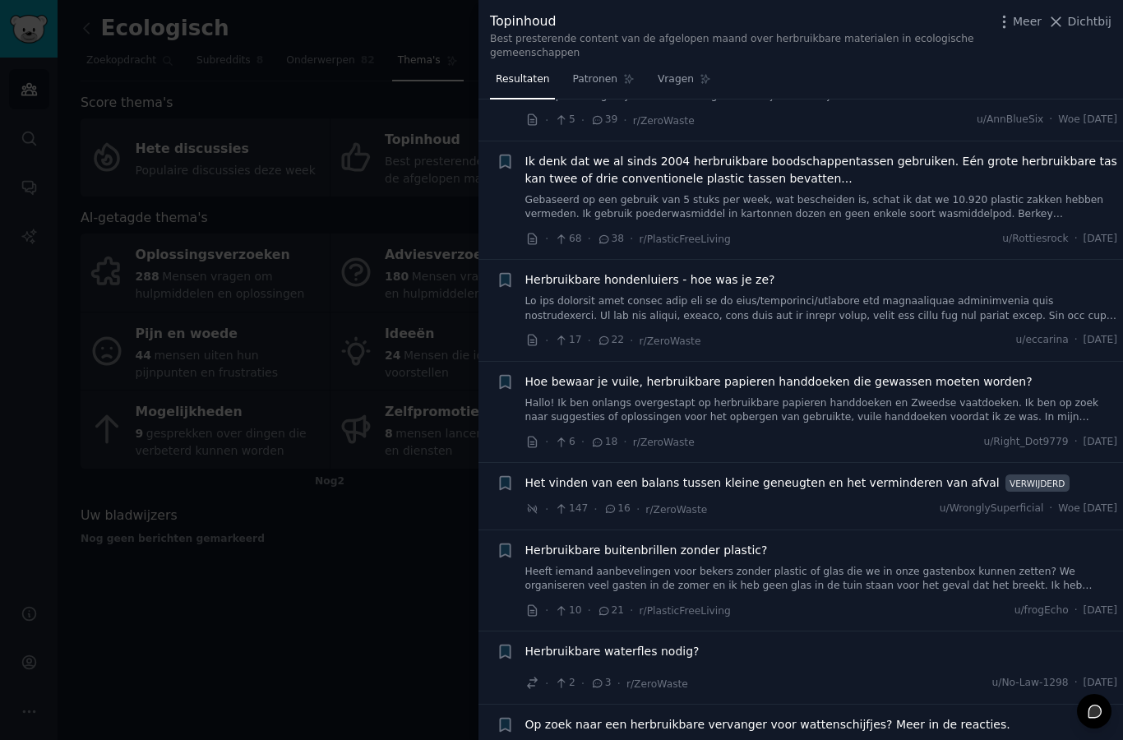
scroll to position [2074, 0]
click at [388, 550] on div at bounding box center [561, 370] width 1123 height 740
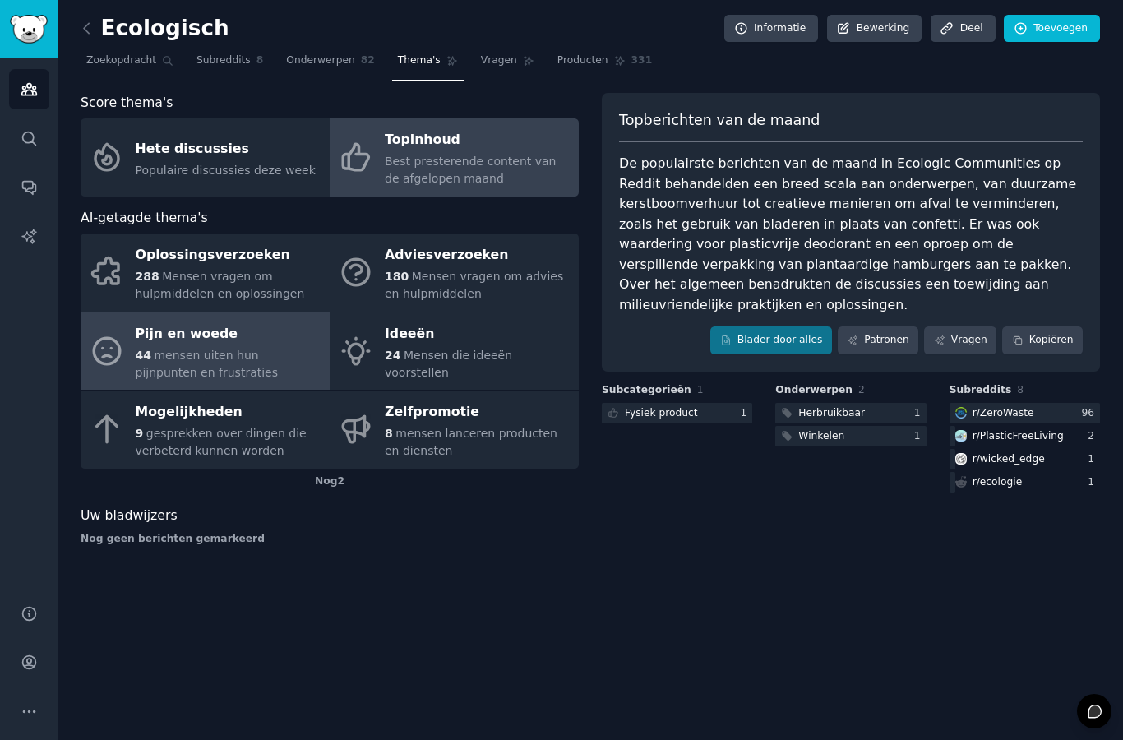
click at [254, 353] on font "mensen uiten hun pijnpunten en frustraties" at bounding box center [207, 364] width 143 height 30
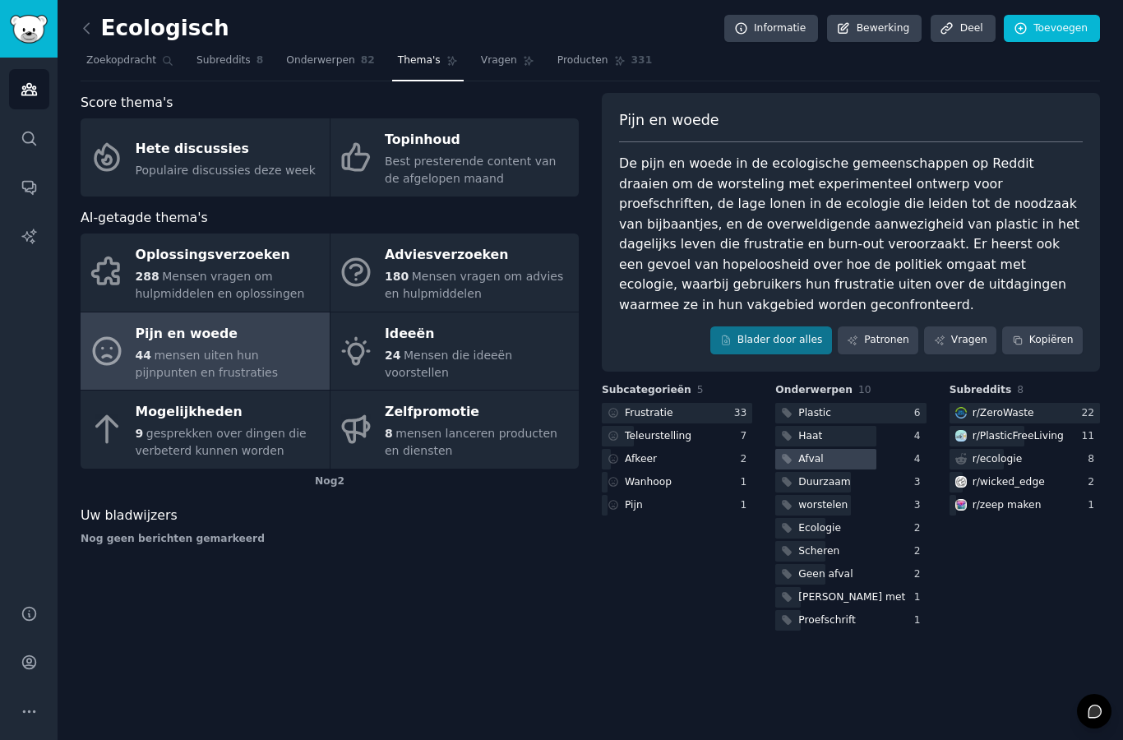
click at [816, 453] on font "Afval" at bounding box center [811, 459] width 25 height 12
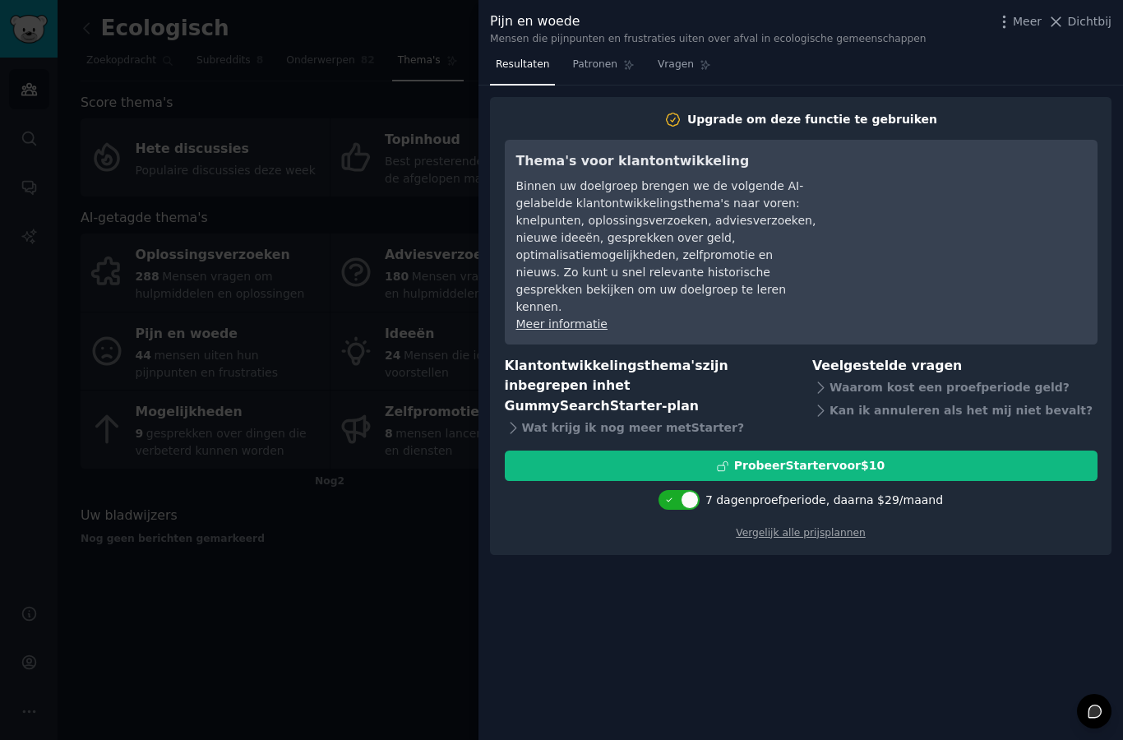
click at [441, 405] on div at bounding box center [561, 370] width 1123 height 740
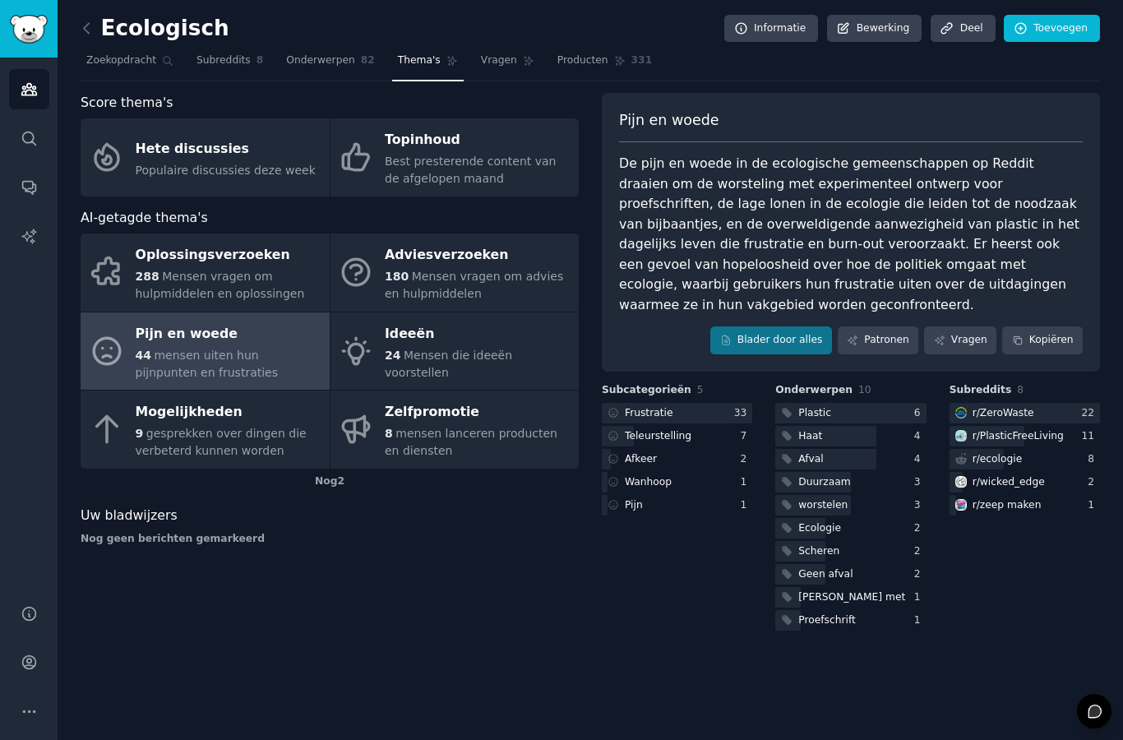
click at [364, 199] on div "Score thema's Hete discussies Populaire discussies deze week [PERSON_NAME] Best…" at bounding box center [330, 363] width 498 height 541
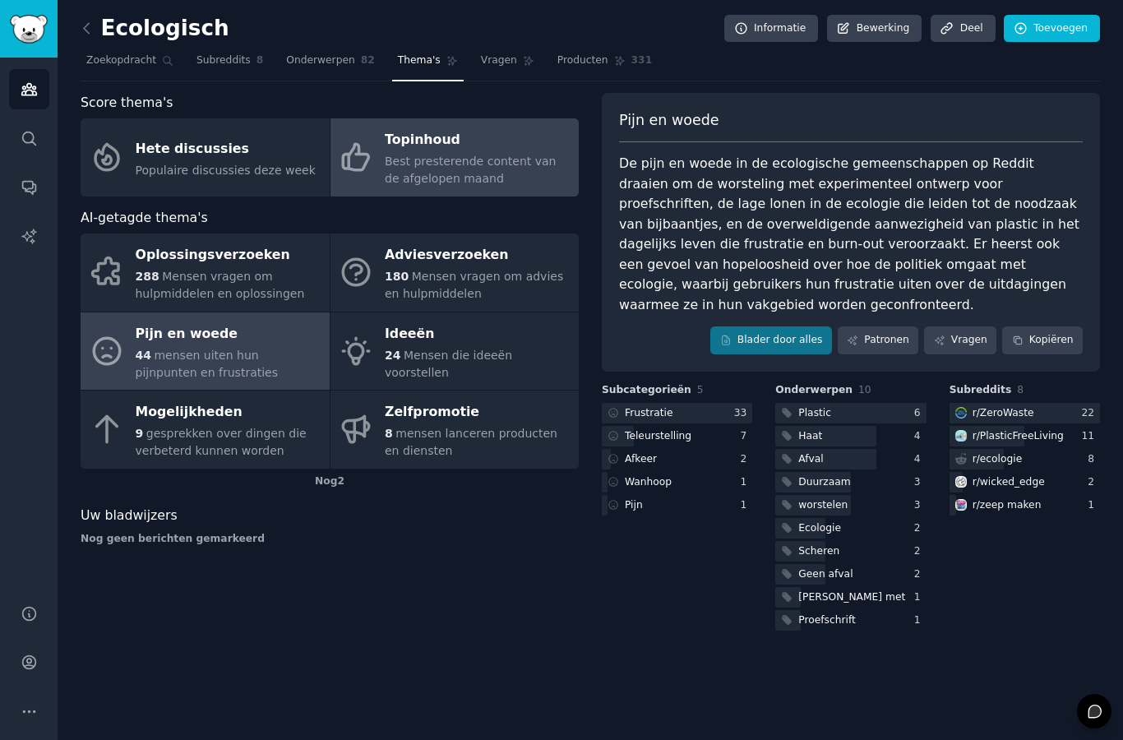
click at [400, 174] on font "Best presterende content van de afgelopen maand" at bounding box center [470, 170] width 171 height 30
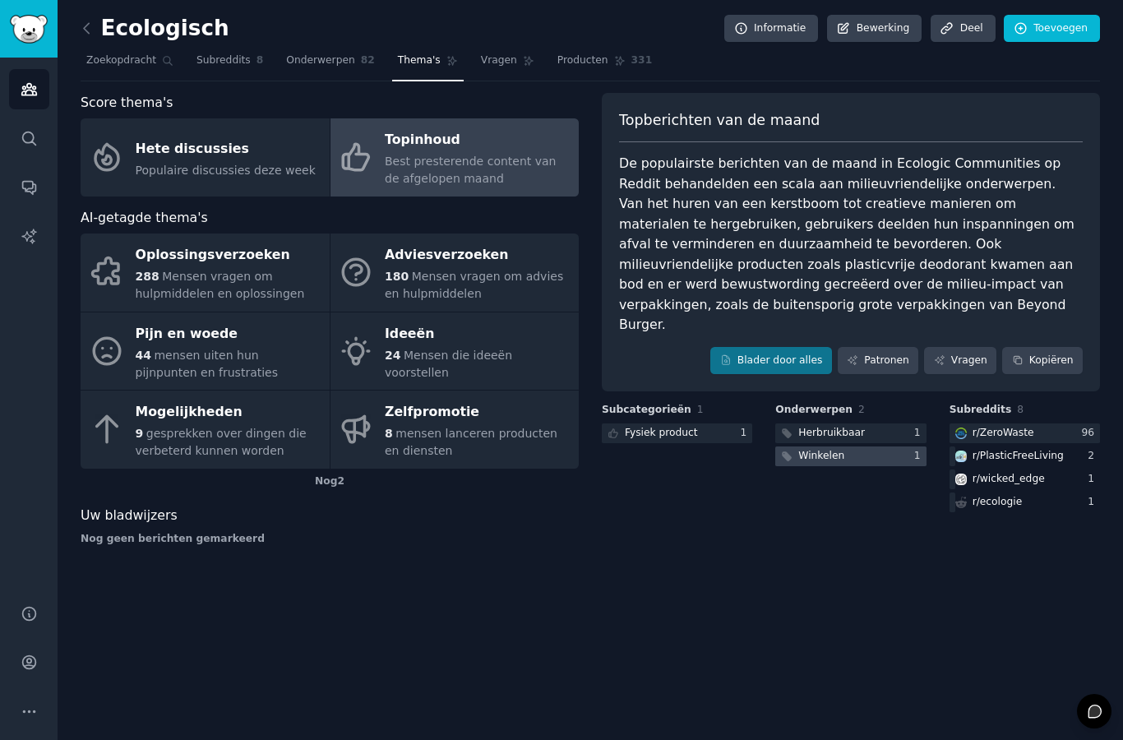
click at [803, 450] on font "Winkelen" at bounding box center [822, 456] width 46 height 12
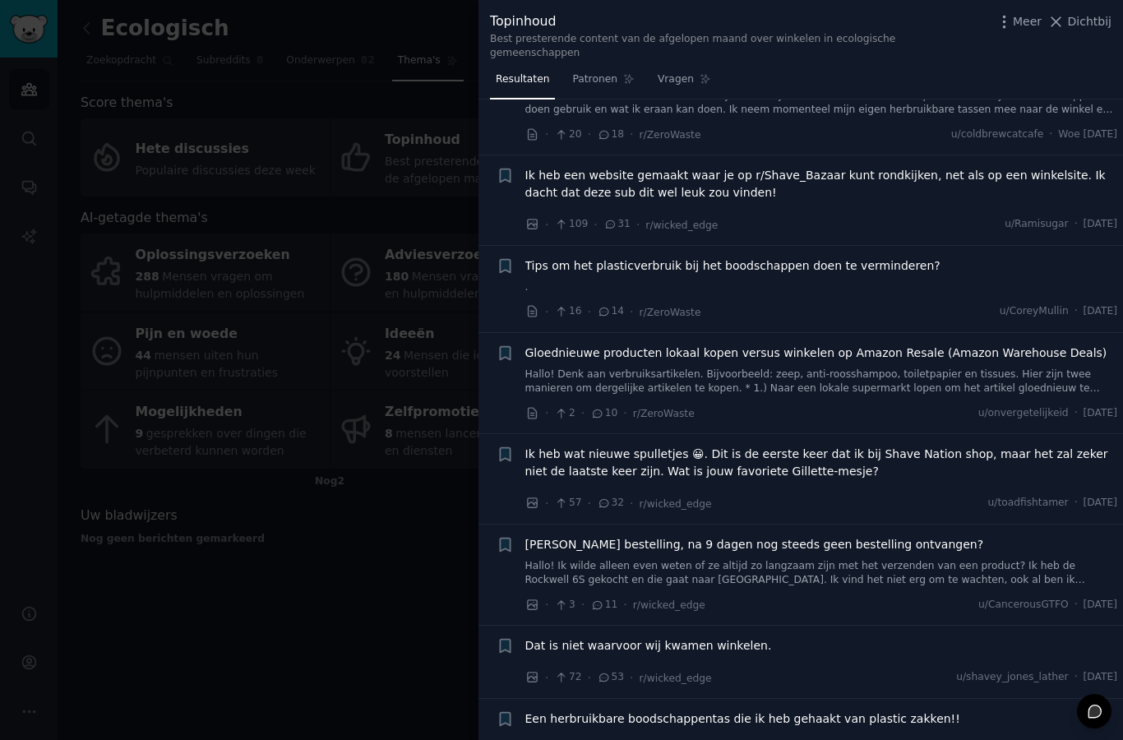
scroll to position [401, 0]
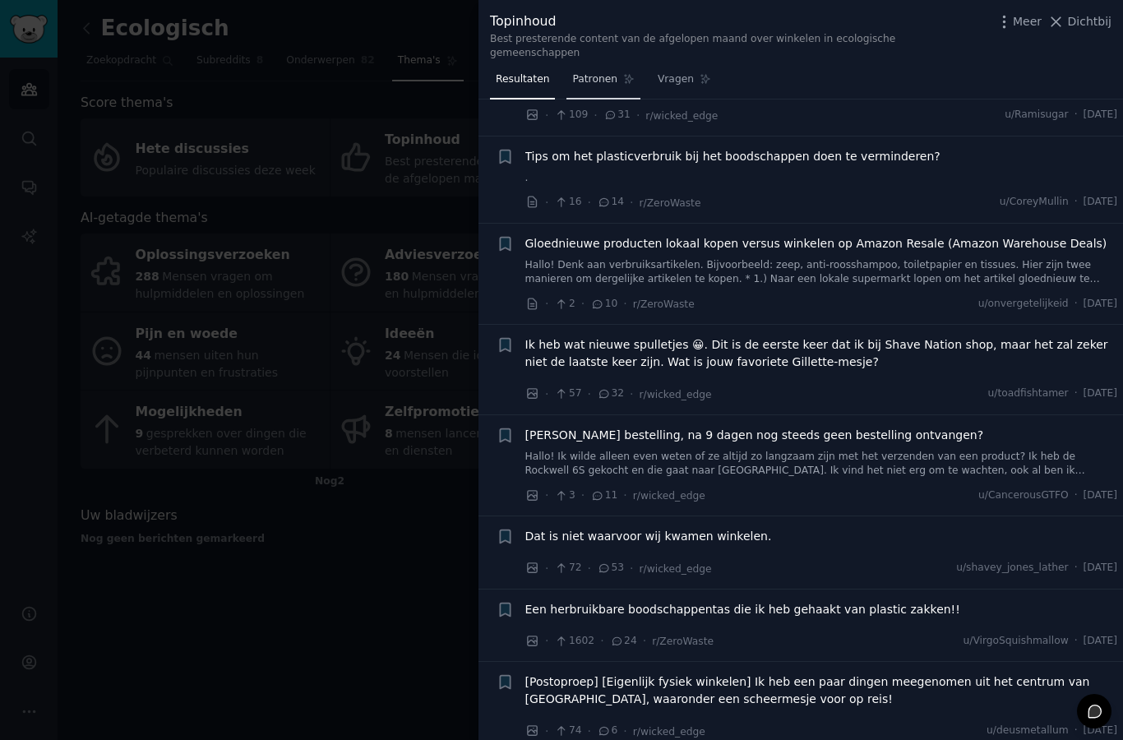
click at [610, 73] on font "Patronen" at bounding box center [594, 79] width 44 height 12
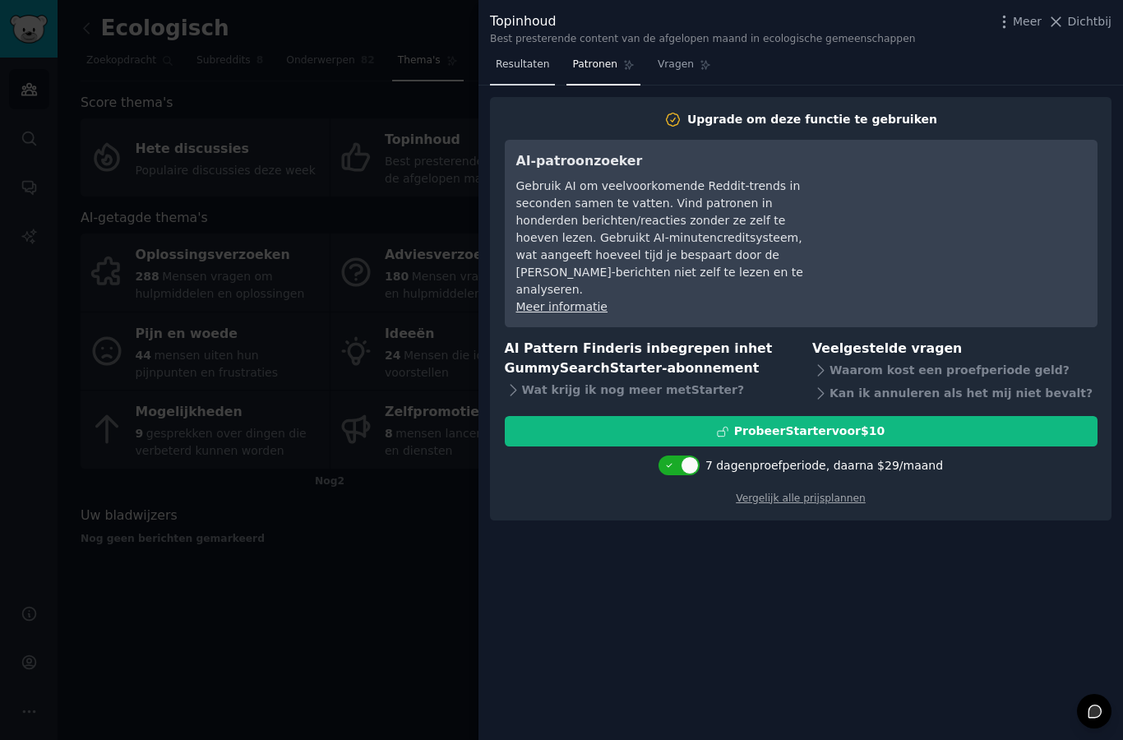
click at [546, 74] on link "Resultaten" at bounding box center [522, 69] width 65 height 34
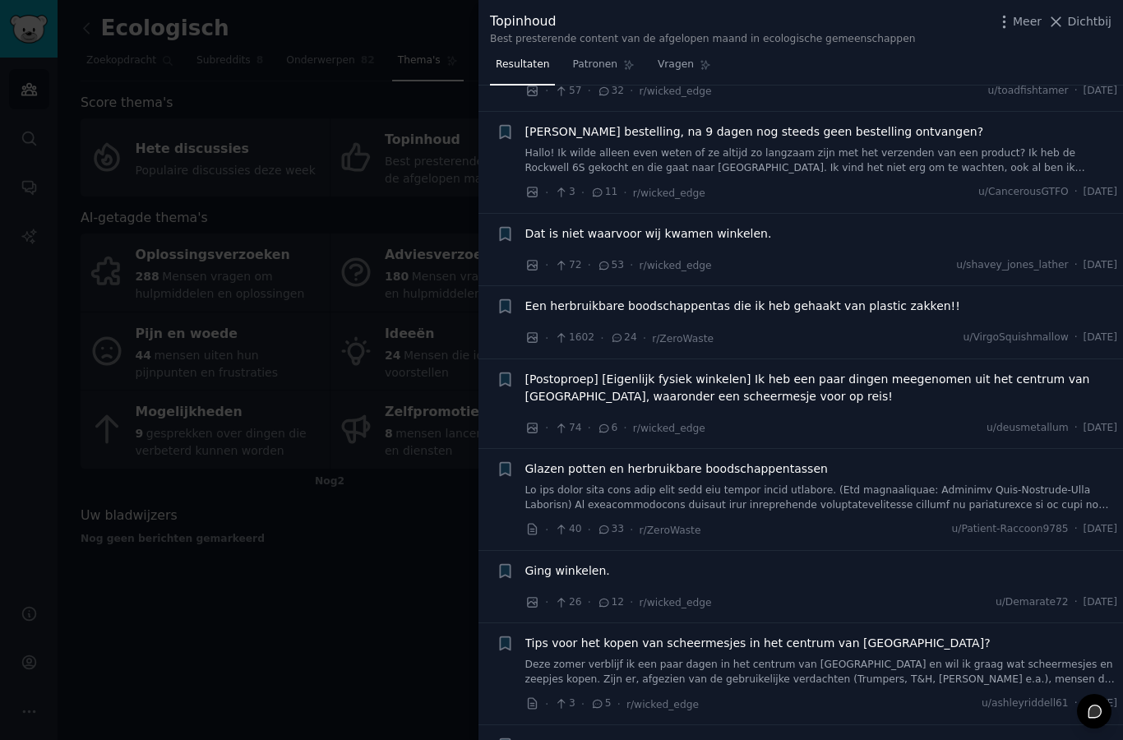
scroll to position [691, 0]
click at [402, 334] on div at bounding box center [561, 370] width 1123 height 740
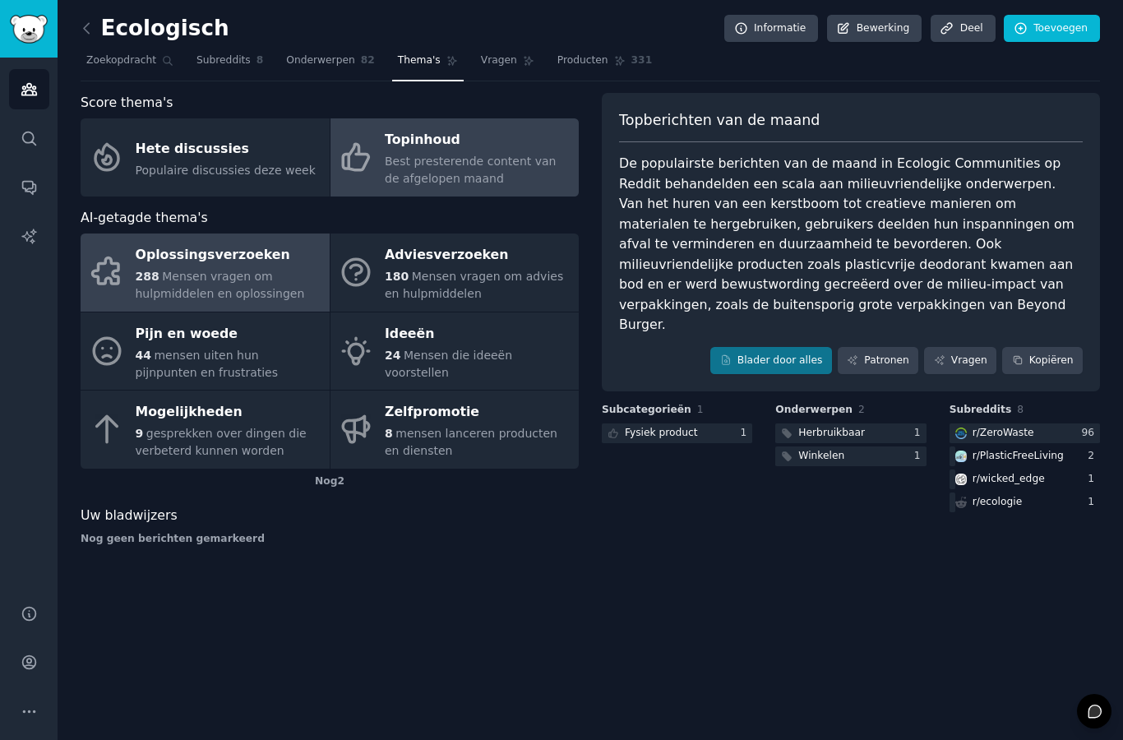
click at [211, 243] on div "Oplossingsverzoeken" at bounding box center [229, 256] width 186 height 26
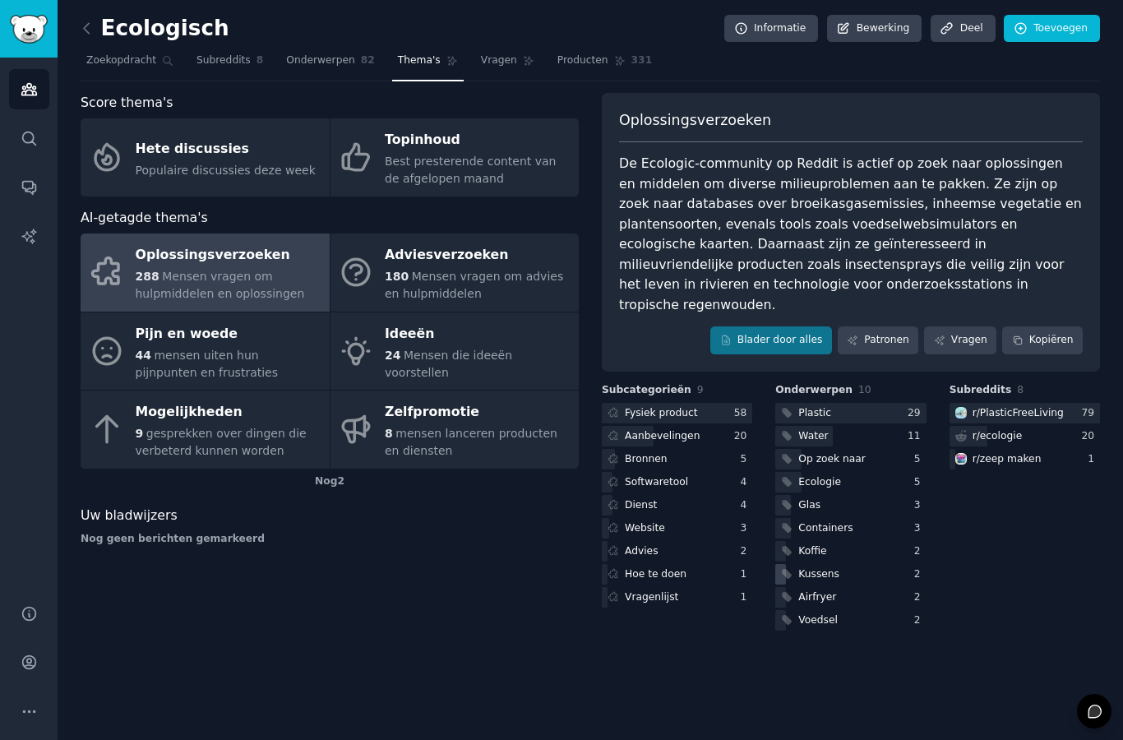
click at [843, 564] on div "Kussens" at bounding box center [851, 574] width 150 height 21
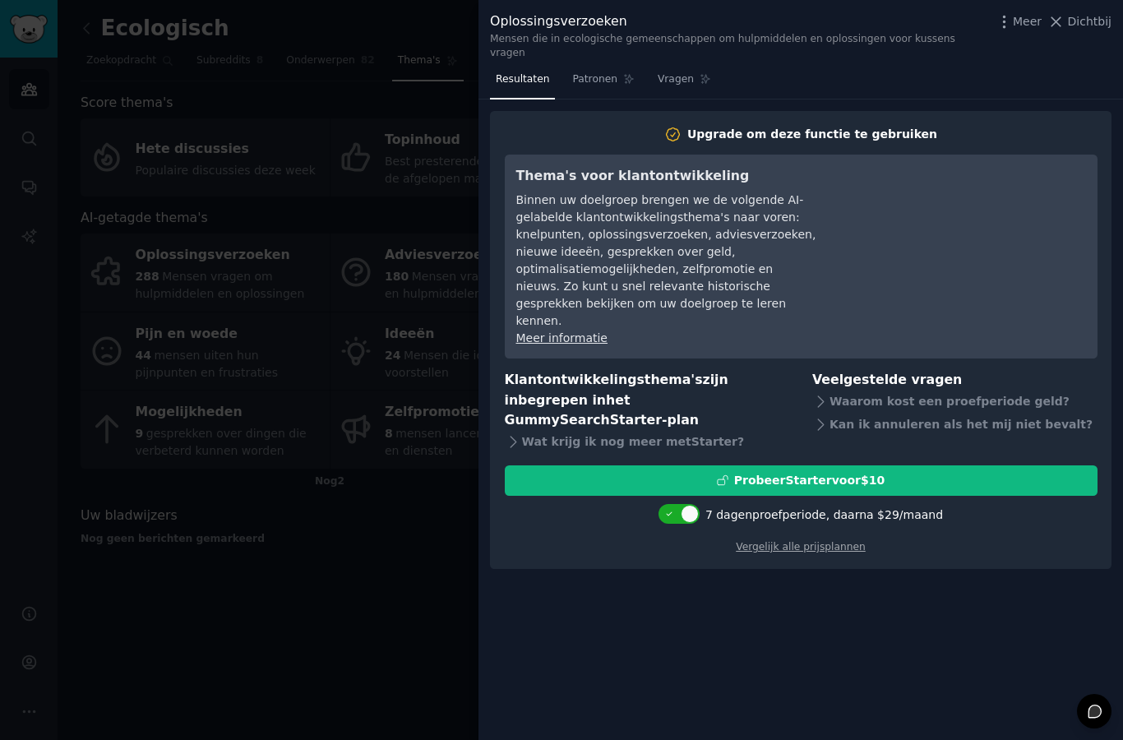
click at [361, 618] on div at bounding box center [561, 370] width 1123 height 740
